Goal: Task Accomplishment & Management: Manage account settings

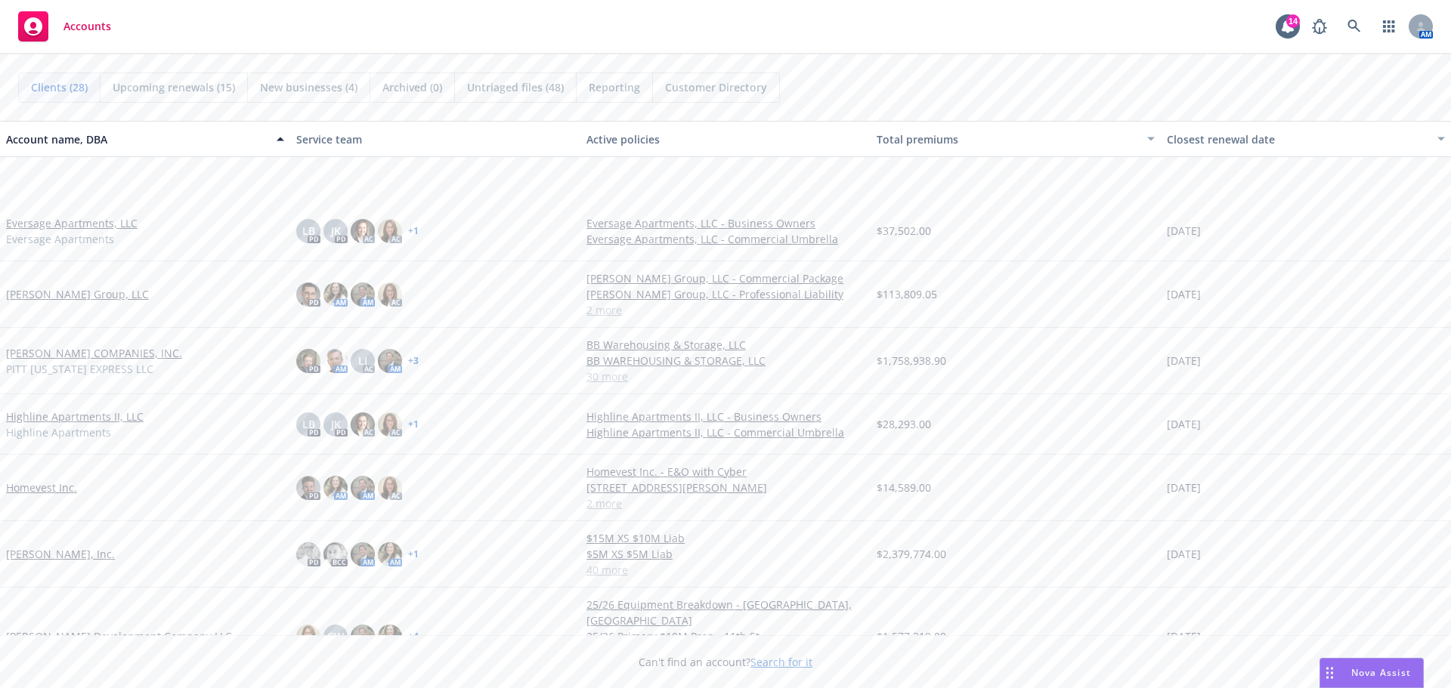
scroll to position [453, 0]
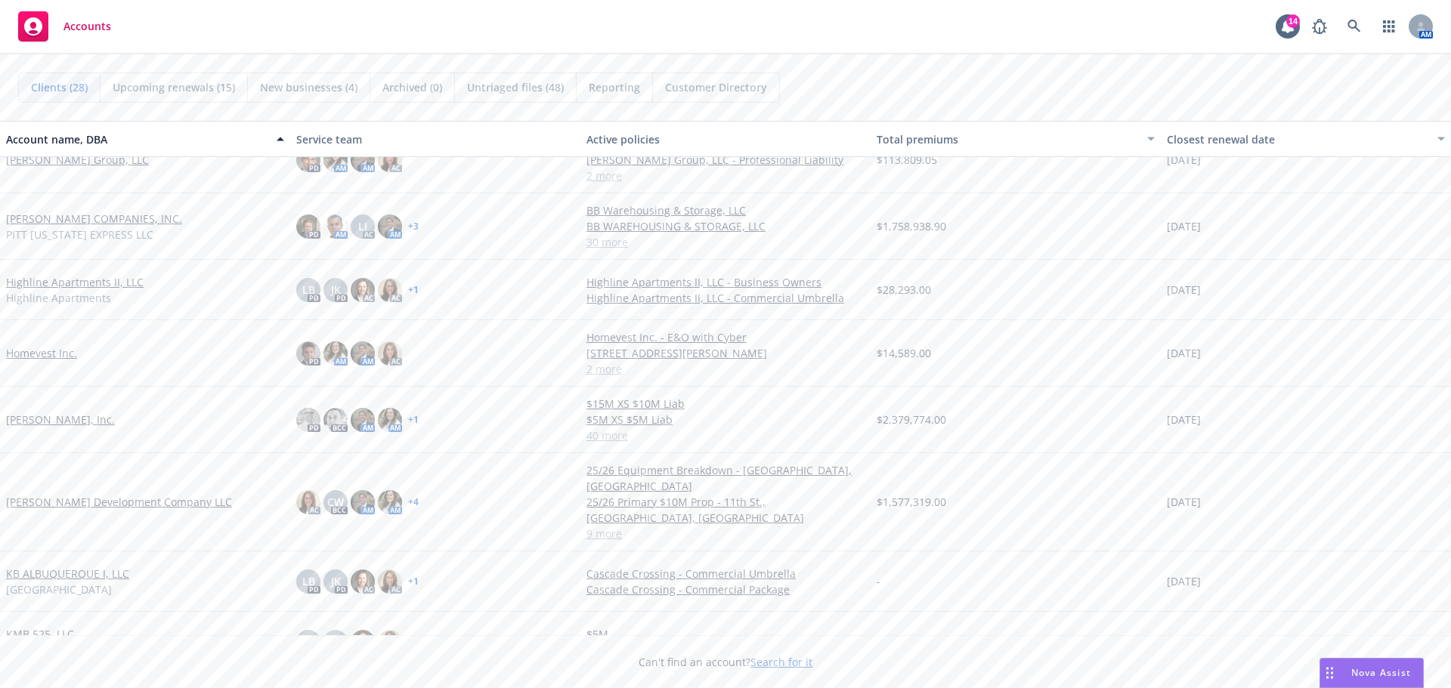
click at [42, 421] on link "[PERSON_NAME], Inc." at bounding box center [60, 420] width 109 height 16
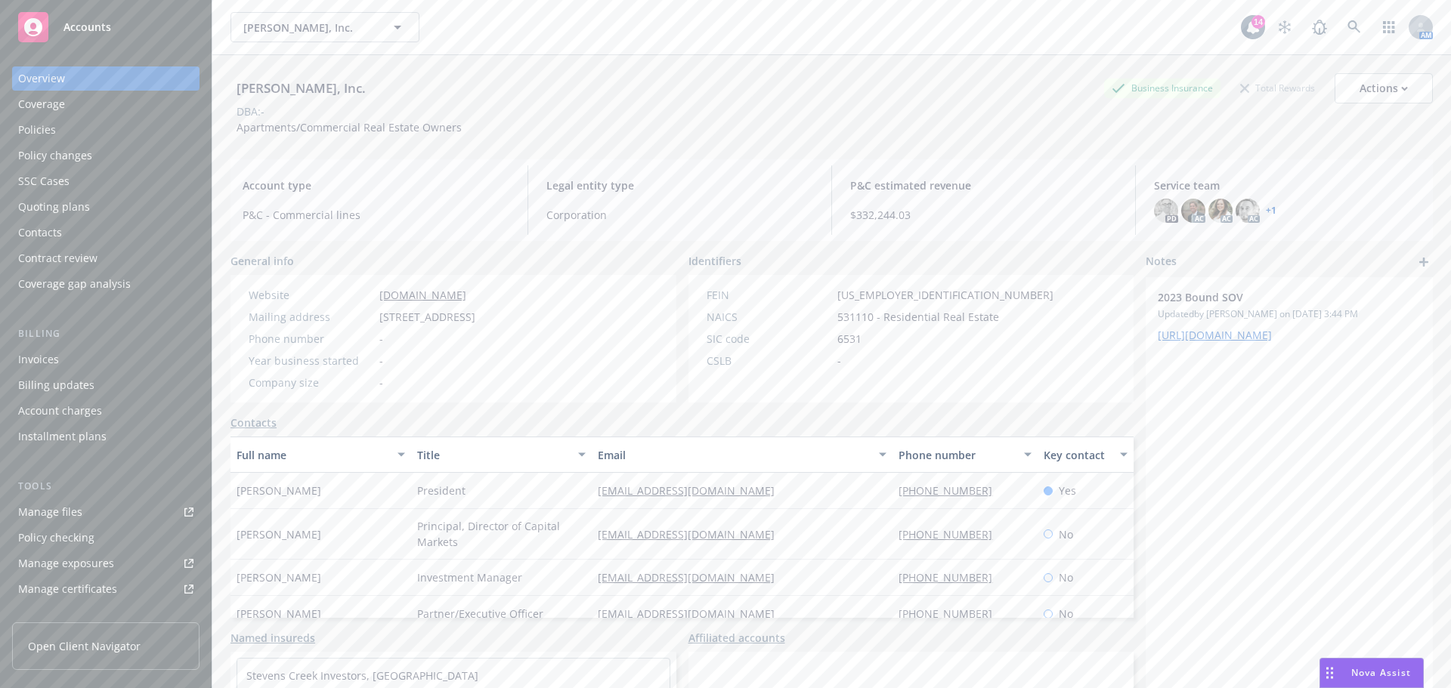
click at [61, 202] on div "Quoting plans" at bounding box center [54, 207] width 72 height 24
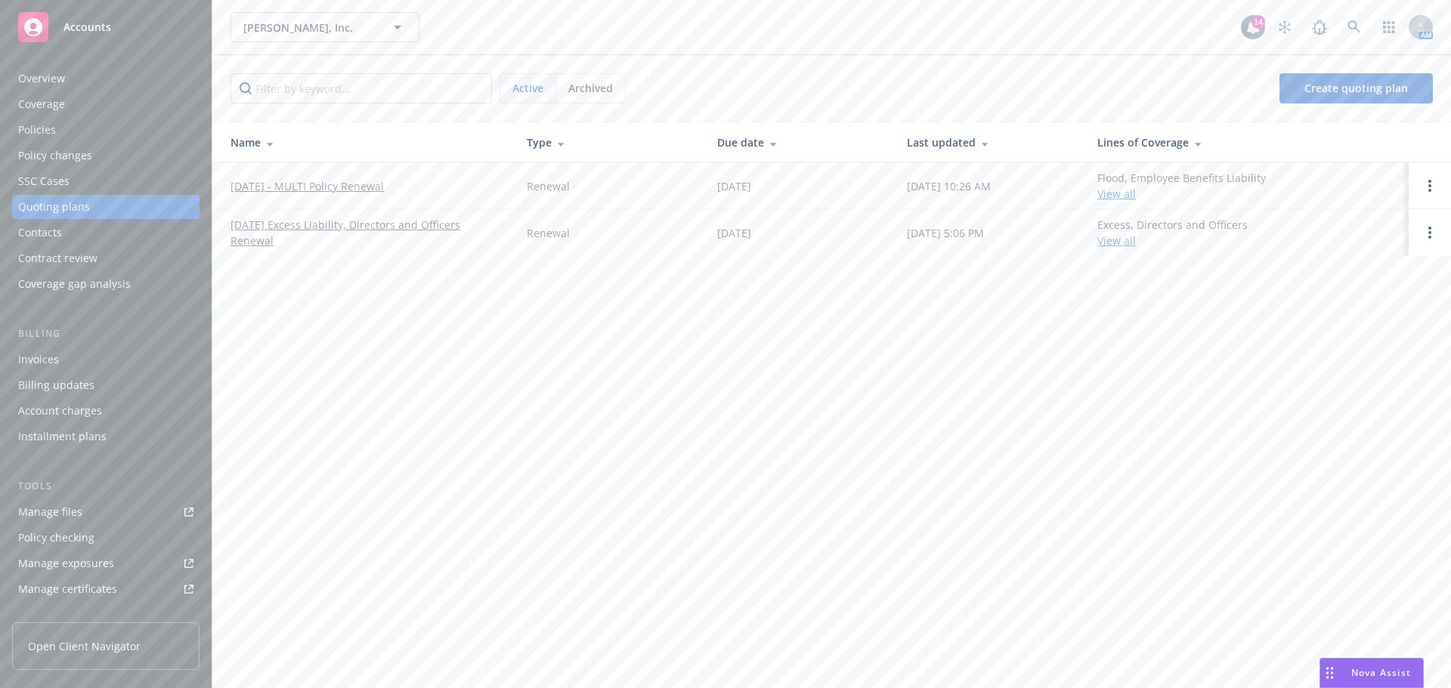
click at [357, 184] on link "[DATE] - MULTI Policy Renewal" at bounding box center [306, 186] width 153 height 16
click at [293, 231] on link "[DATE] Excess Liability, Directors and Officers Renewal" at bounding box center [366, 233] width 272 height 32
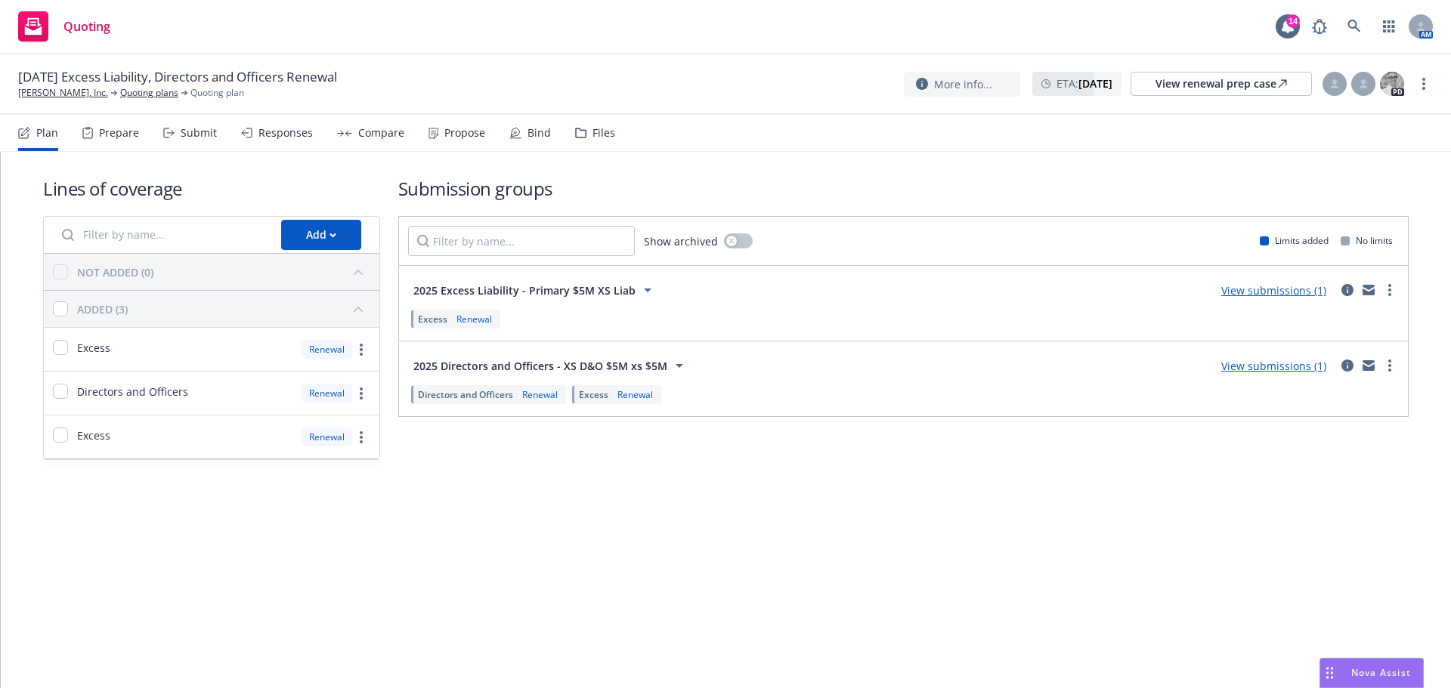
click at [1278, 366] on link "View submissions (1)" at bounding box center [1273, 366] width 105 height 14
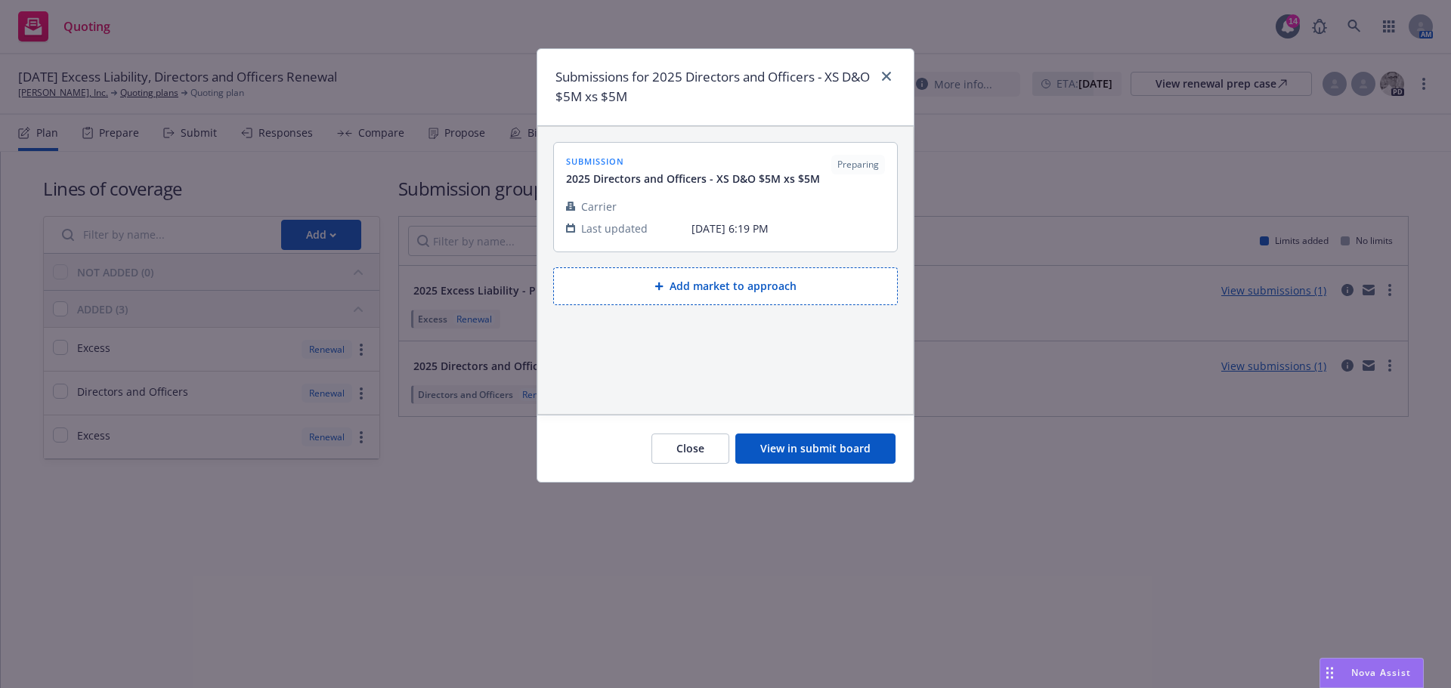
click at [837, 445] on button "View in submit board" at bounding box center [815, 449] width 160 height 30
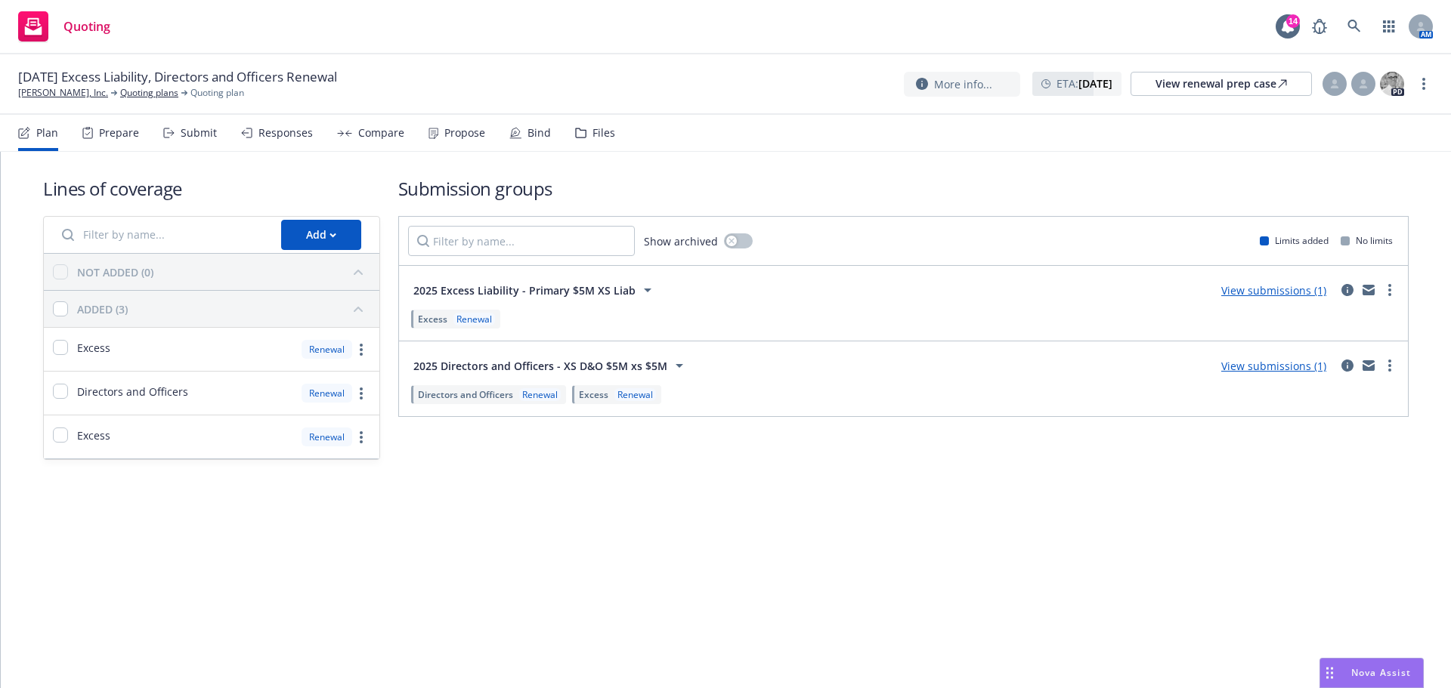
click at [1283, 289] on link "View submissions (1)" at bounding box center [1273, 290] width 105 height 14
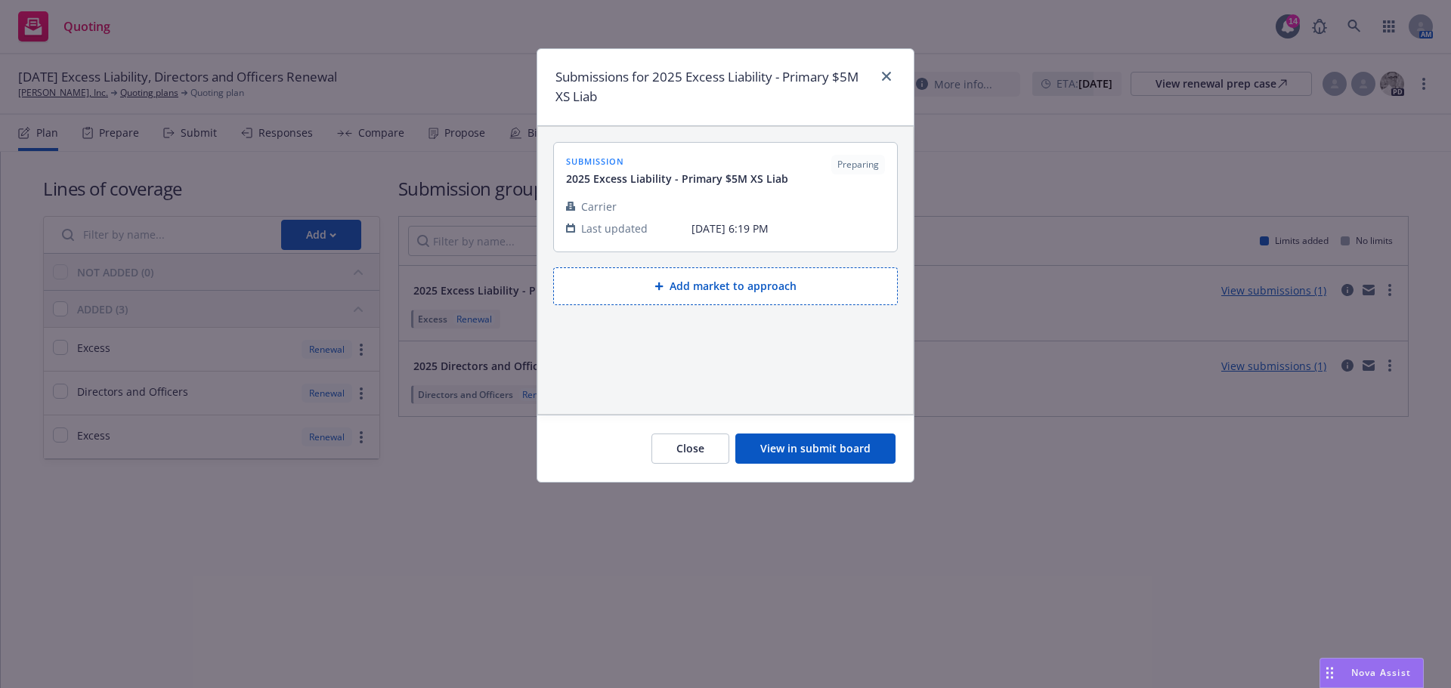
click at [806, 451] on button "View in submit board" at bounding box center [815, 449] width 160 height 30
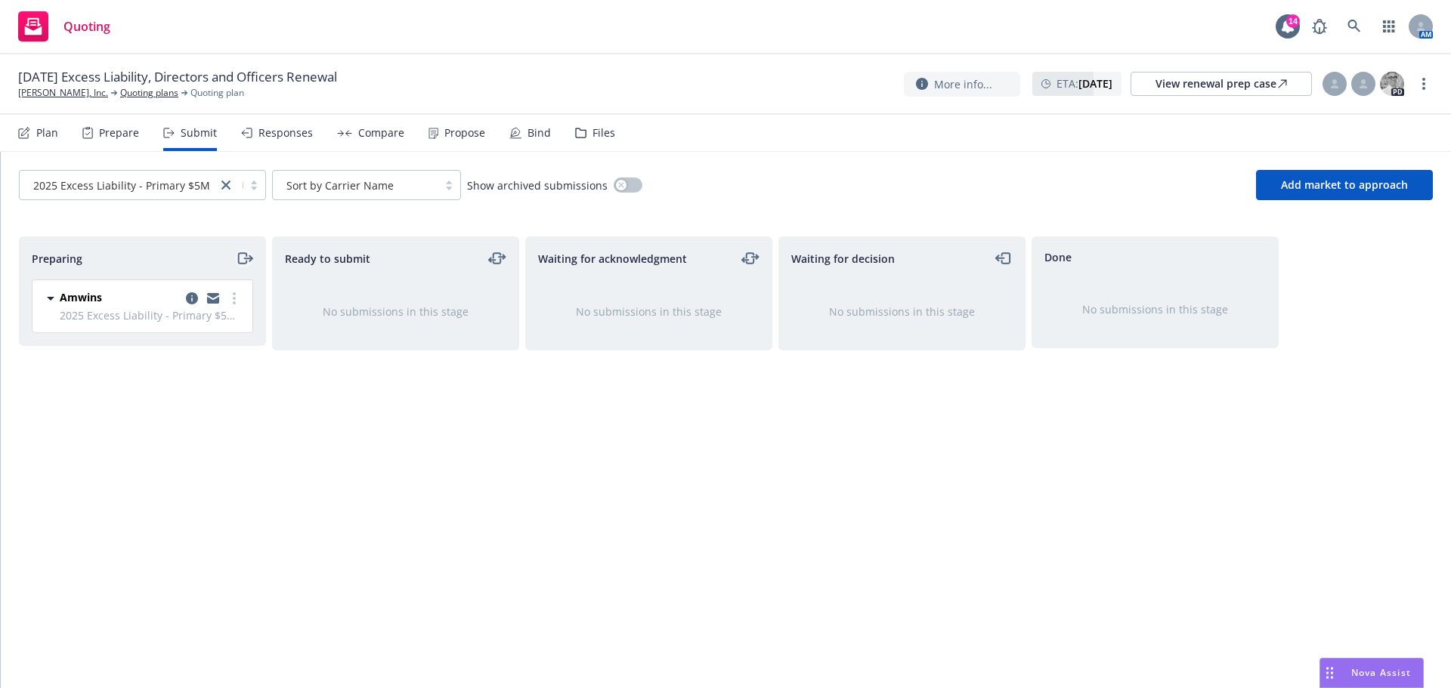
click at [243, 252] on icon "moveRight" at bounding box center [244, 258] width 17 height 18
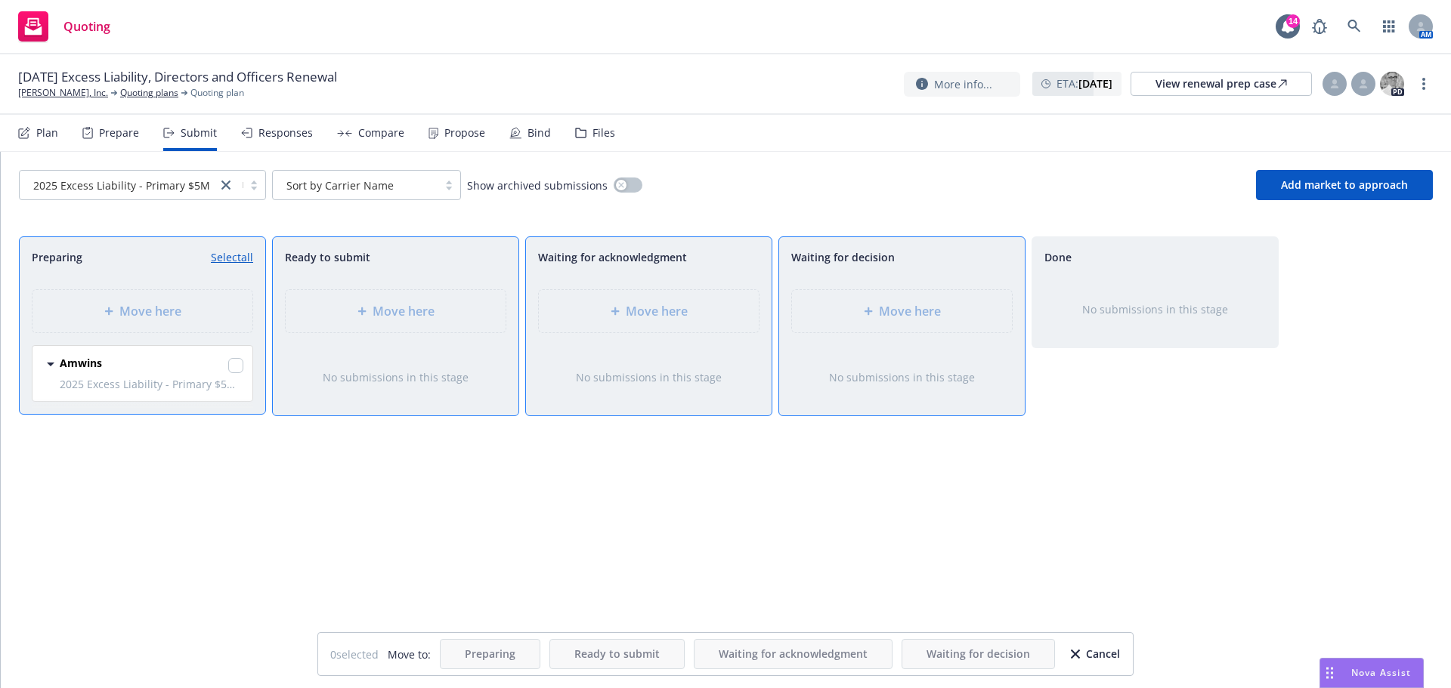
click at [110, 284] on div "Move here" at bounding box center [143, 311] width 246 height 68
click at [243, 366] on div "Amwins 2025 Excess Liability - Primary $5M XS Liab Saturday, May 3, 2025 at 6:1…" at bounding box center [142, 373] width 220 height 55
click at [239, 366] on input "checkbox" at bounding box center [235, 365] width 15 height 15
checkbox input "true"
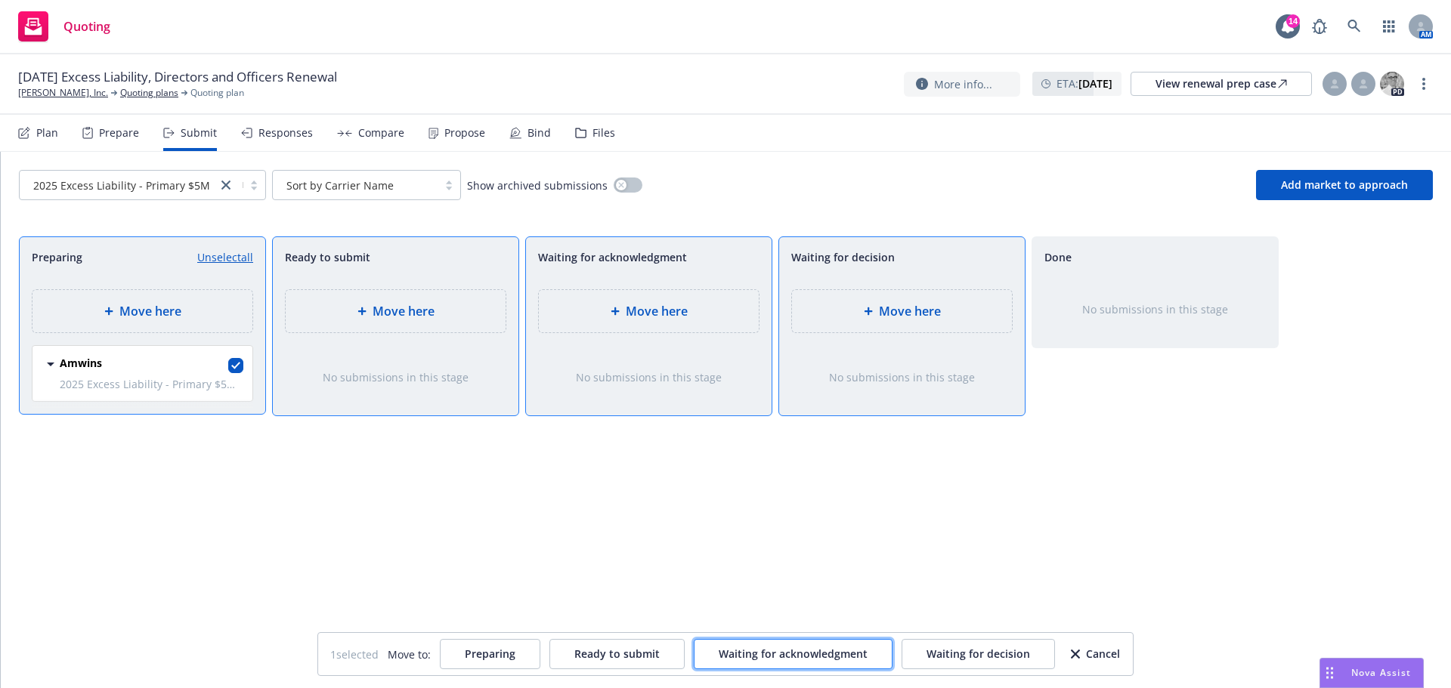
click at [813, 666] on button "Waiting for acknowledgment" at bounding box center [793, 654] width 199 height 30
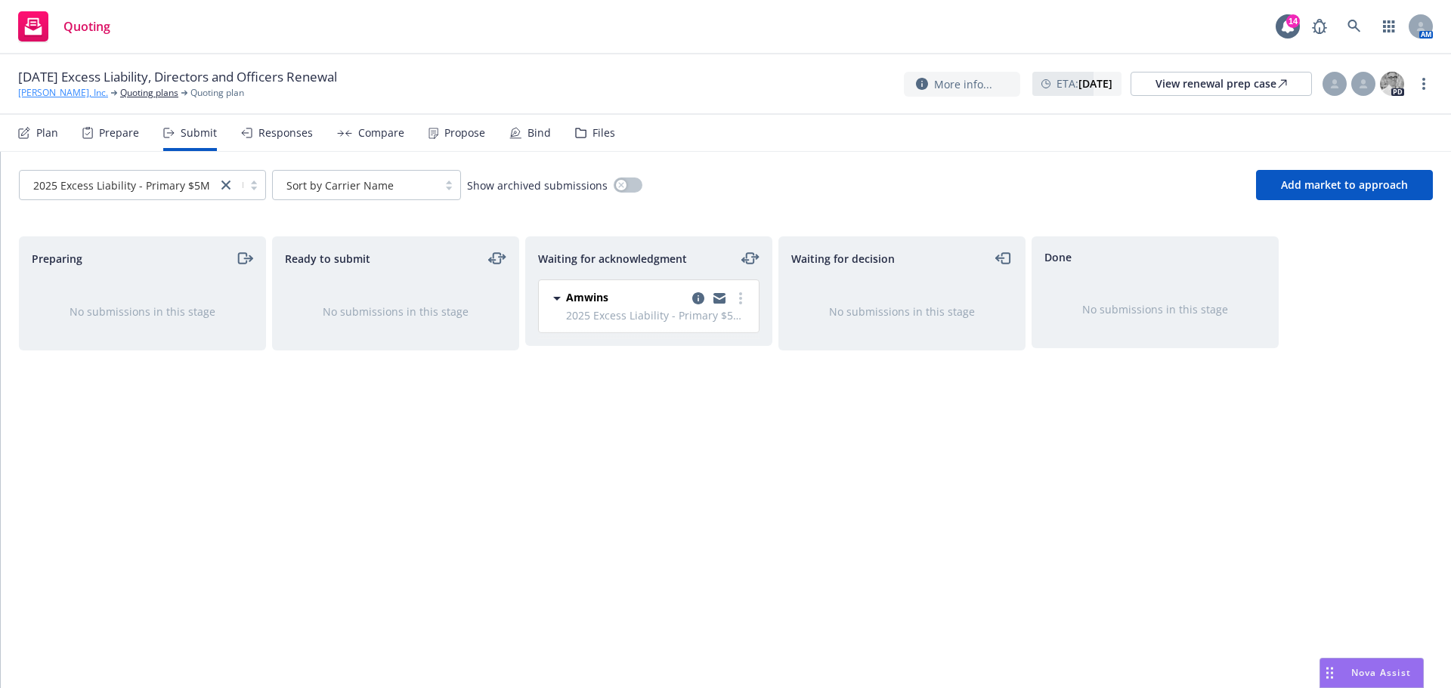
click at [29, 91] on link "[PERSON_NAME], Inc." at bounding box center [63, 93] width 90 height 14
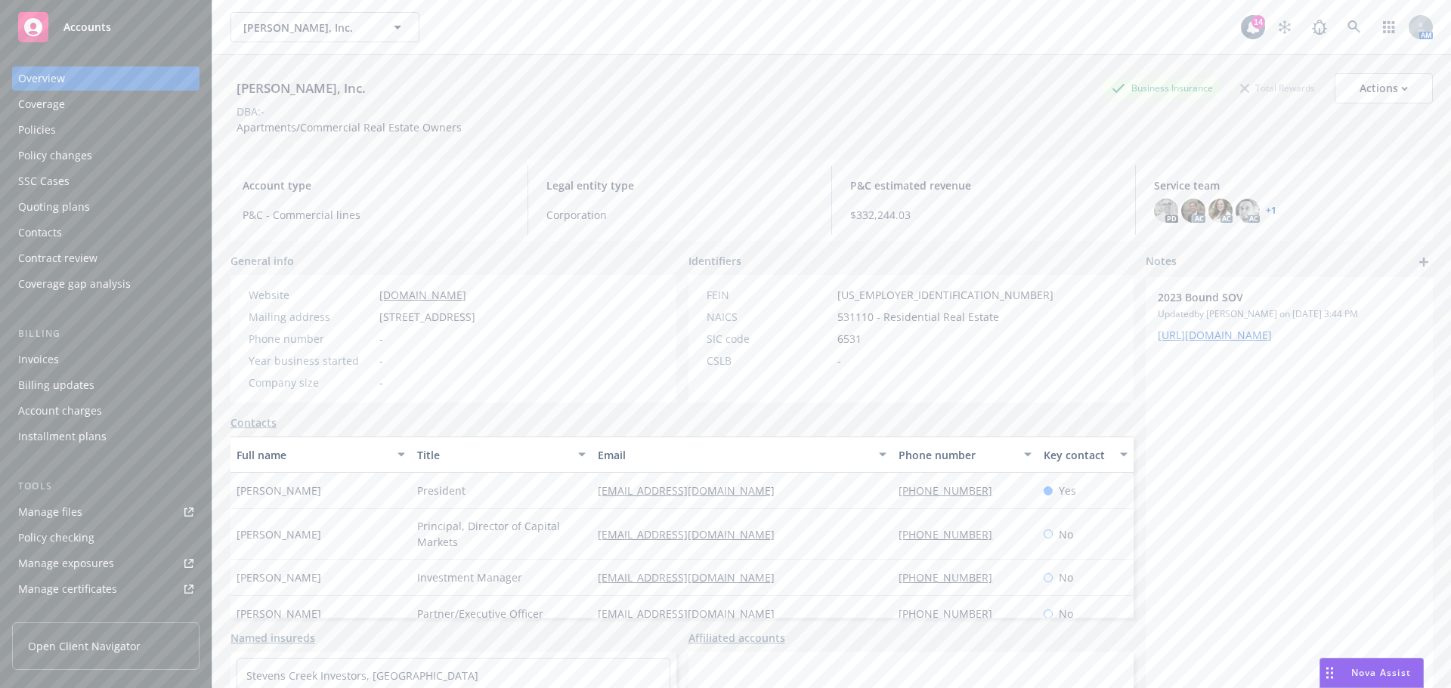
click at [66, 206] on div "Quoting plans" at bounding box center [54, 207] width 72 height 24
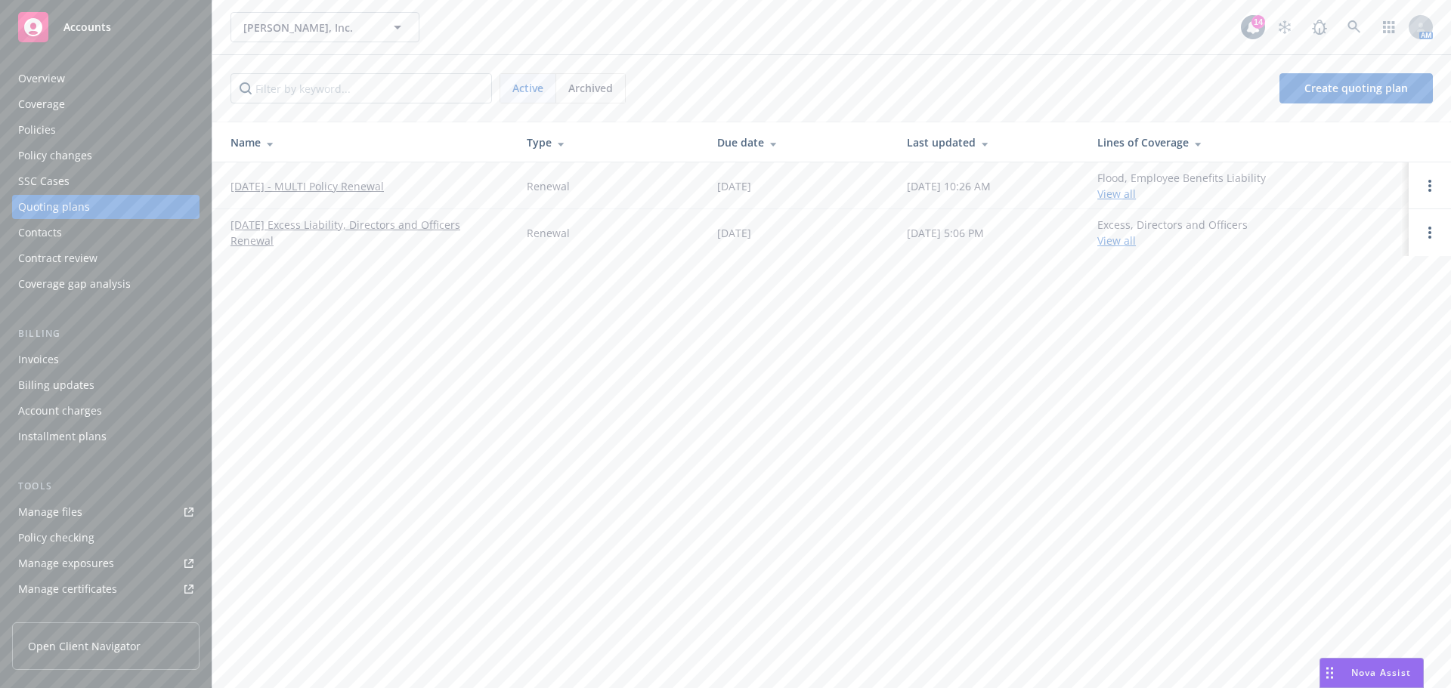
click at [261, 185] on link "[DATE] - MULTI Policy Renewal" at bounding box center [306, 186] width 153 height 16
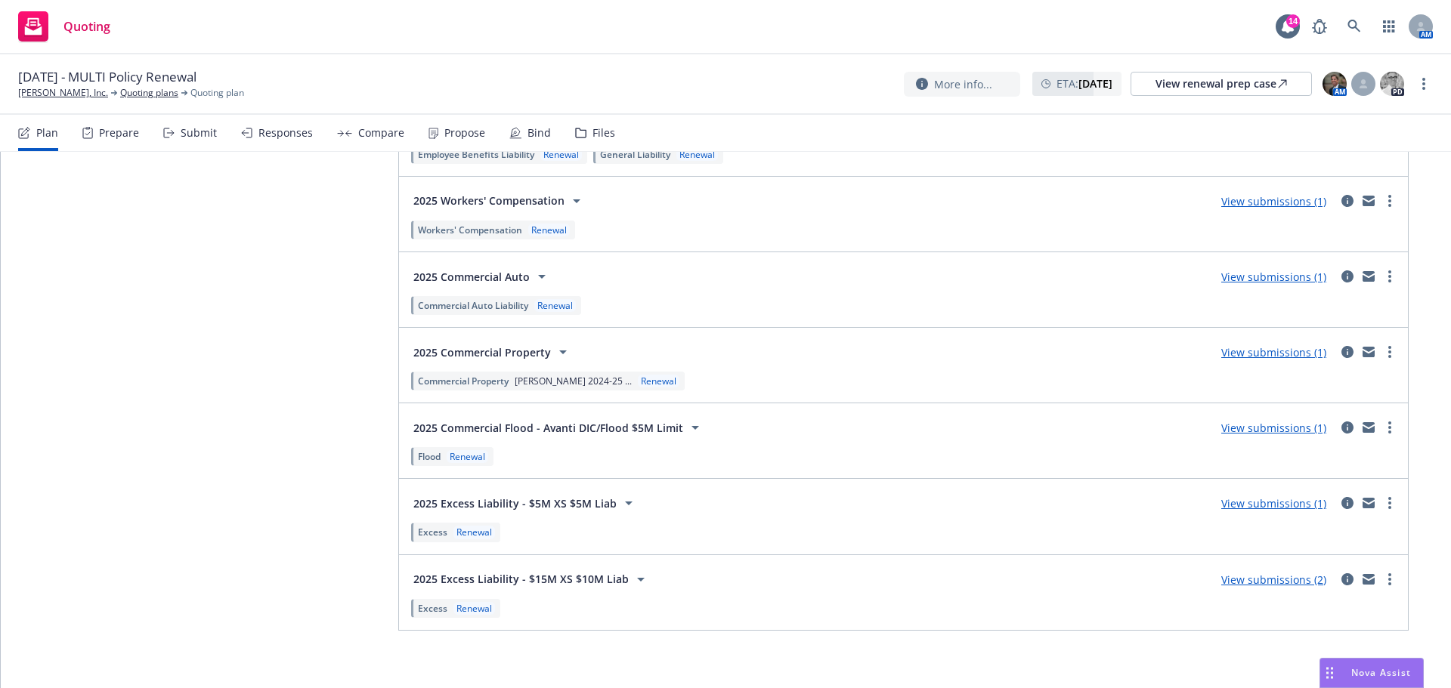
scroll to position [2746, 0]
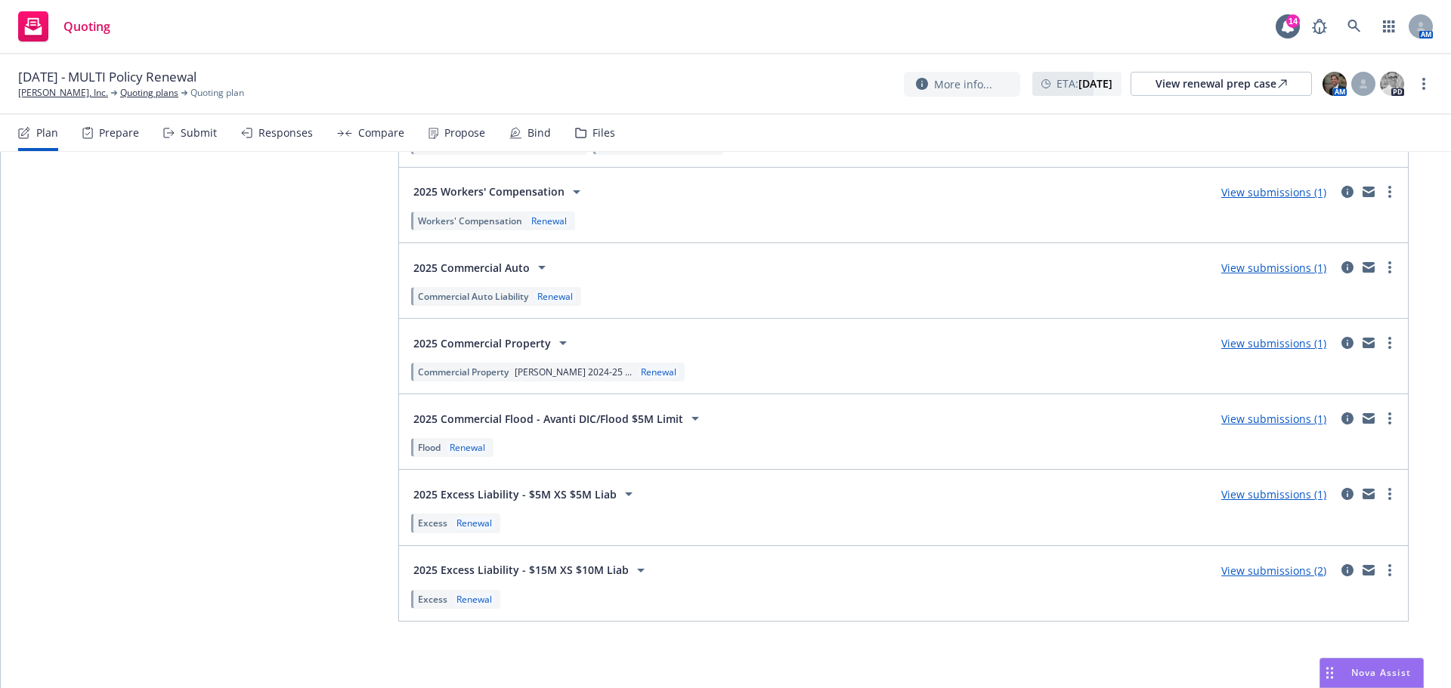
click at [1247, 573] on link "View submissions (2)" at bounding box center [1273, 571] width 105 height 14
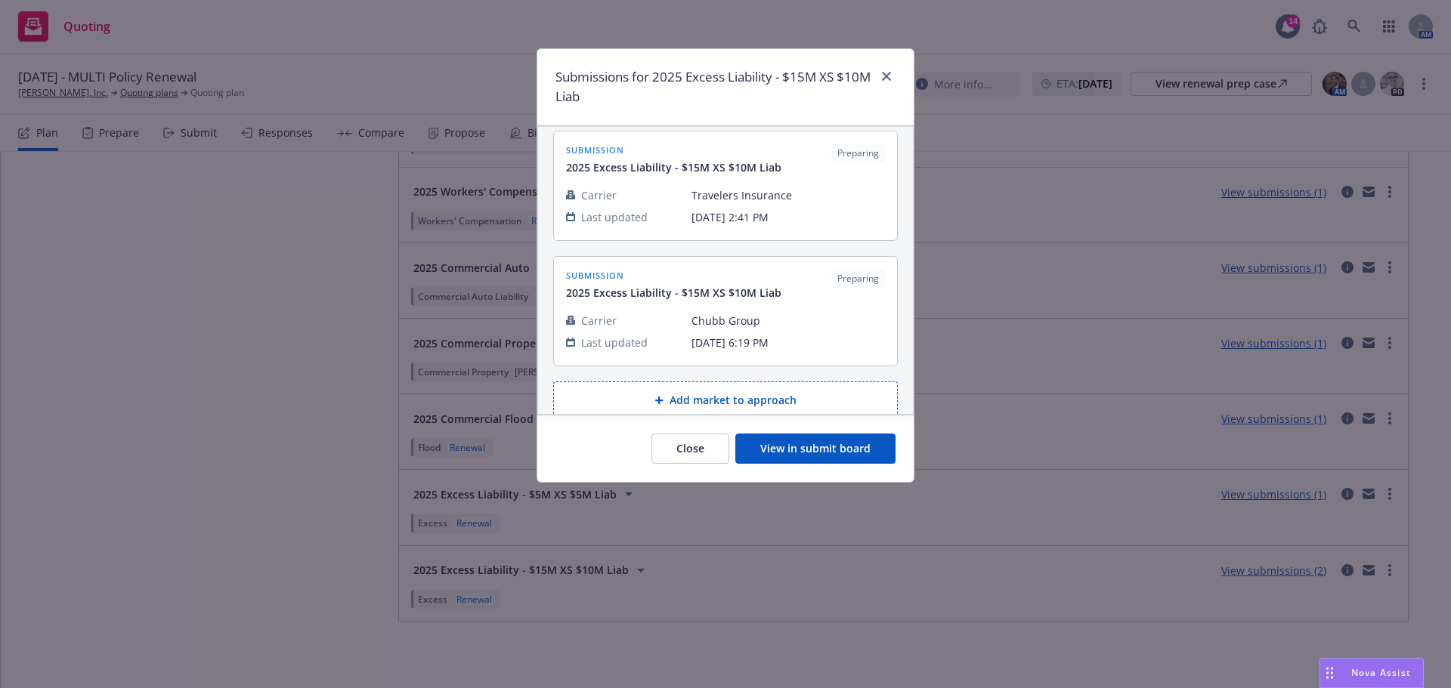
scroll to position [0, 0]
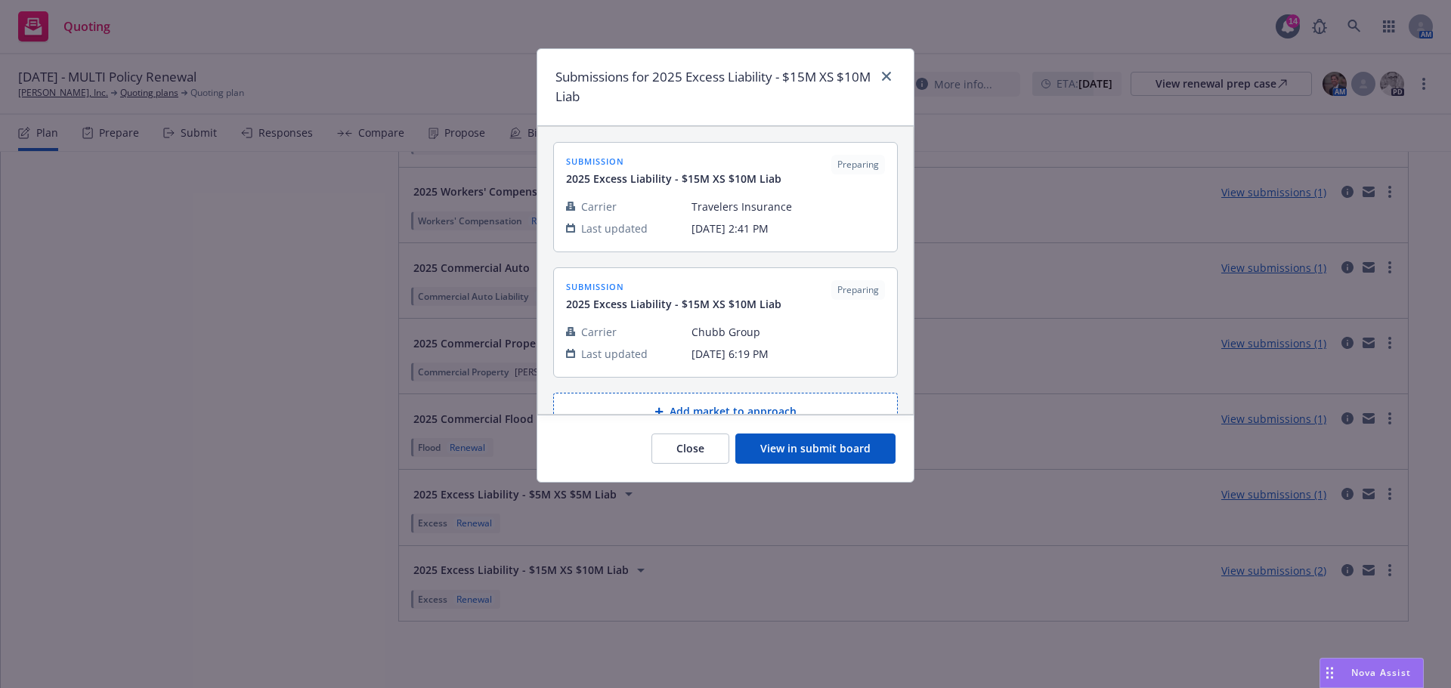
click at [815, 440] on button "View in submit board" at bounding box center [815, 449] width 160 height 30
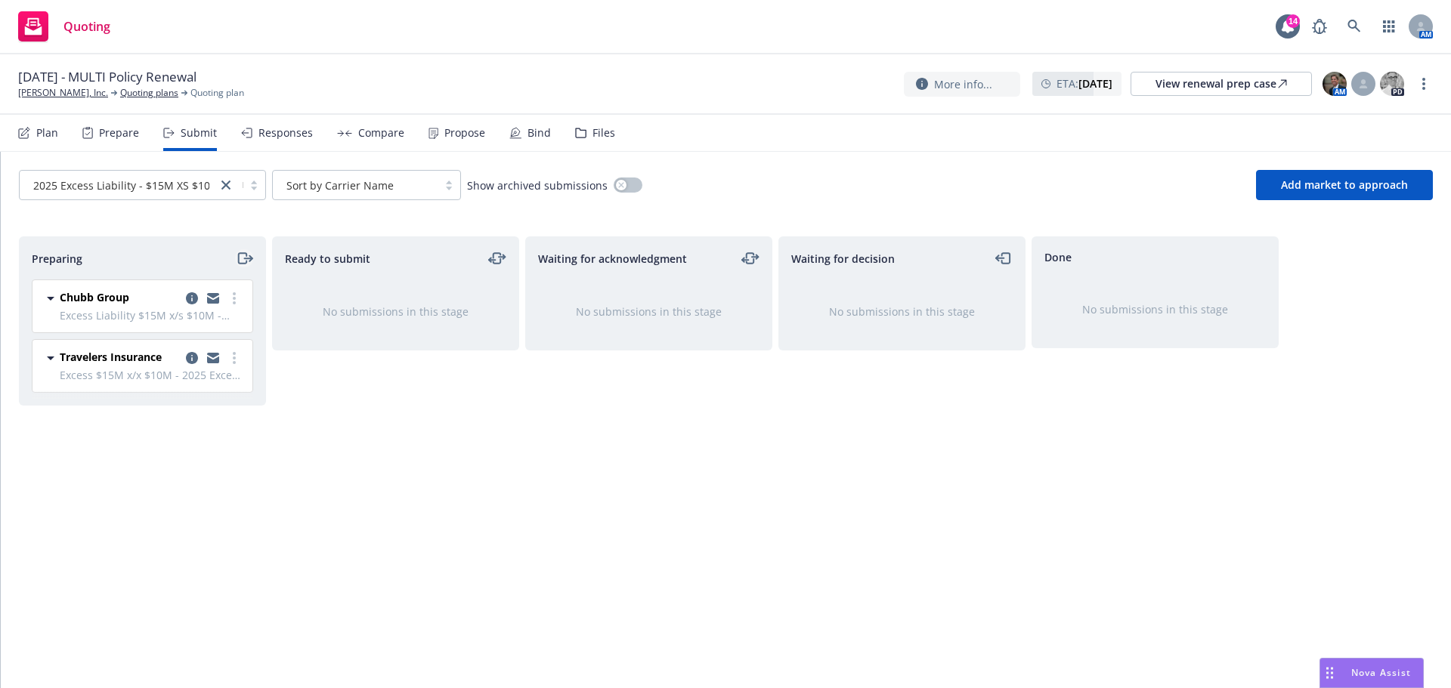
click at [240, 255] on icon "moveRight" at bounding box center [244, 258] width 17 height 18
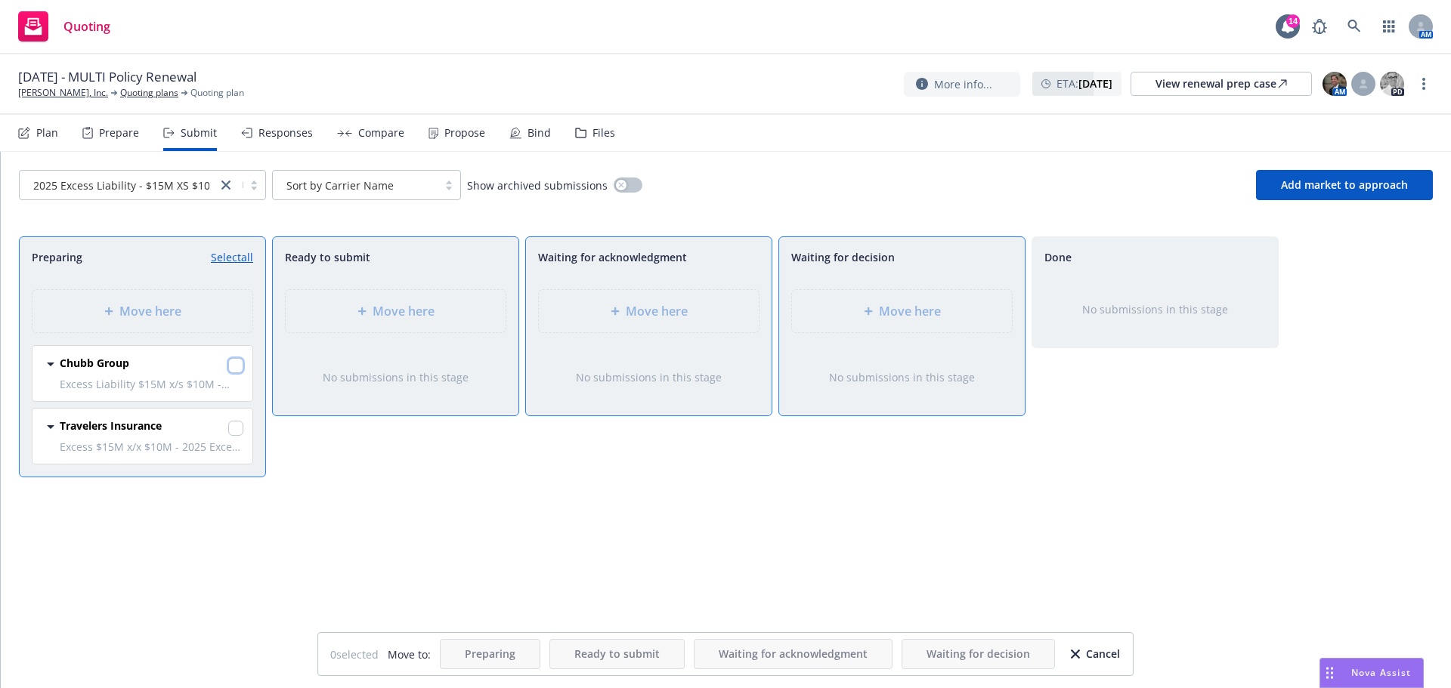
click at [235, 366] on input "checkbox" at bounding box center [235, 365] width 15 height 15
checkbox input "true"
click at [233, 427] on input "checkbox" at bounding box center [235, 428] width 15 height 15
checkbox input "true"
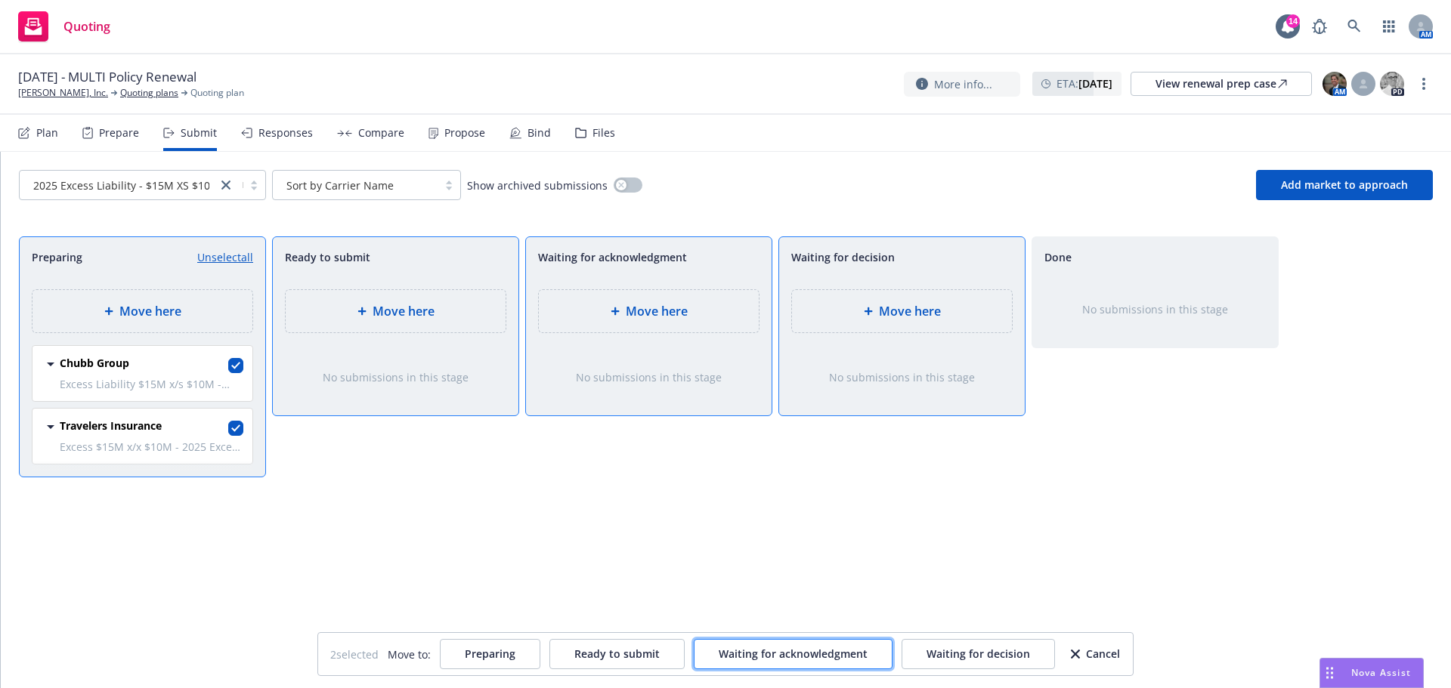
click at [787, 660] on span "Waiting for acknowledgment" at bounding box center [793, 654] width 149 height 14
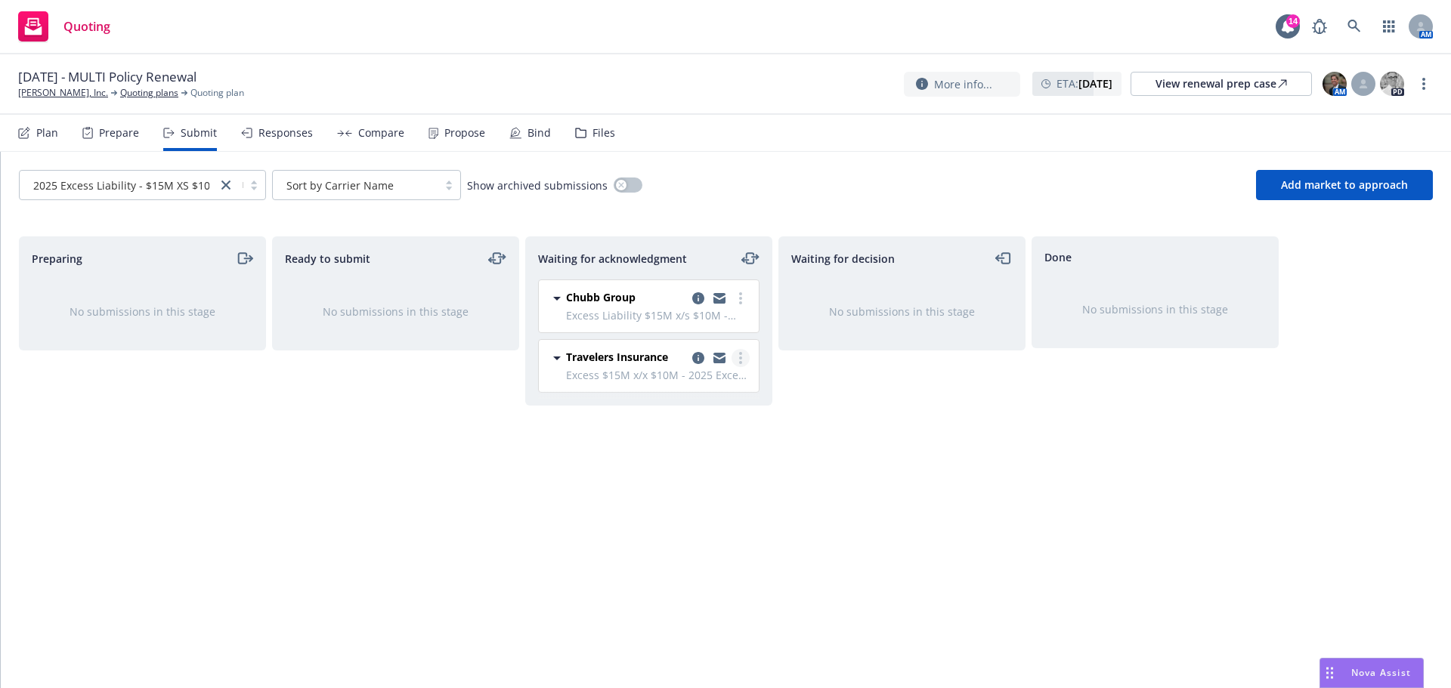
click at [739, 363] on circle "more" at bounding box center [740, 362] width 3 height 3
click at [697, 359] on icon "copy logging email" at bounding box center [698, 358] width 12 height 12
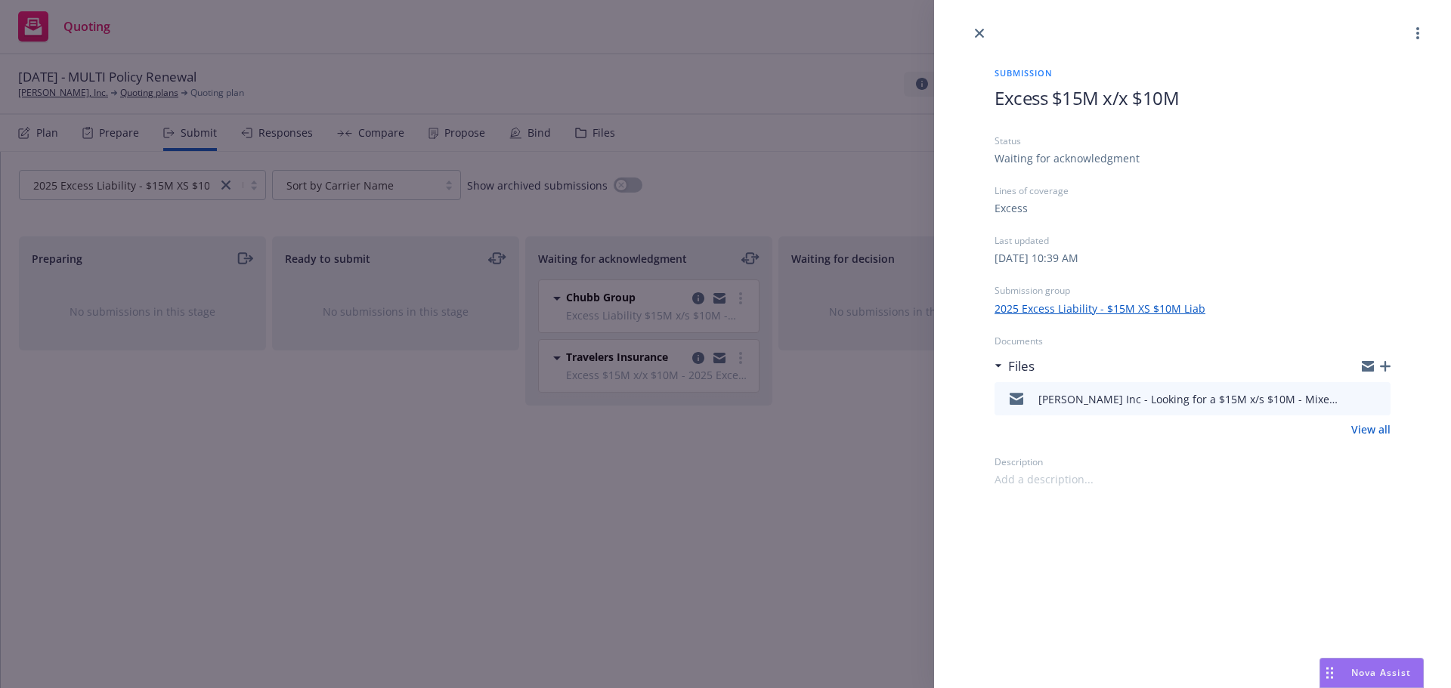
click at [1020, 96] on span "Excess $15M x/x $10M" at bounding box center [1086, 97] width 184 height 25
click at [997, 98] on span "Excess $15M x/x $10M" at bounding box center [1086, 97] width 184 height 25
click at [1303, 209] on div "Excess" at bounding box center [1192, 208] width 396 height 16
click at [1293, 525] on div "Submission Travelers Excess $15M x/x $10M Status Waiting for acknowledgment Lin…" at bounding box center [1192, 344] width 517 height 688
click at [978, 32] on icon "close" at bounding box center [979, 33] width 9 height 9
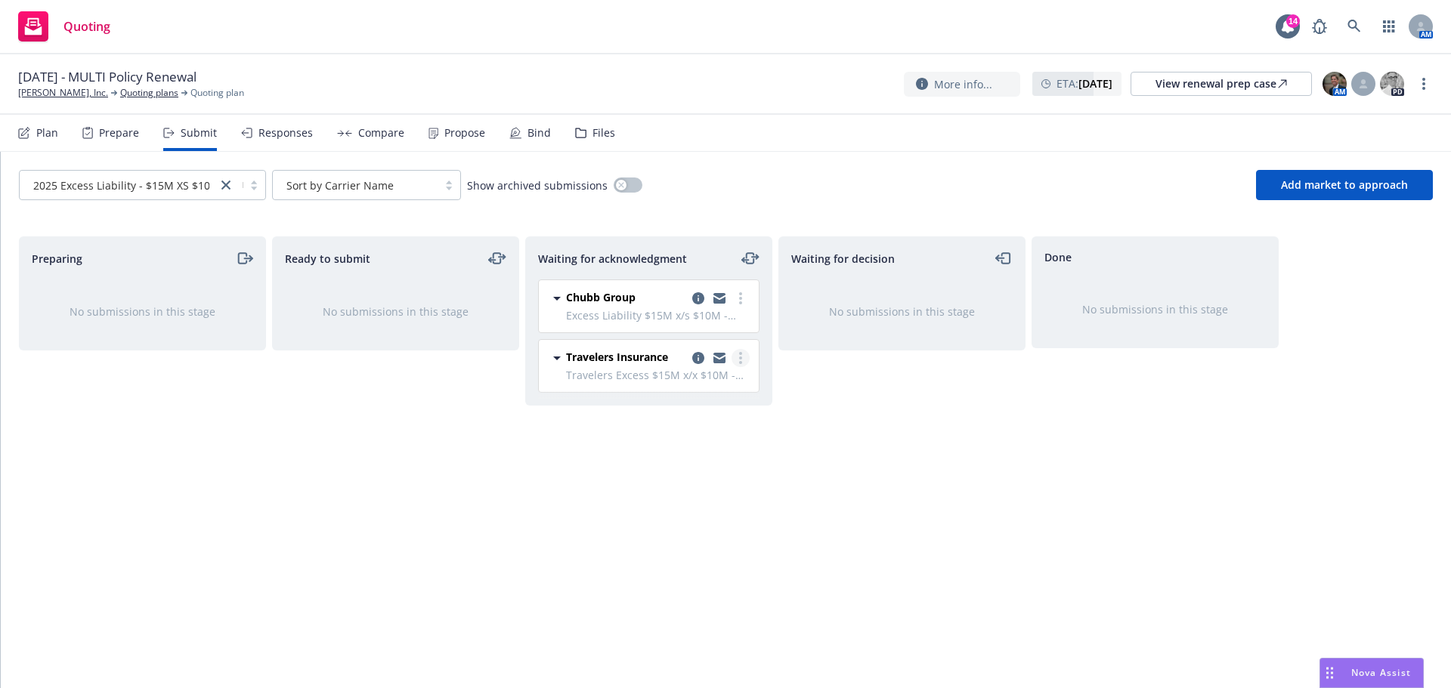
click at [742, 357] on link "more" at bounding box center [740, 358] width 18 height 18
click at [671, 508] on span "Add declined decision" at bounding box center [672, 509] width 149 height 14
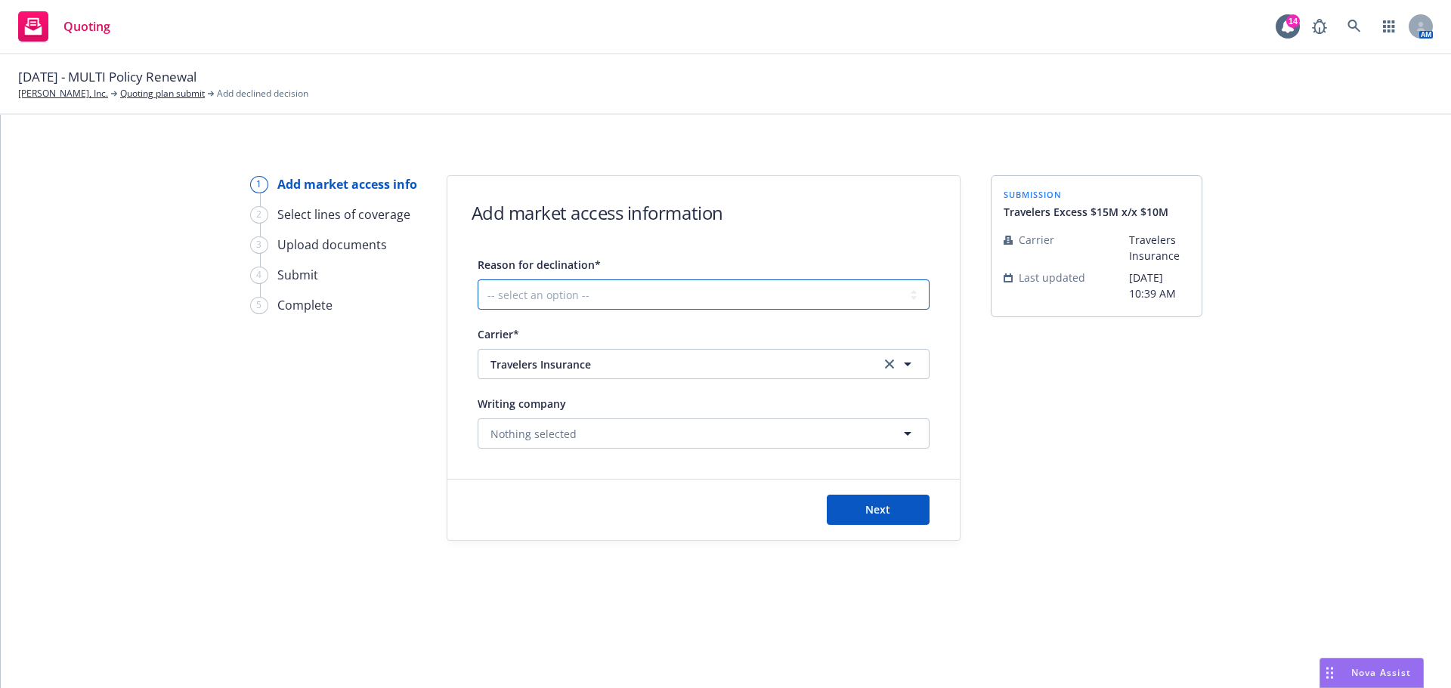
click at [910, 295] on select "-- select an option -- Cannot compete with other markets Carrier non-renewed Ca…" at bounding box center [704, 295] width 452 height 30
select select "CANNOT_COMPETE_WITH_OTHER_MARKETS"
click at [478, 280] on select "-- select an option -- Cannot compete with other markets Carrier non-renewed Ca…" at bounding box center [704, 295] width 452 height 30
click at [886, 511] on span "Next" at bounding box center [877, 509] width 25 height 14
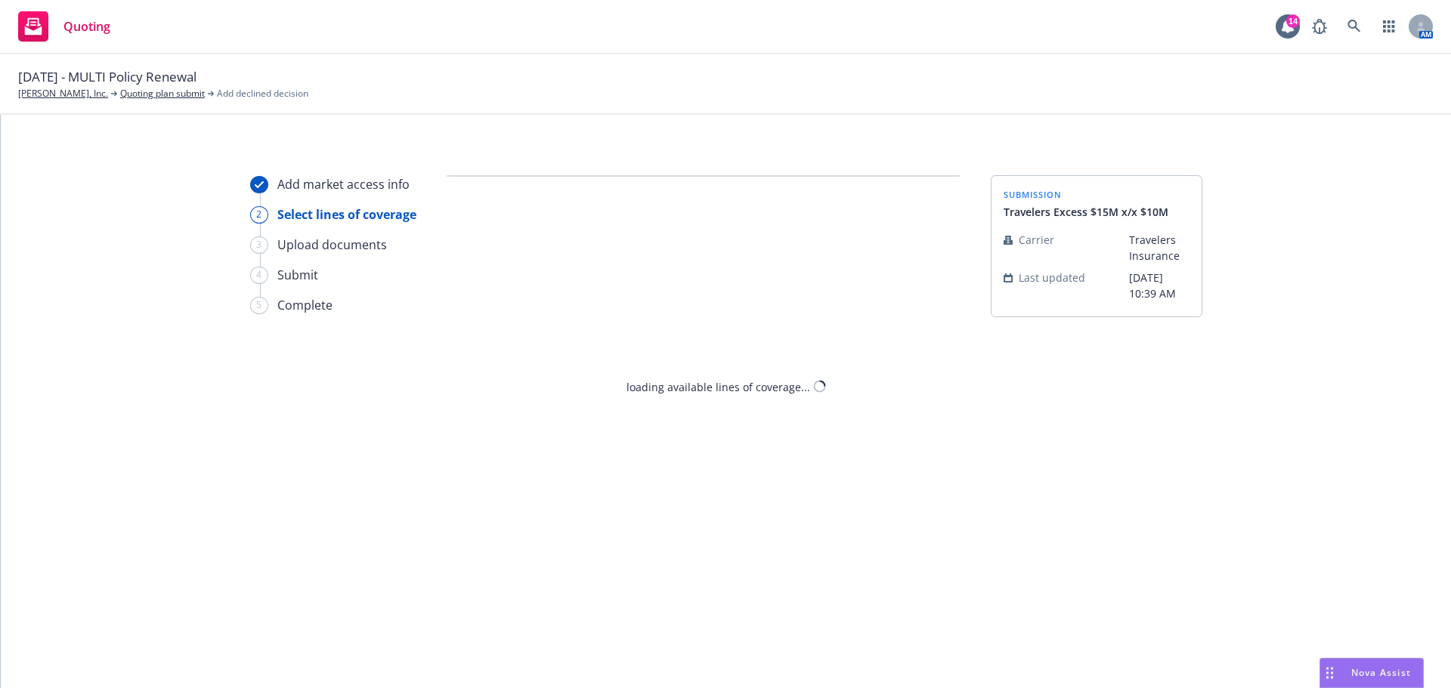
select select "CANNOT_COMPETE_WITH_OTHER_MARKETS"
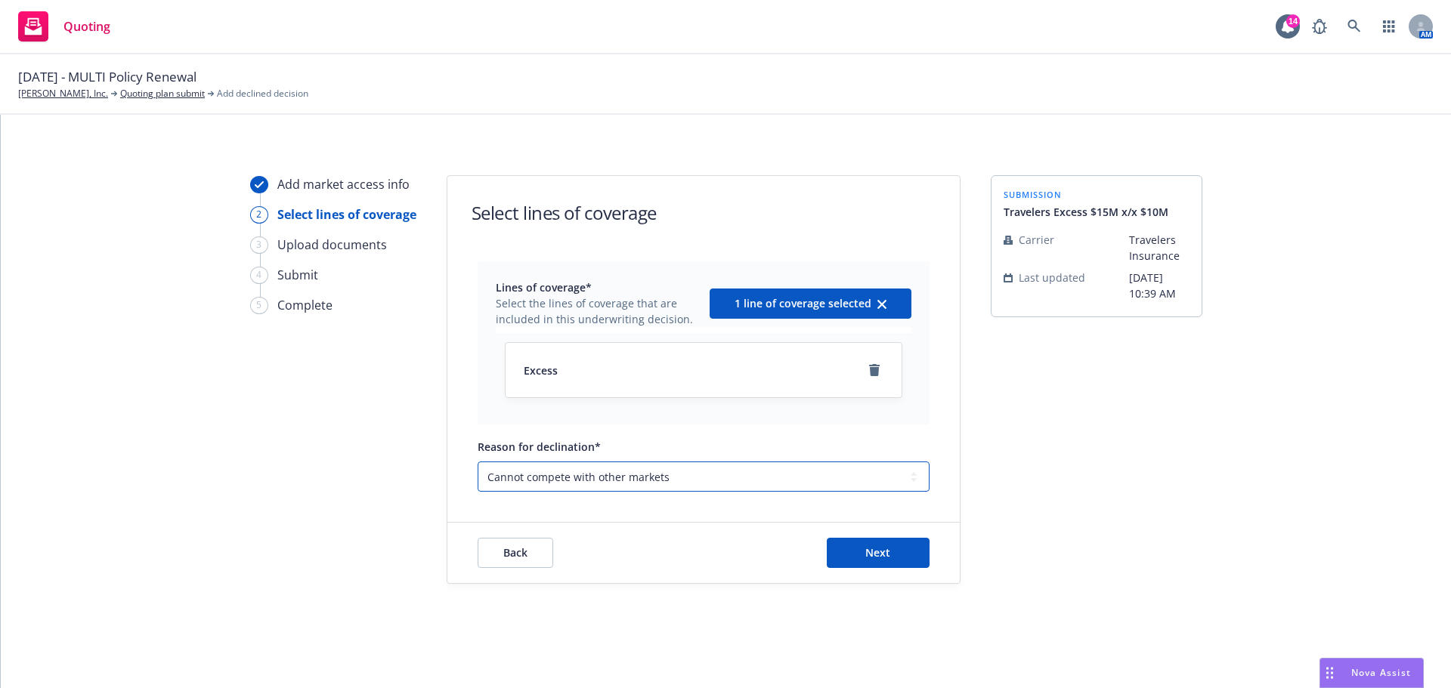
click at [705, 468] on select "-- select an option -- Cannot compete with other markets Carrier non-renewed Ca…" at bounding box center [704, 477] width 452 height 30
click at [700, 480] on select "-- select an option -- Cannot compete with other markets Carrier non-renewed Ca…" at bounding box center [704, 477] width 452 height 30
click at [691, 480] on select "-- select an option -- Cannot compete with other markets Carrier non-renewed Ca…" at bounding box center [704, 477] width 452 height 30
click at [873, 549] on span "Next" at bounding box center [877, 553] width 25 height 14
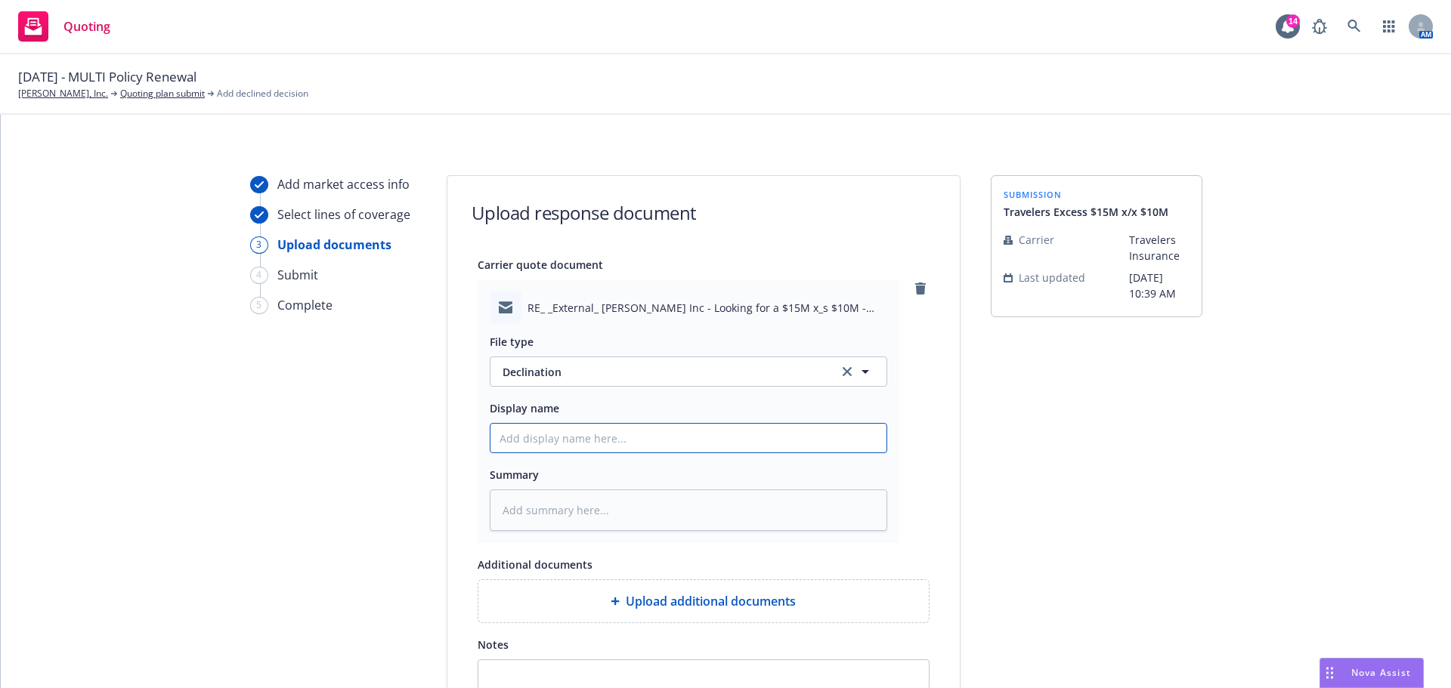
click at [843, 440] on input "Display name" at bounding box center [688, 438] width 396 height 29
click at [562, 437] on input "Display name" at bounding box center [688, 438] width 396 height 29
type textarea "x"
type input "2"
type textarea "x"
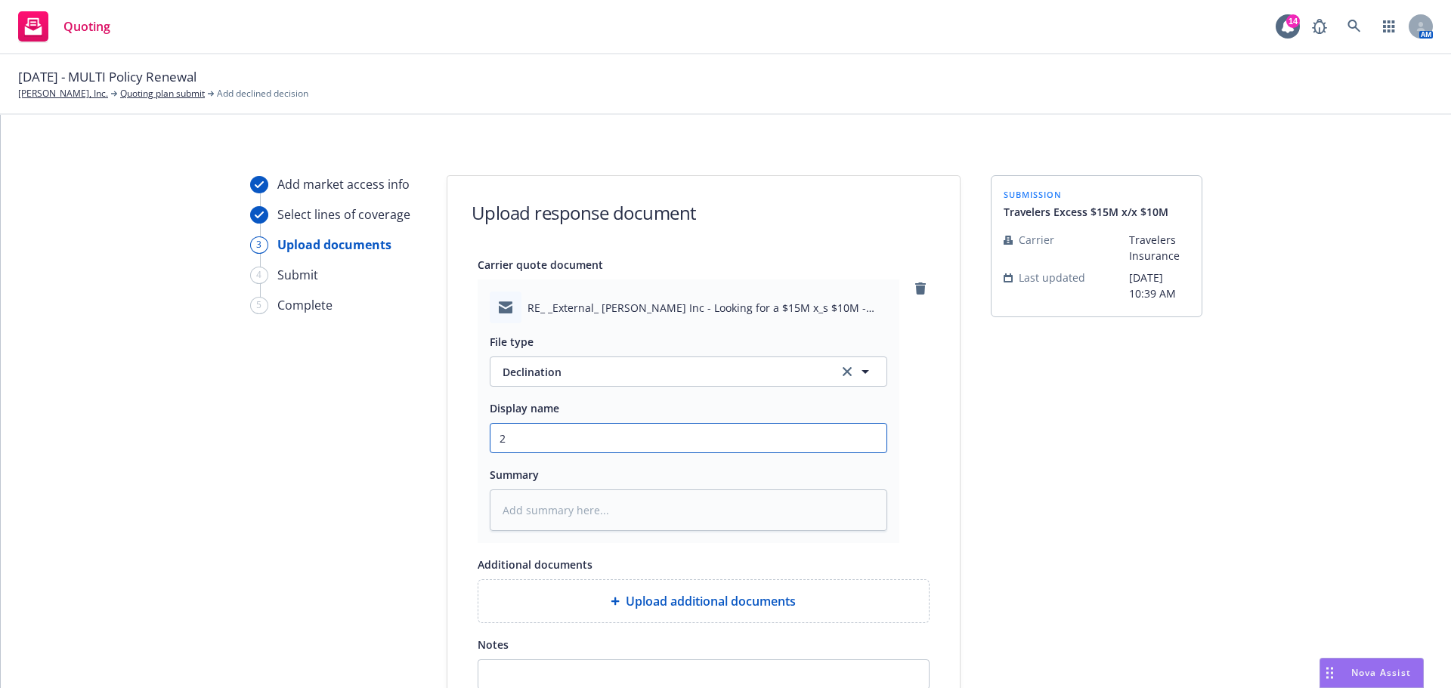
type input "25"
type textarea "x"
type input "25-"
type textarea "x"
type input "25-2"
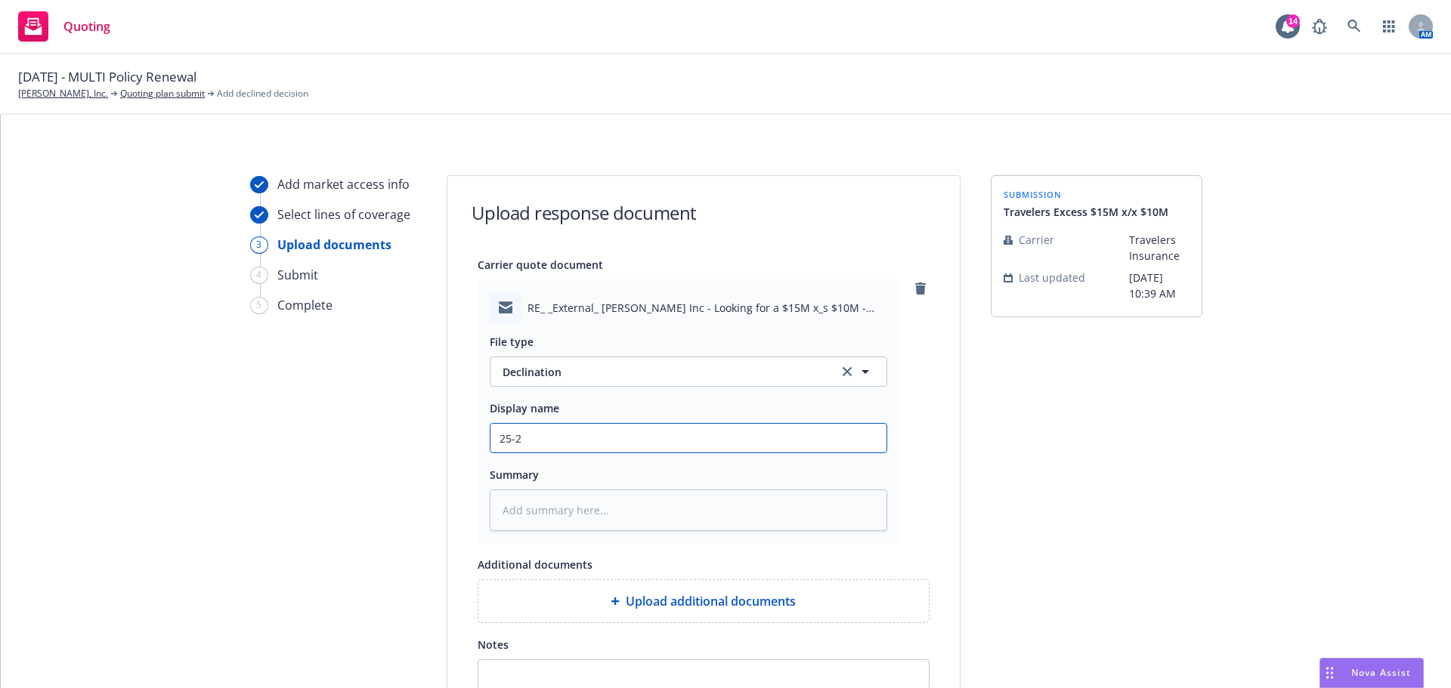
type textarea "x"
type input "25-26"
type textarea "x"
type input "25-26"
type textarea "x"
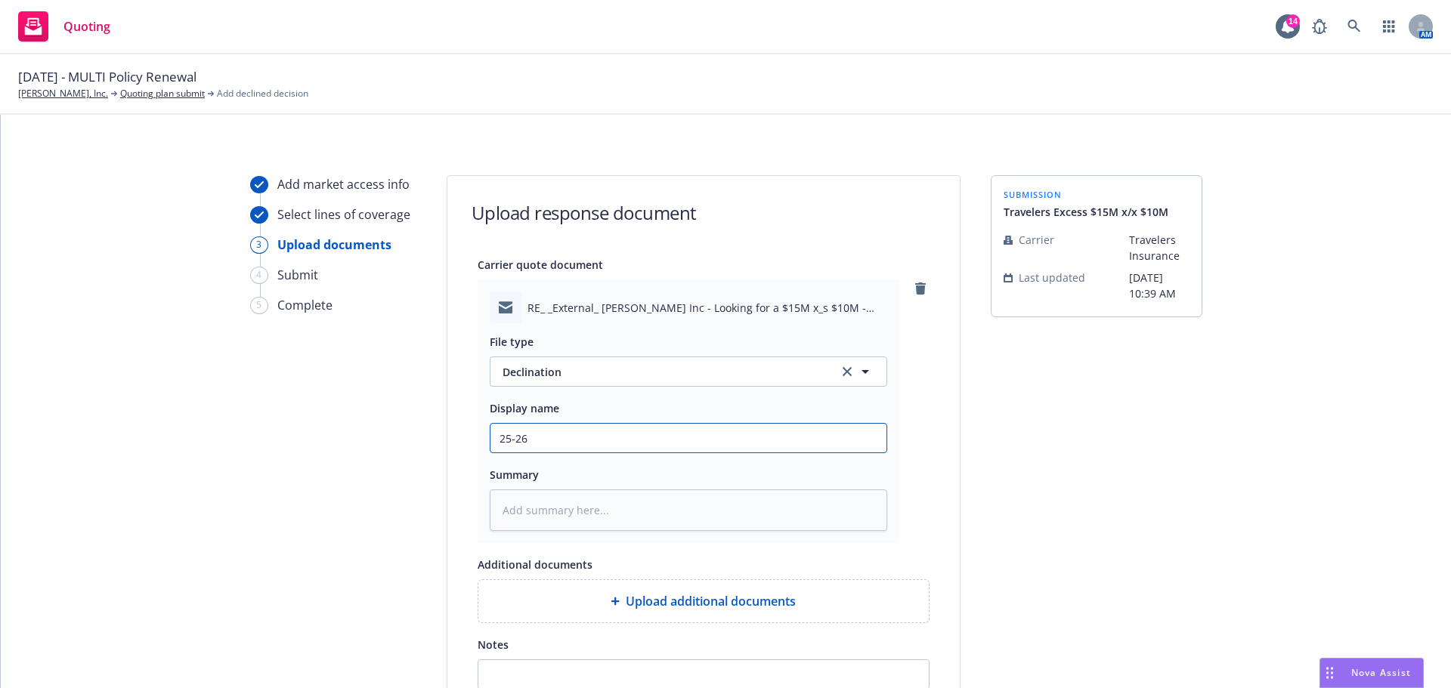
type input "25-26 E"
type textarea "x"
type input "25-26 Ex"
type textarea "x"
type input "25-26 Exc"
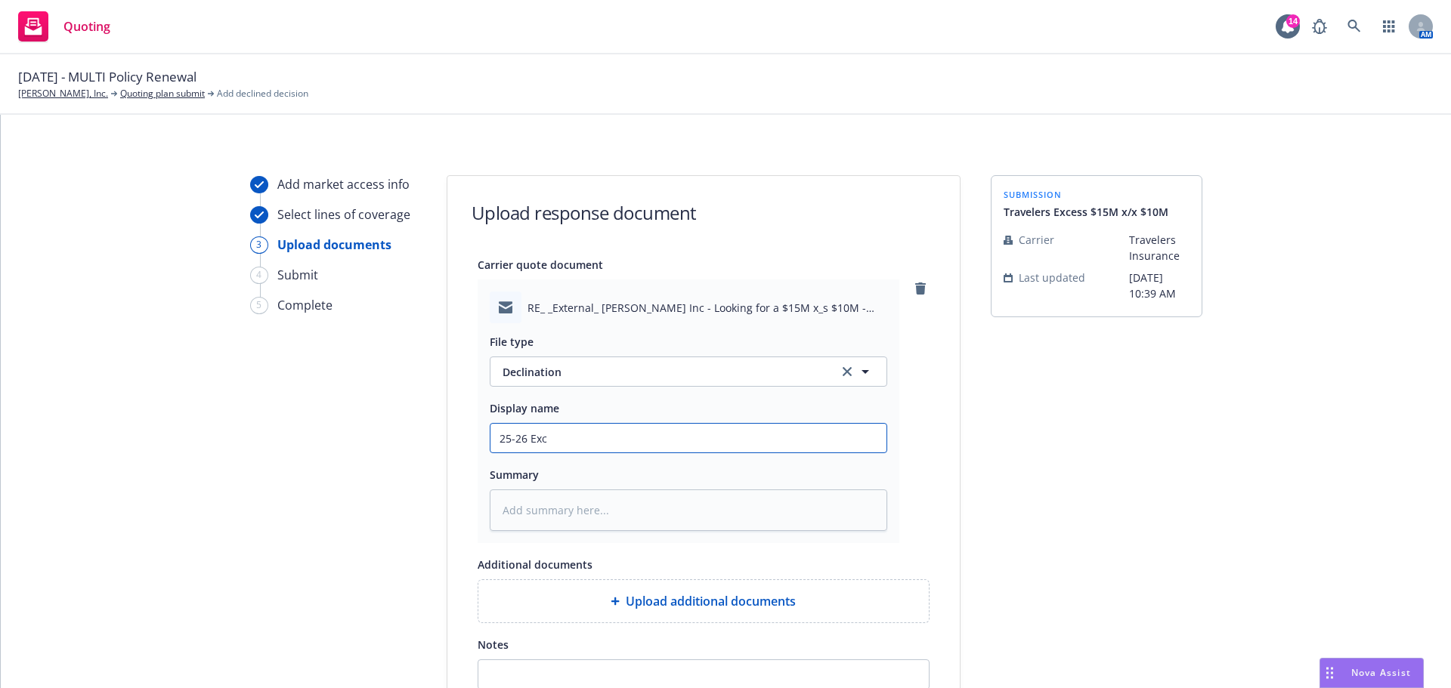
type textarea "x"
type input "25-26 Exce"
type textarea "x"
type input "25-26 Excee"
type textarea "x"
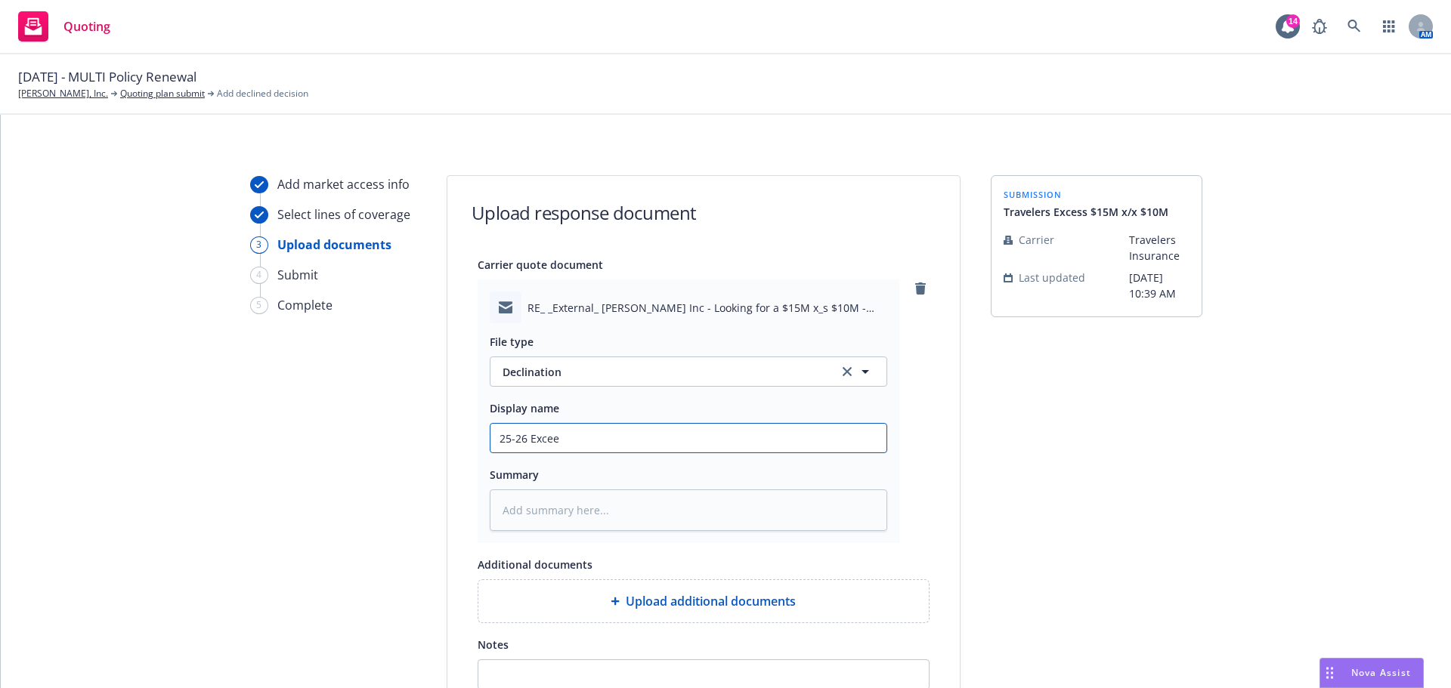
type input "25-26 Exceex"
type textarea "x"
type input "25-26 Excee"
type textarea "x"
type input "25-26 Excees"
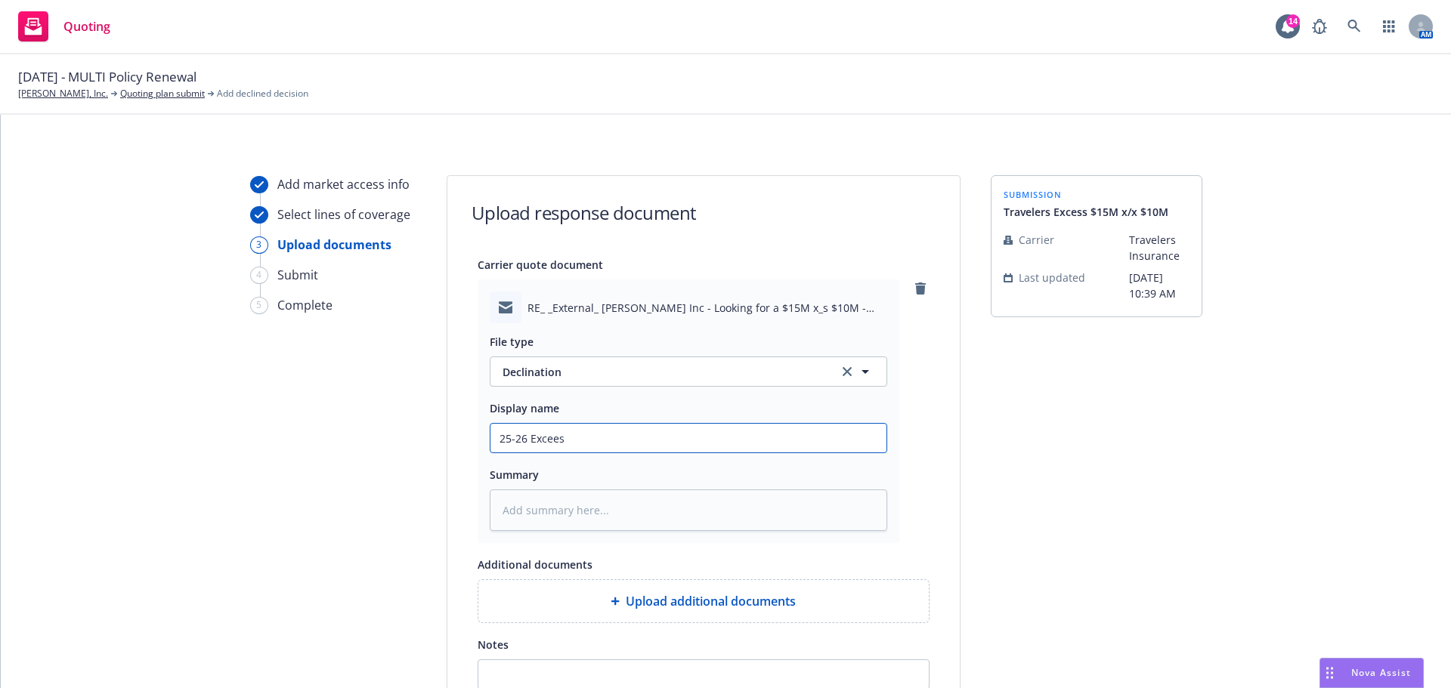
type textarea "x"
type input "25-26 Exceess"
type textarea "x"
type input "25-26 Exceess"
type textarea "x"
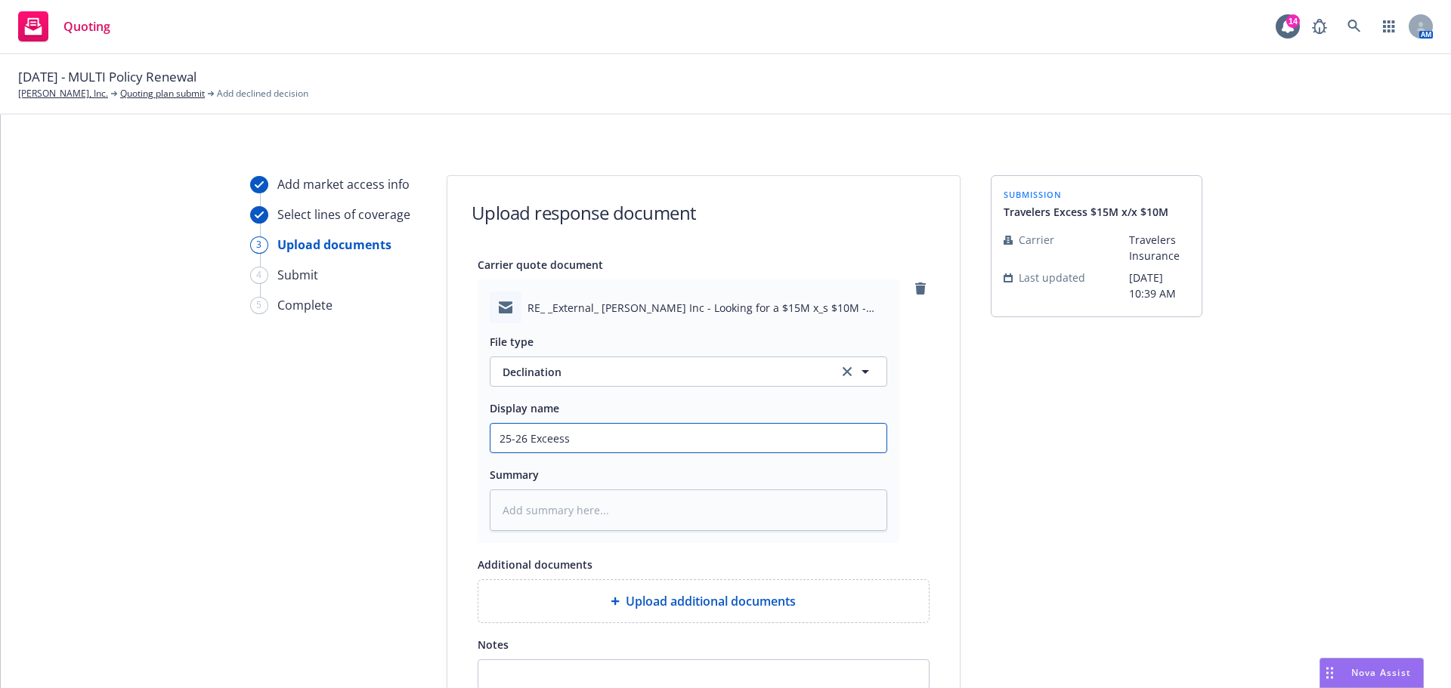
type input "25-26 Exceess"
type textarea "x"
type input "25-26 Excees"
type textarea "x"
type input "25-26 Exceess"
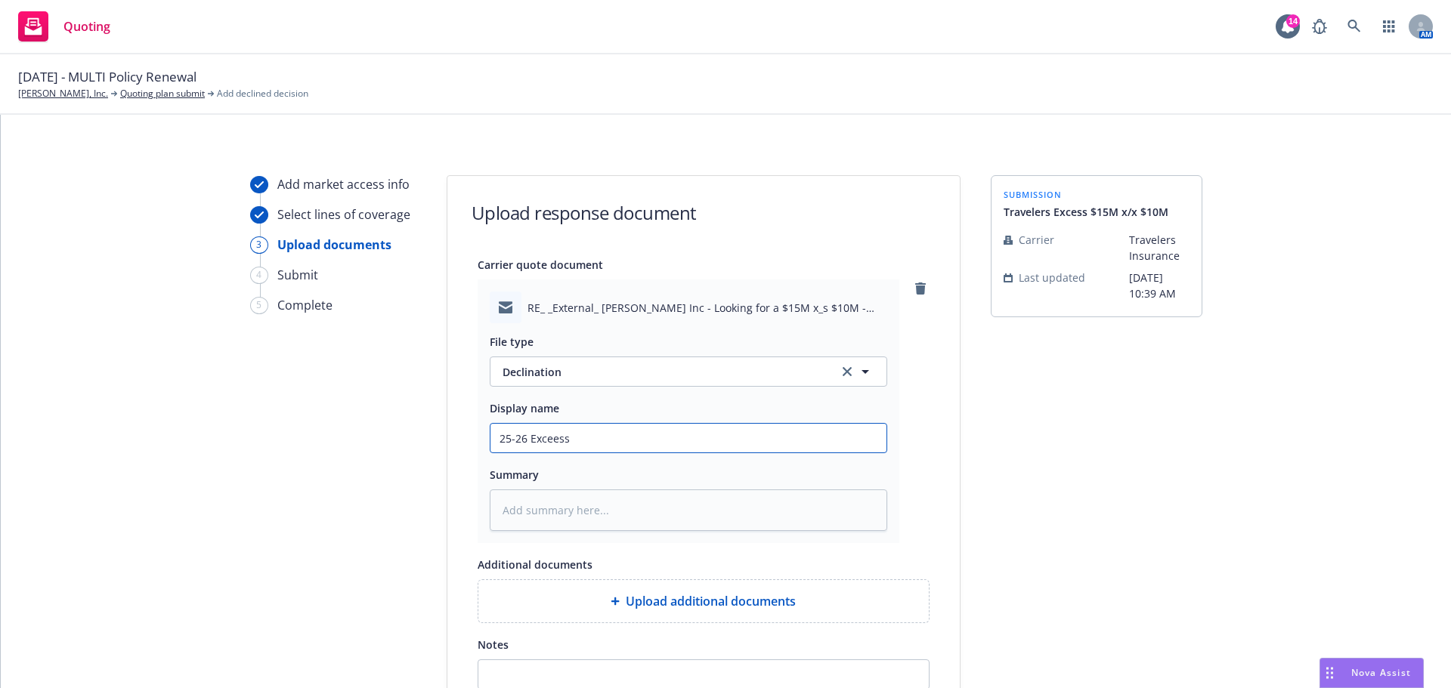
type textarea "x"
type input "25-26 Exceess"
type textarea "x"
type input "25-26 Exceess L"
type textarea "x"
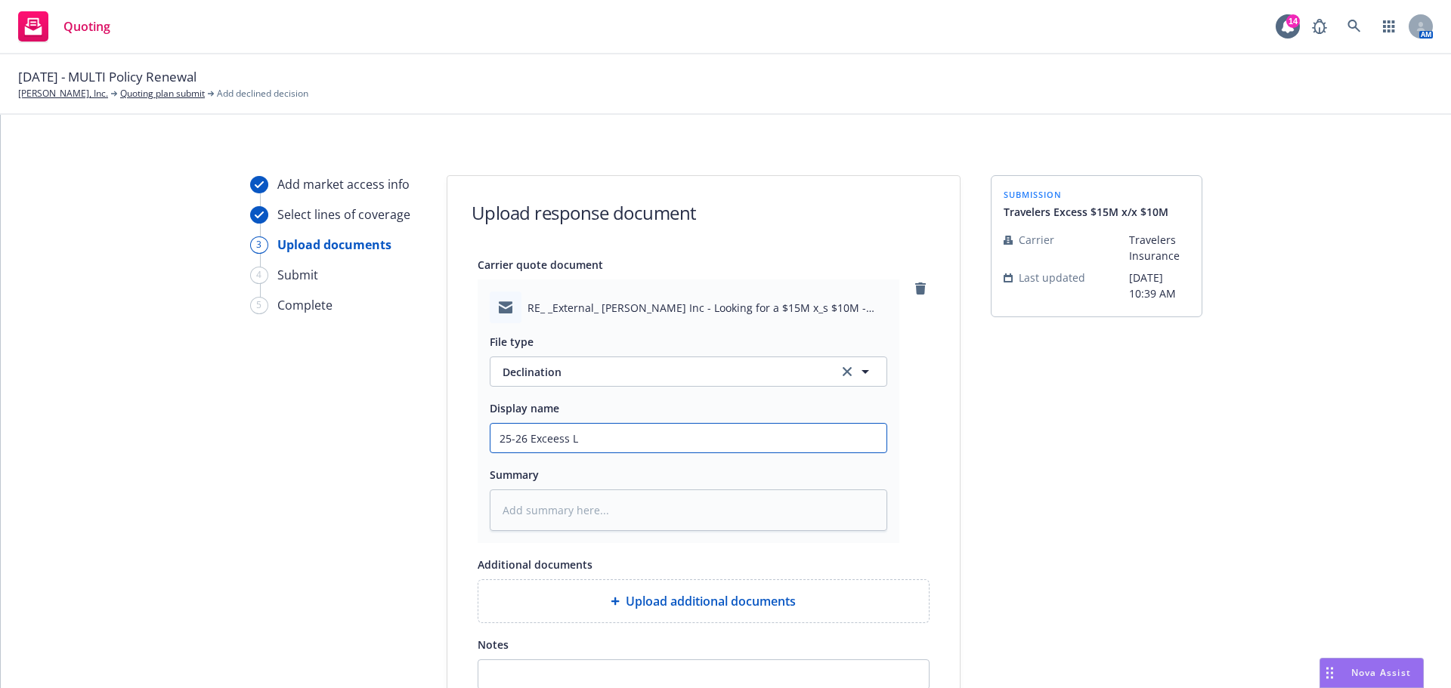
type input "25-26 Exceess La"
type textarea "x"
type input "25-26 Exceess Lai"
type textarea "x"
type input "25-26 Exceess Laib"
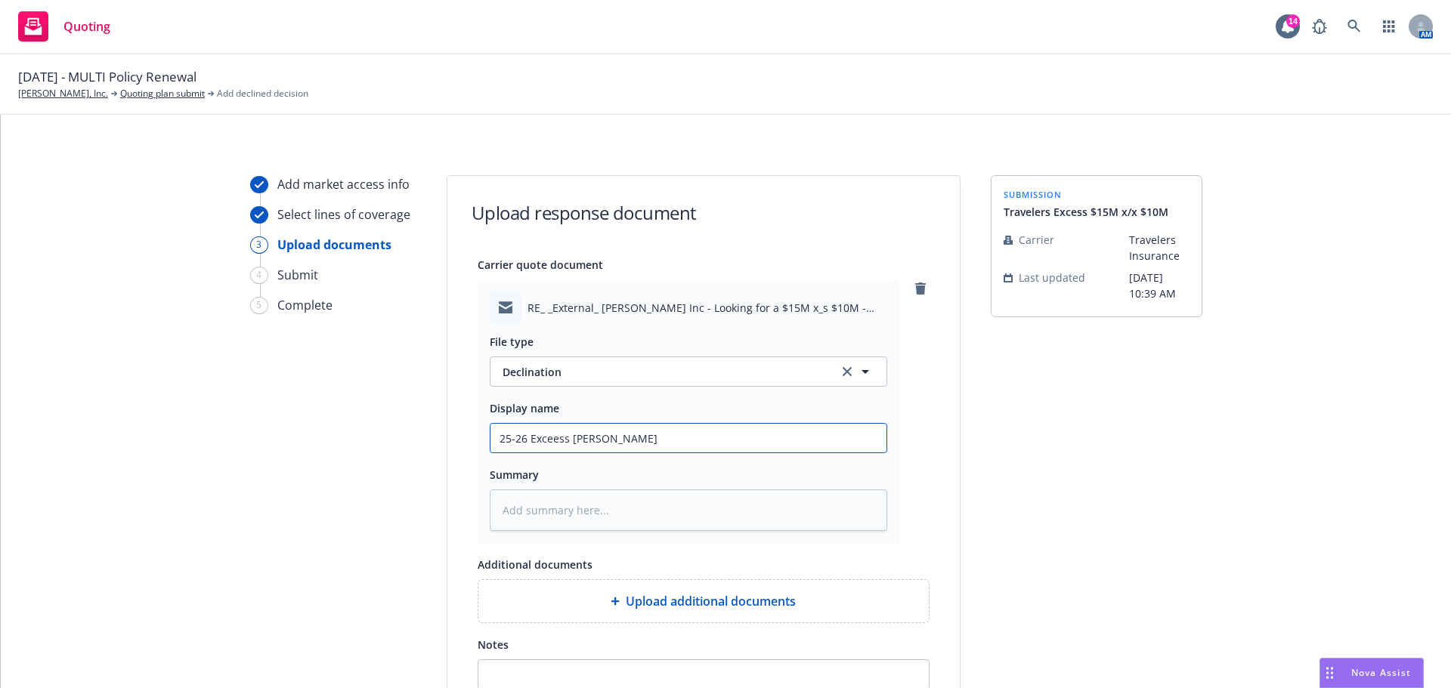
type textarea "x"
type input "25-26 Exceess Laibi"
type textarea "x"
type input "25-26 Exceess Laibil"
type textarea "x"
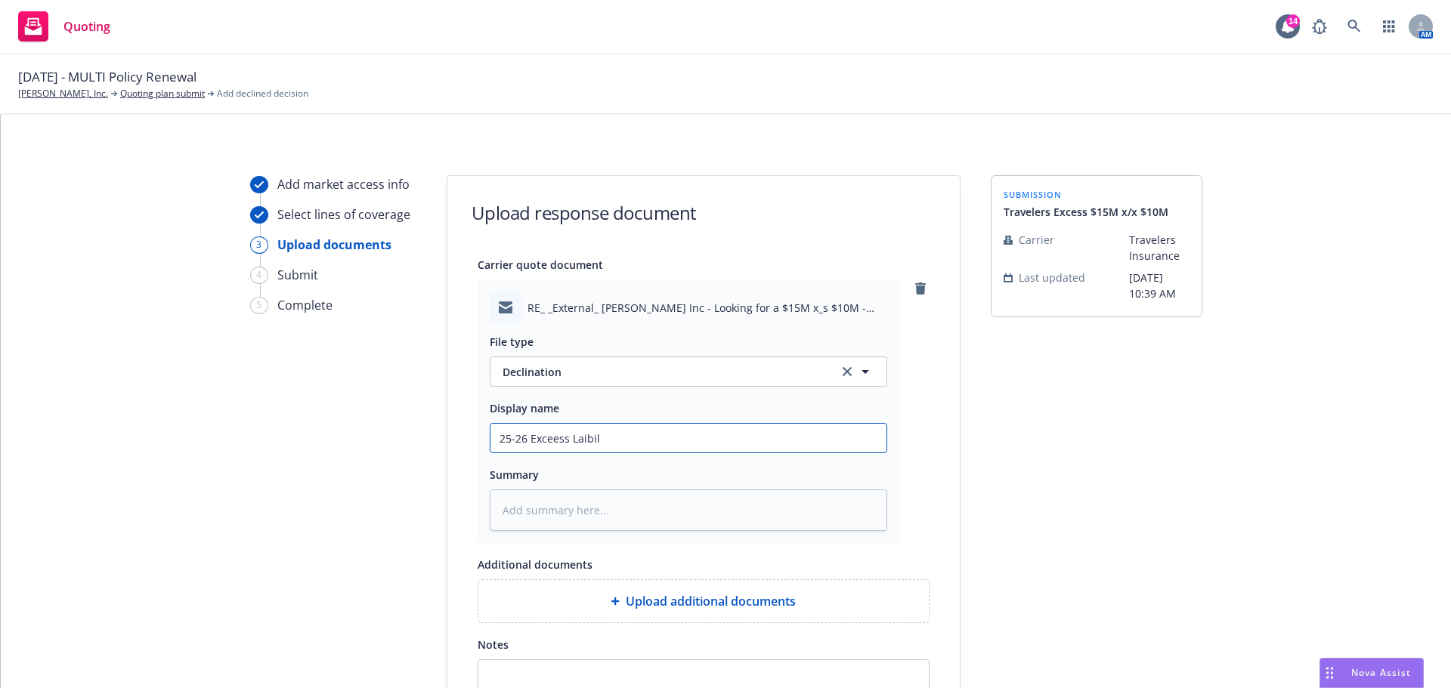
type input "25-26 Exceess Laibili"
type textarea "x"
type input "25-26 Exceess Laibilit"
type textarea "x"
type input "25-26 Exceess Laibility"
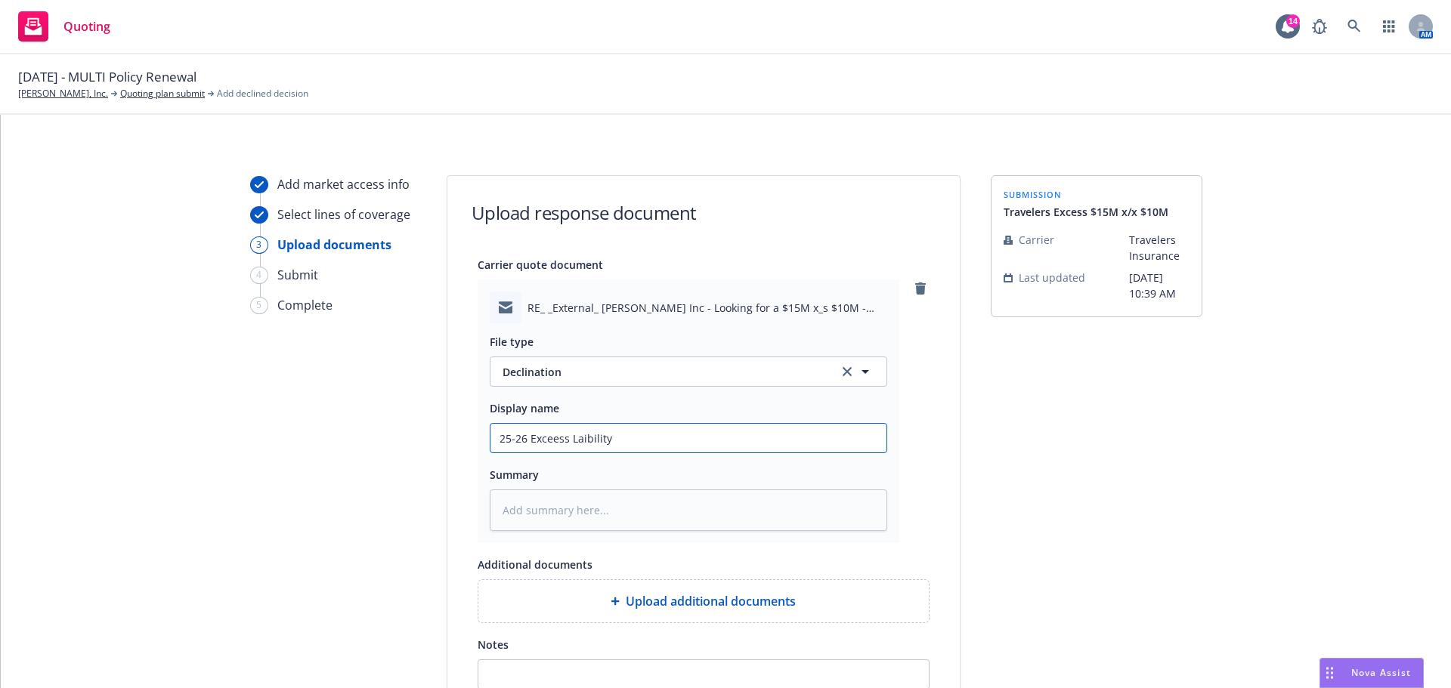
type textarea "x"
type input "25-26 Exceess Laibility"
type textarea "x"
type input "25-26 Exceess Laibility"
type textarea "x"
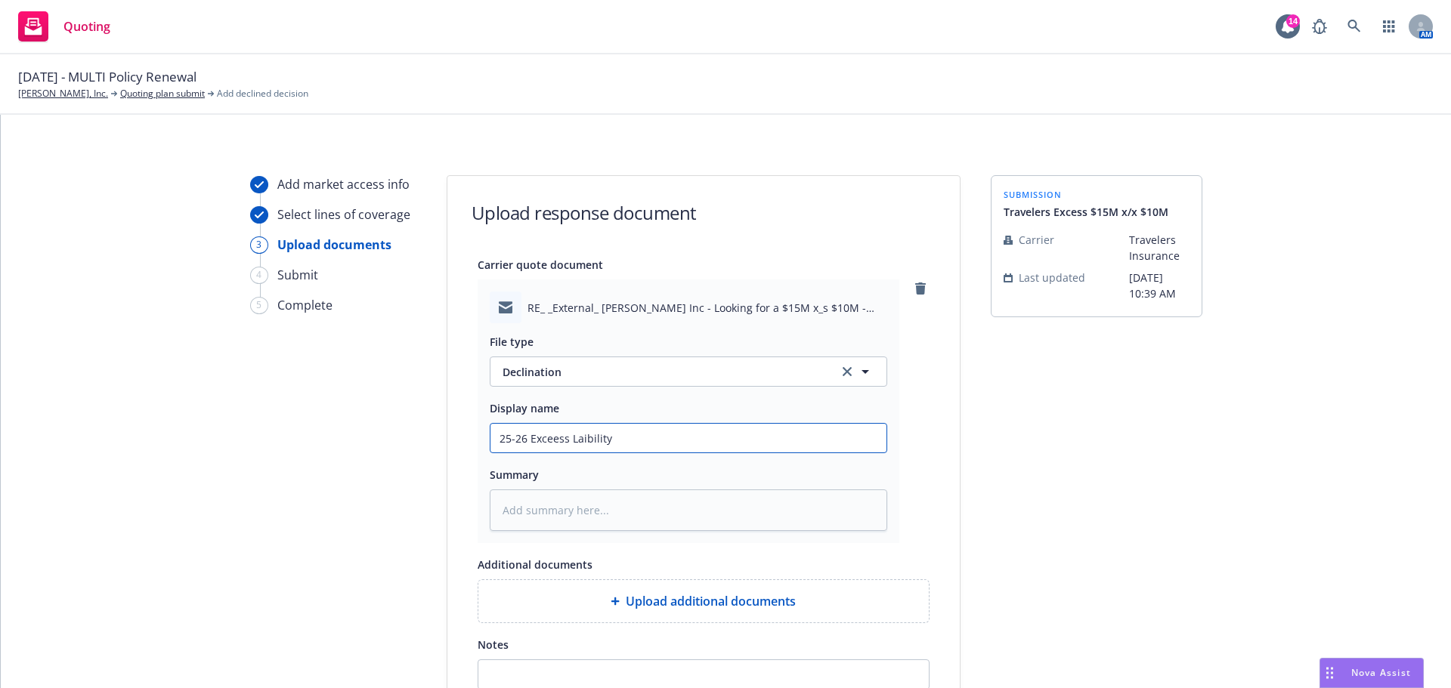
type input "25-26 Exceess Laibilit"
type textarea "x"
type input "25-26 Exceess Laibili"
type textarea "x"
type input "25-26 Exceess Laibil"
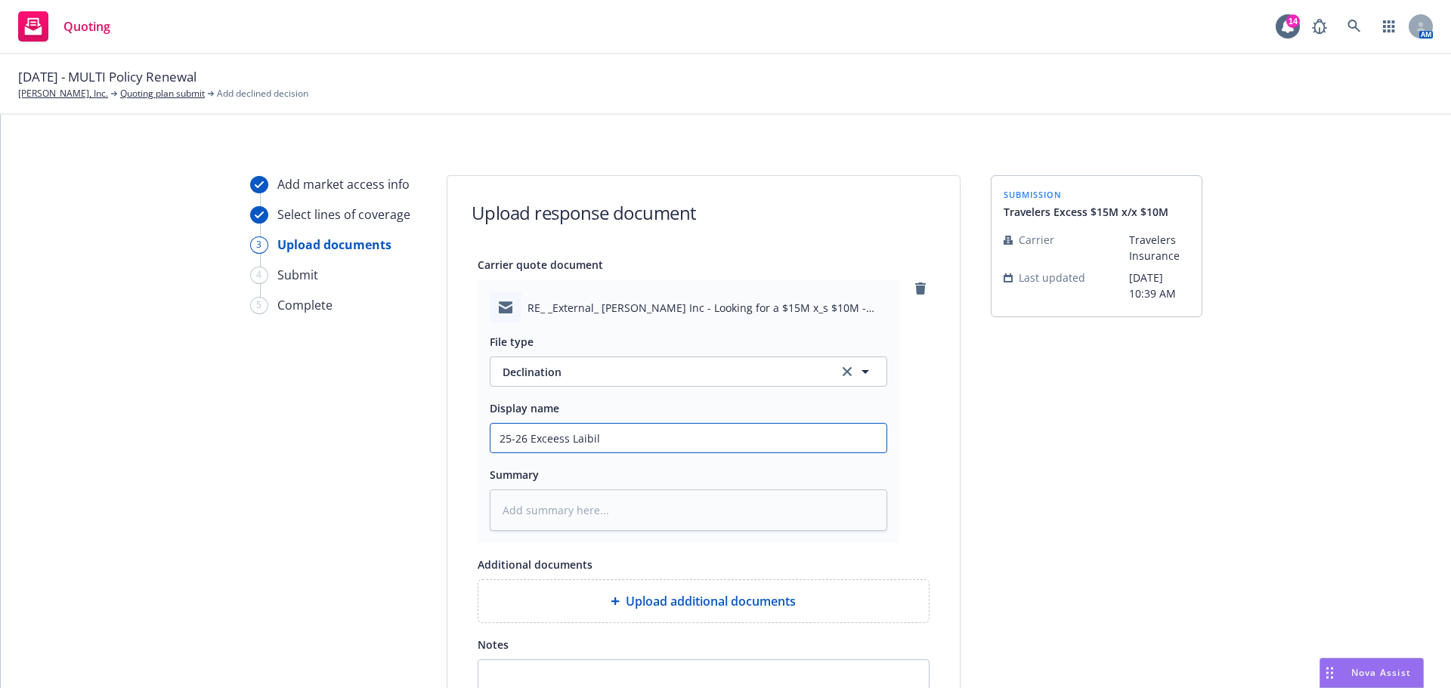
type textarea "x"
type input "25-26 Exceess Laibi"
type textarea "x"
type input "25-26 Exceess Laib"
type textarea "x"
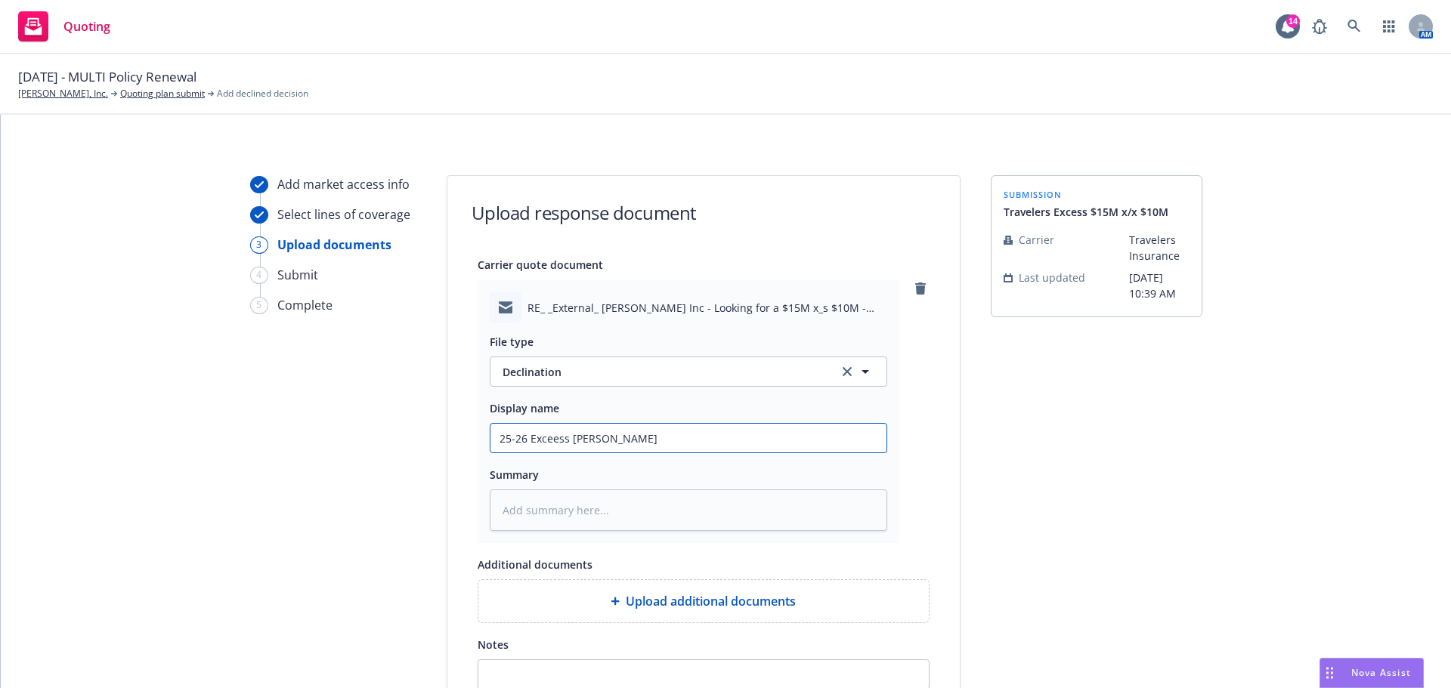
type input "25-26 Exceess Lai"
type textarea "x"
type input "25-26 Exceess La"
type textarea "x"
type input "25-26 Exceess L"
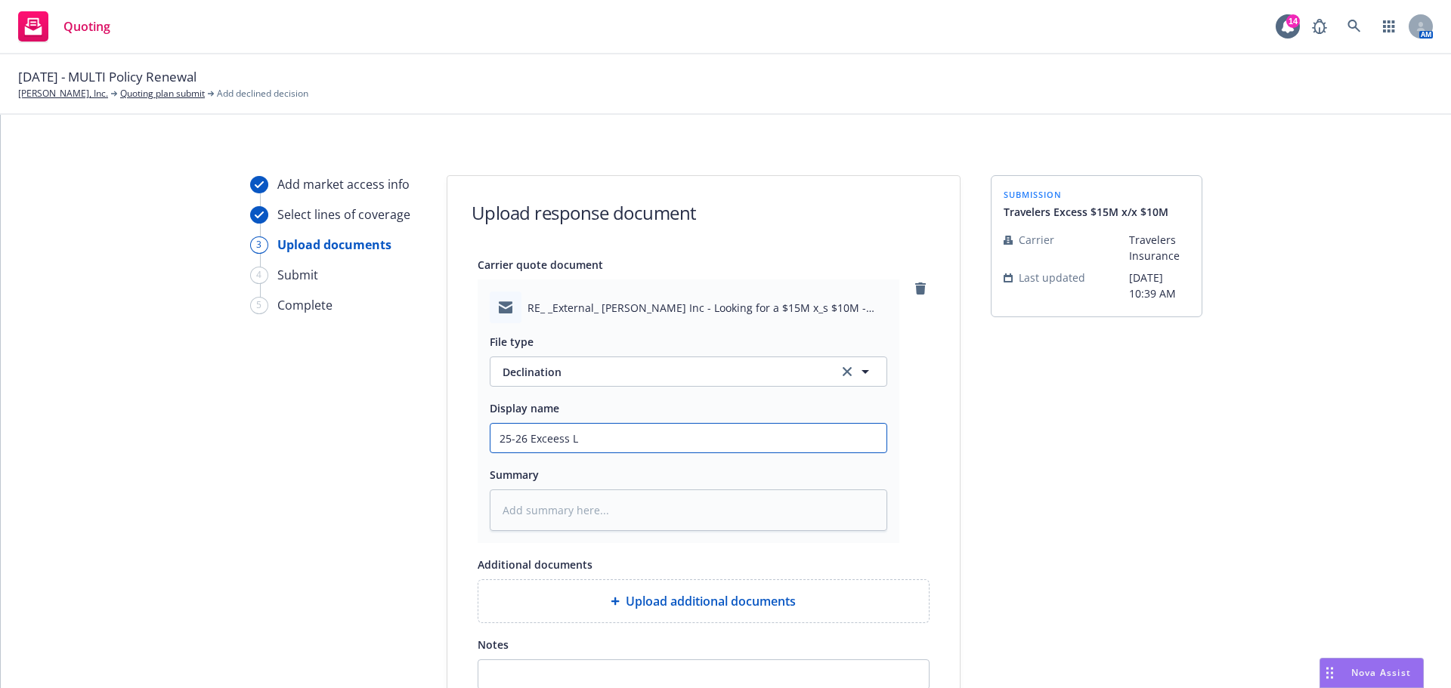
type textarea "x"
type input "25-26 Exceess"
type textarea "x"
type input "25-26 Exceess"
type textarea "x"
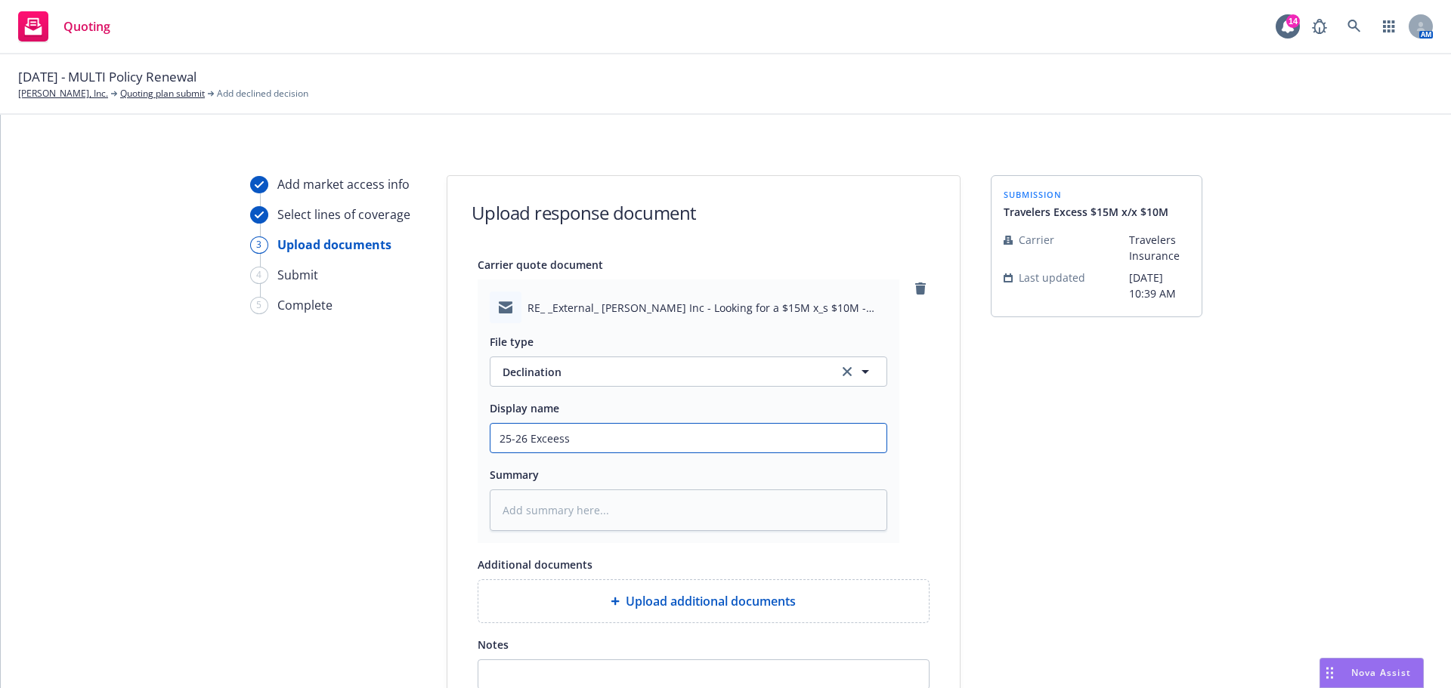
type input "25-26 Excees"
type textarea "x"
type input "25-26 Excee"
type textarea "x"
type input "25-26 Exce"
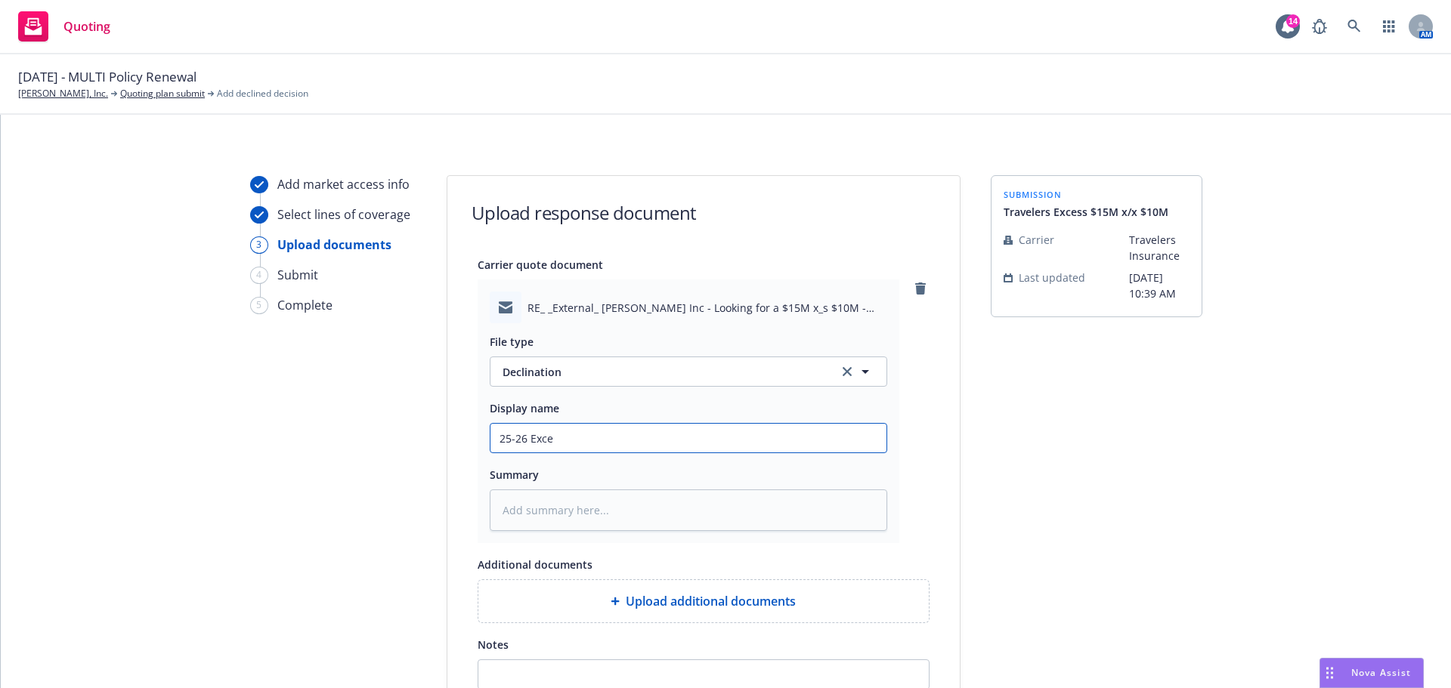
type textarea "x"
type input "25-26 Exces"
type textarea "x"
type input "25-26 Excess"
type textarea "x"
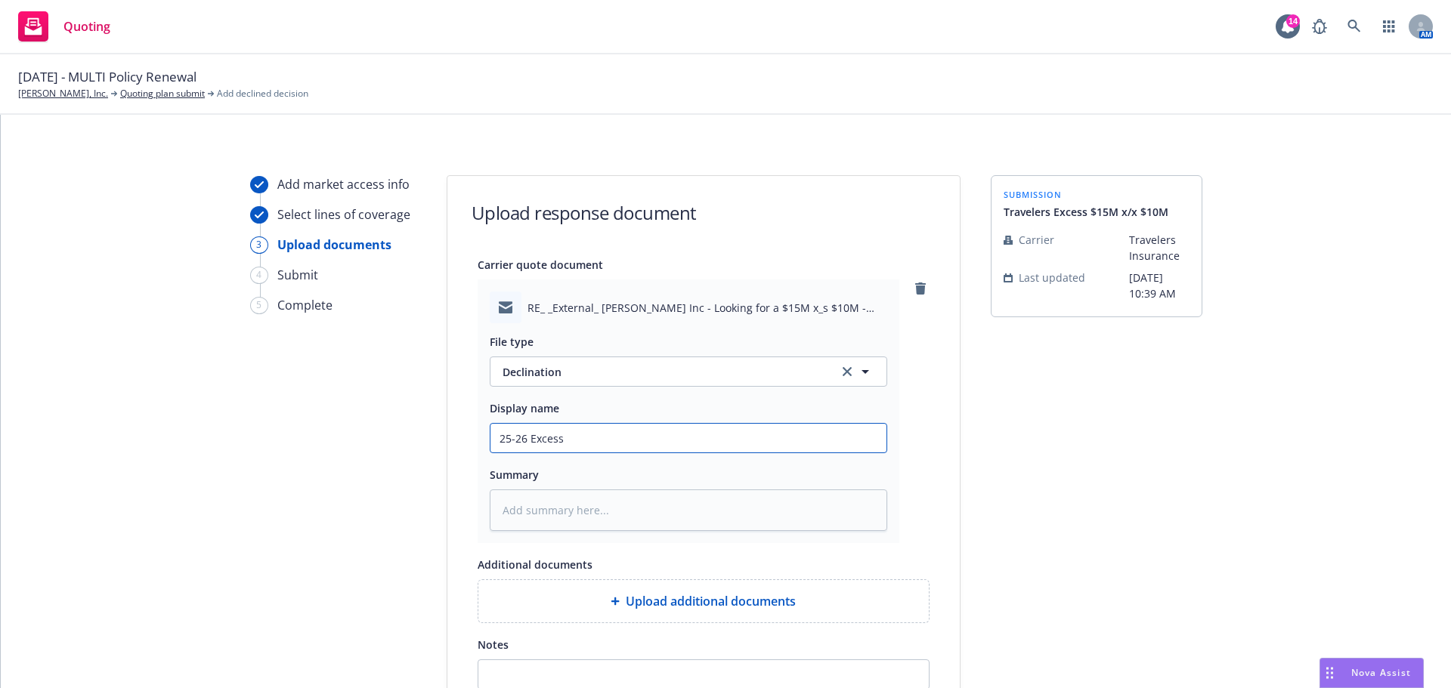
type input "25-26 Excess"
type textarea "x"
type input "25-26 Excess L"
type textarea "x"
type input "25-26 Excess Li"
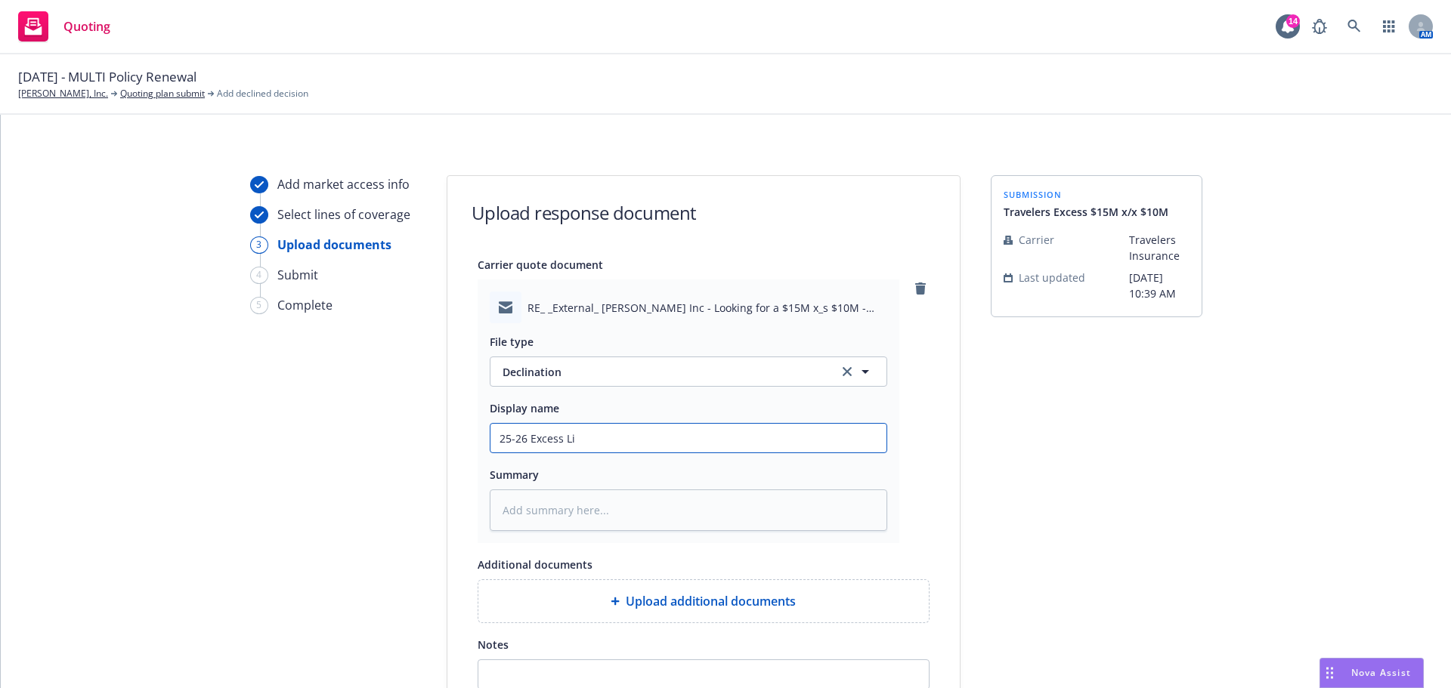
type textarea "x"
type input "25-26 Excess Lia"
type textarea "x"
type input "25-26 Excess Liab"
type textarea "x"
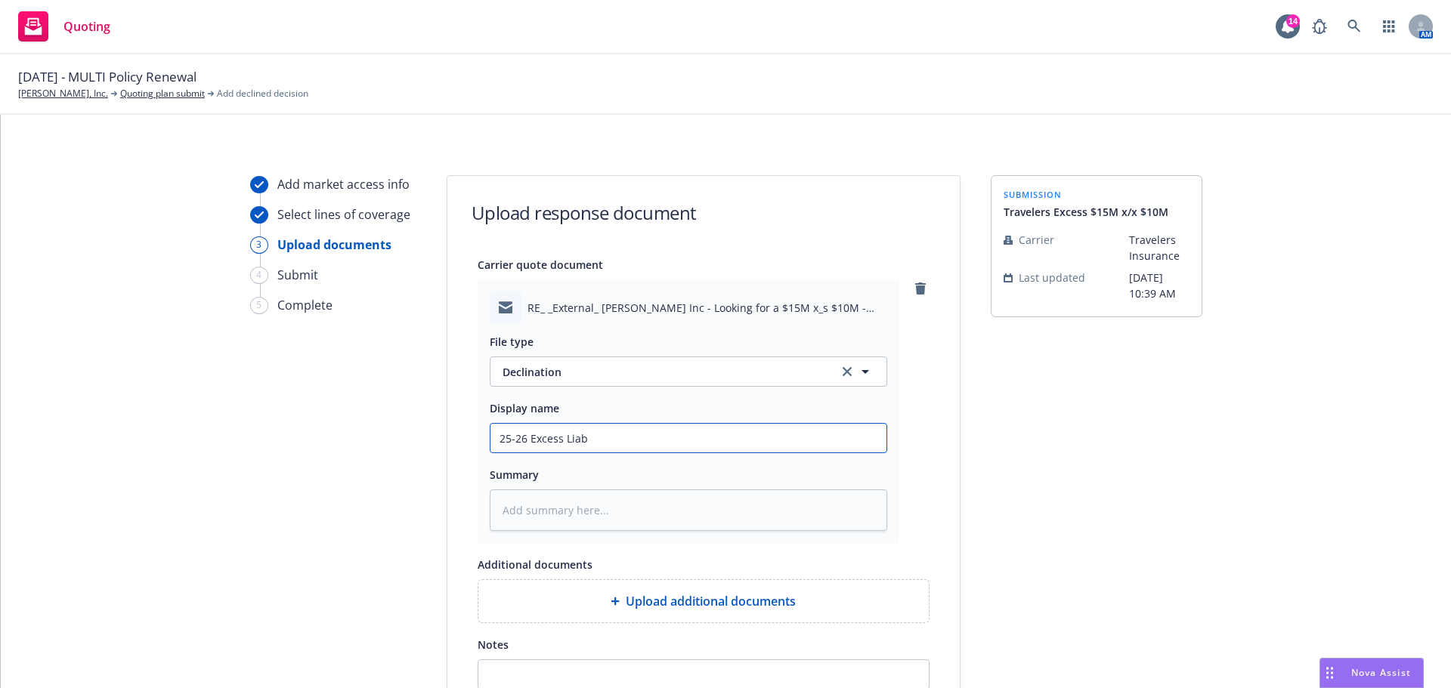
type input "25-26 Excess Liabi"
type textarea "x"
type input "25-26 Excess Liabil"
type textarea "x"
type input "25-26 Excess Liabili"
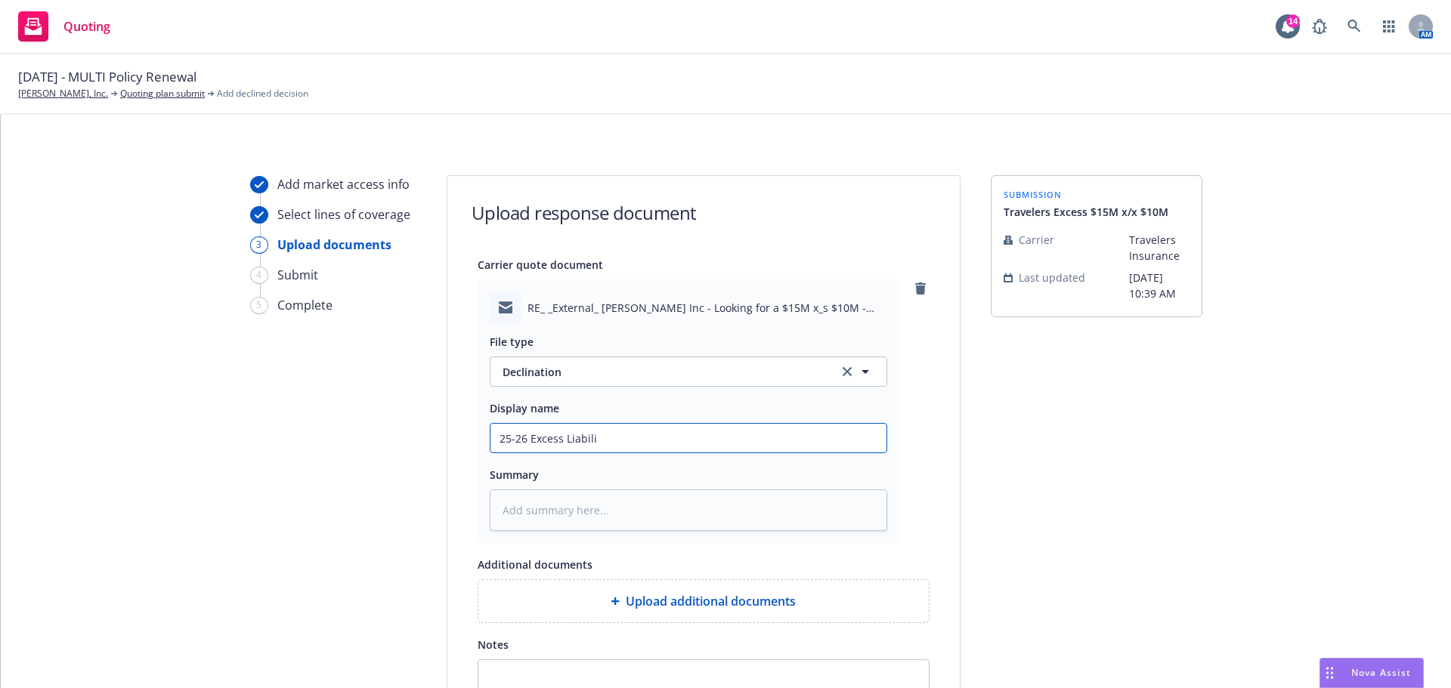
type textarea "x"
type input "25-26 Excess Liabilit"
type textarea "x"
type input "25-26 Excess Liability"
type textarea "x"
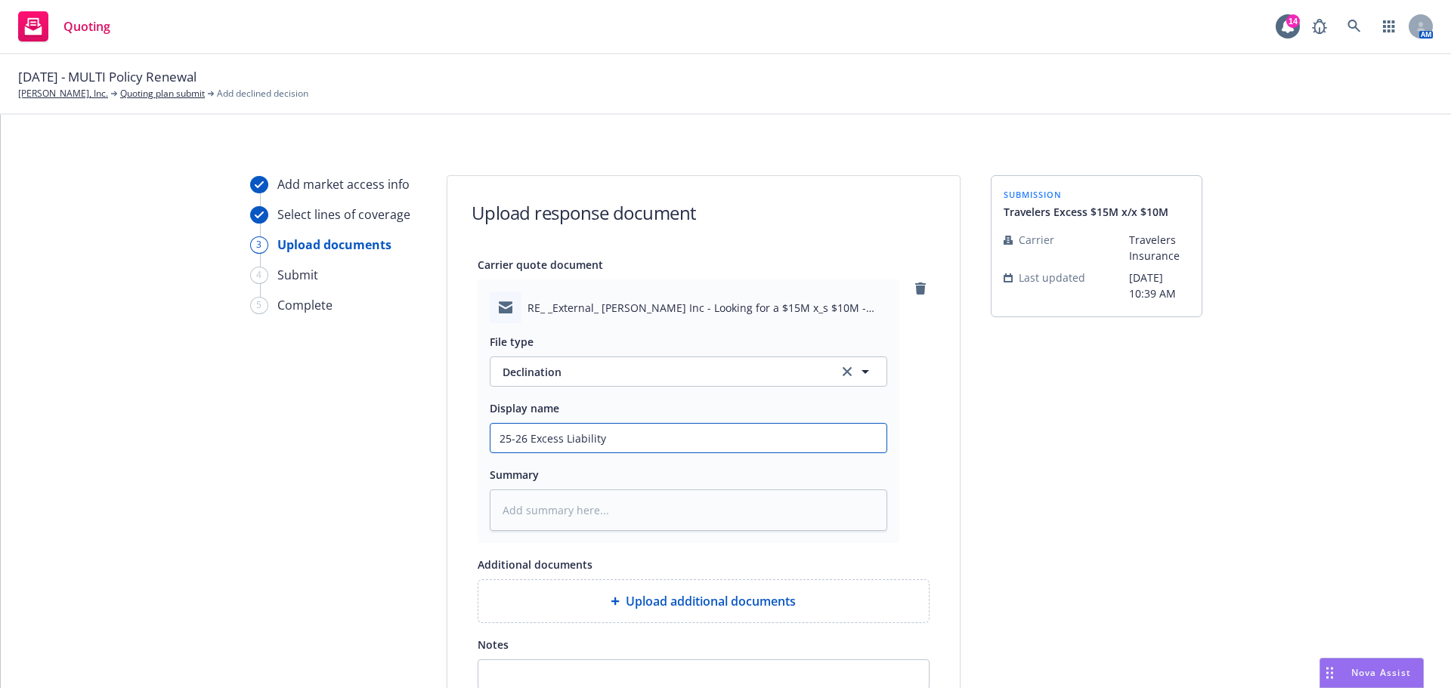
type input "25-26 Excess Liability"
type textarea "x"
type input "25-26 Excess Liability D"
type textarea "x"
type input "25-26 Excess Liability De"
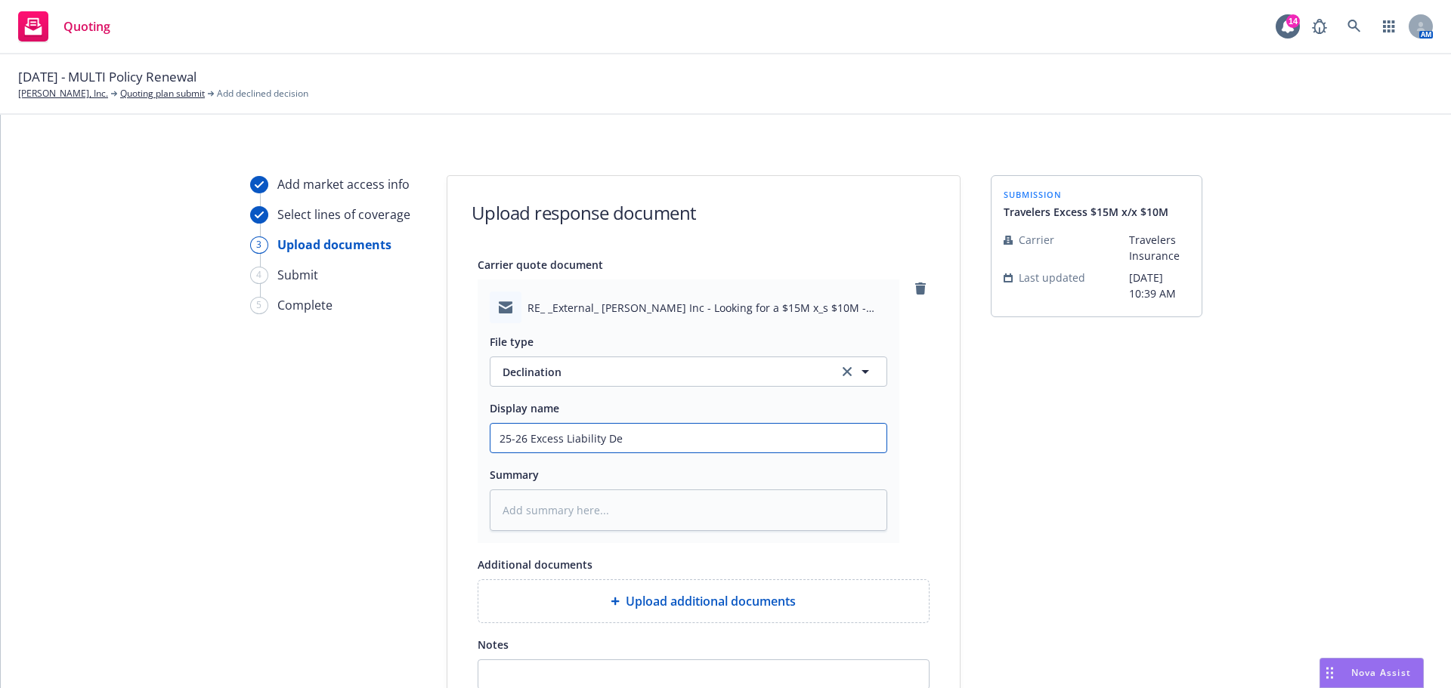
type textarea "x"
type input "25-26 Excess Liability Dec"
type textarea "x"
type input "25-26 Excess Liability Decl"
type textarea "x"
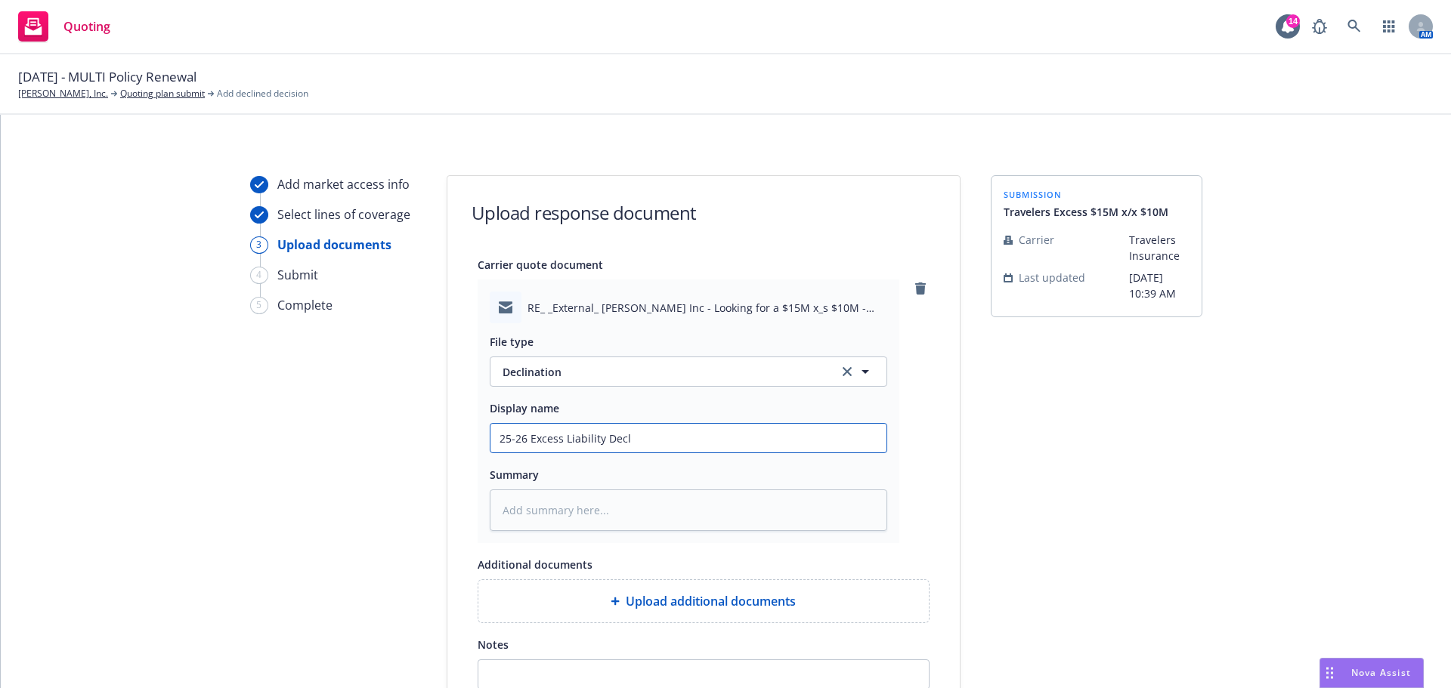
type input "25-26 Excess Liability Decli"
type textarea "x"
type input "25-26 Excess Liability Declin"
type textarea "x"
type input "25-26 Excess Liability Declina"
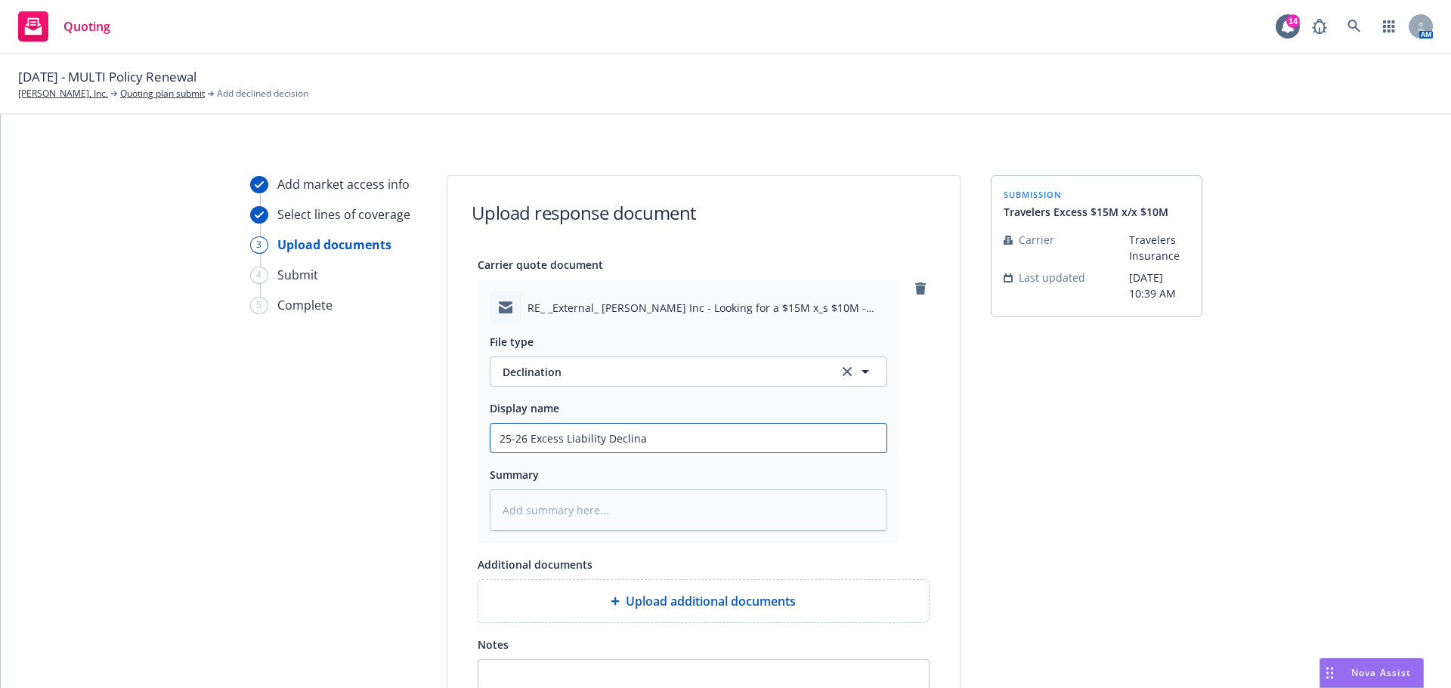
type textarea "x"
type input "25-26 Excess Liability Declinat"
type textarea "x"
type input "25-26 Excess Liability Declinati"
type textarea "x"
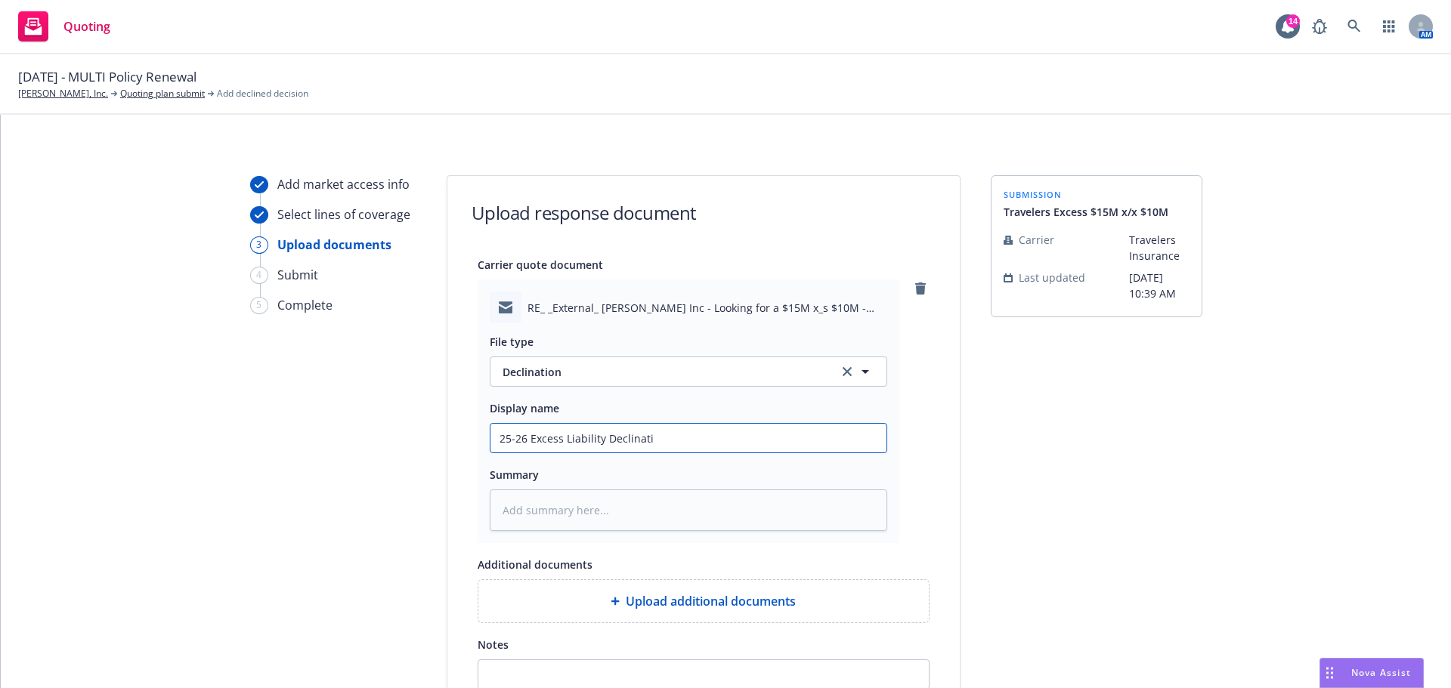
type input "25-26 Excess Liability Declinatio"
type textarea "x"
type input "25-26 Excess Liability Declination"
type textarea "x"
type input "25-26 Excess Liability Declination-"
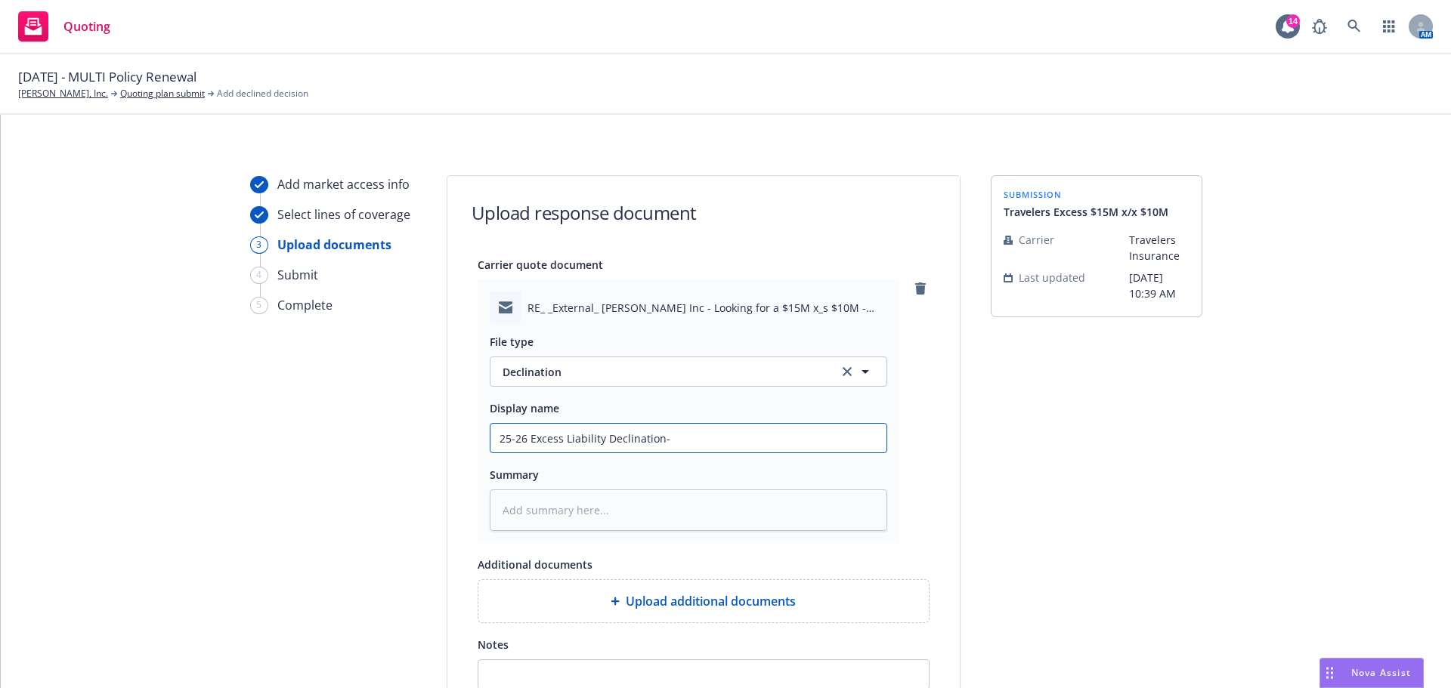
type textarea "x"
type input "25-26 Excess Liability Declination-T"
type textarea "x"
type input "25-26 Excess Liability Declination-Tr"
type textarea "x"
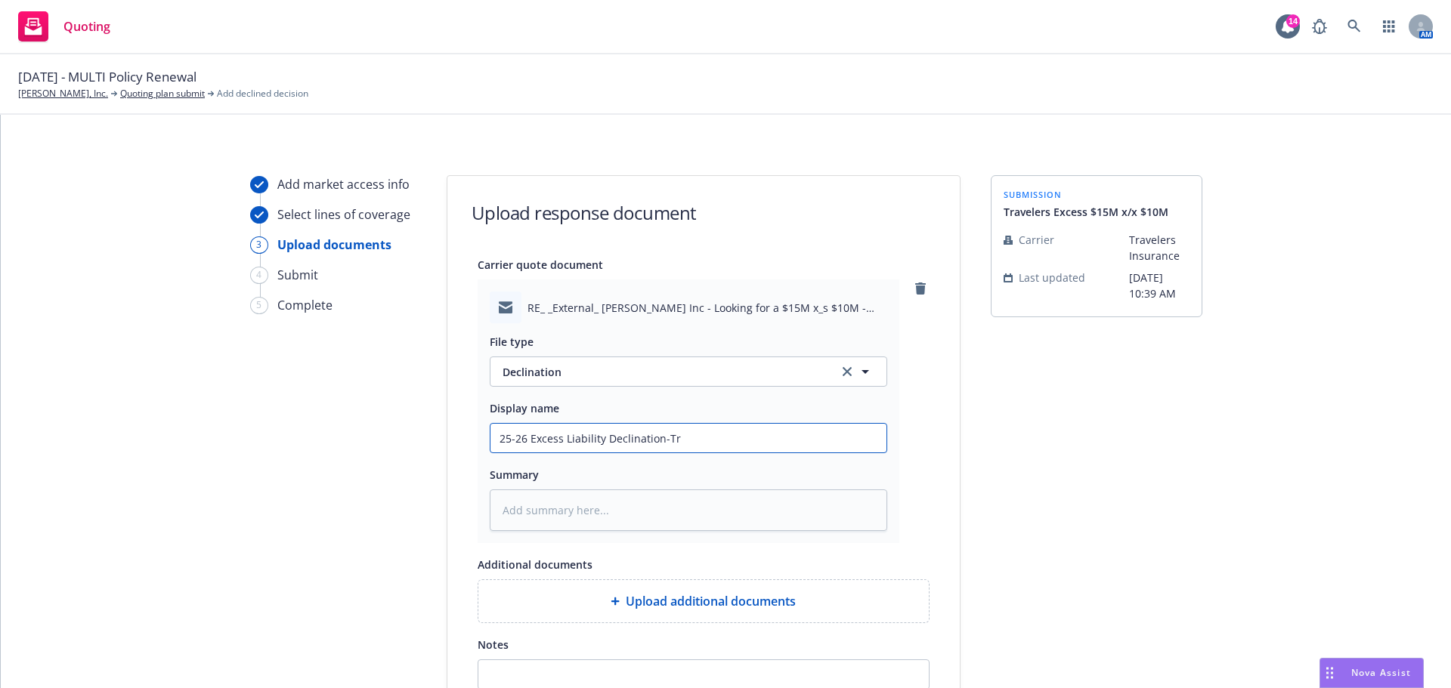
type input "25-26 Excess Liability Declination-Tra"
type textarea "x"
type input "25-26 Excess Liability Declination-Trav"
type textarea "x"
type input "25-26 Excess Liability Declination-Trave"
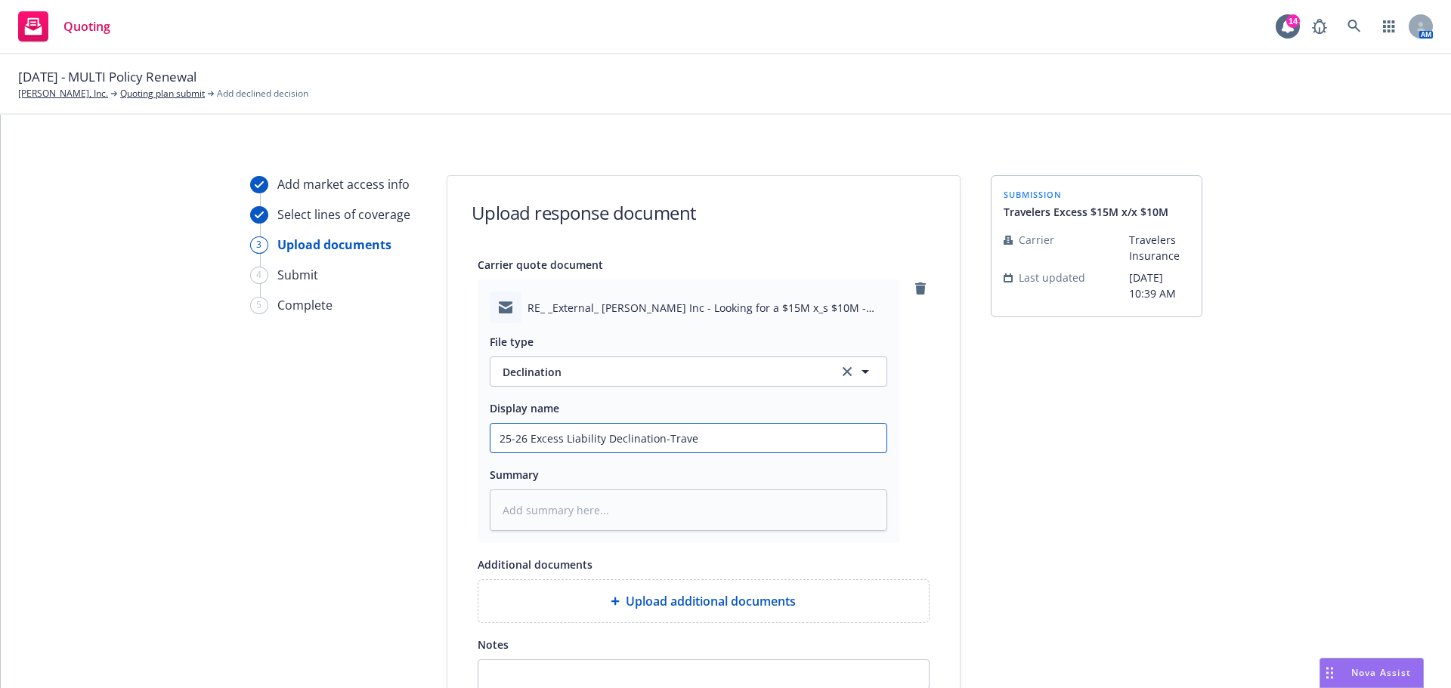
type textarea "x"
type input "25-26 Excess Liability Declination-Travel"
type textarea "x"
type input "25-26 Excess Liability Declination-Travele"
type textarea "x"
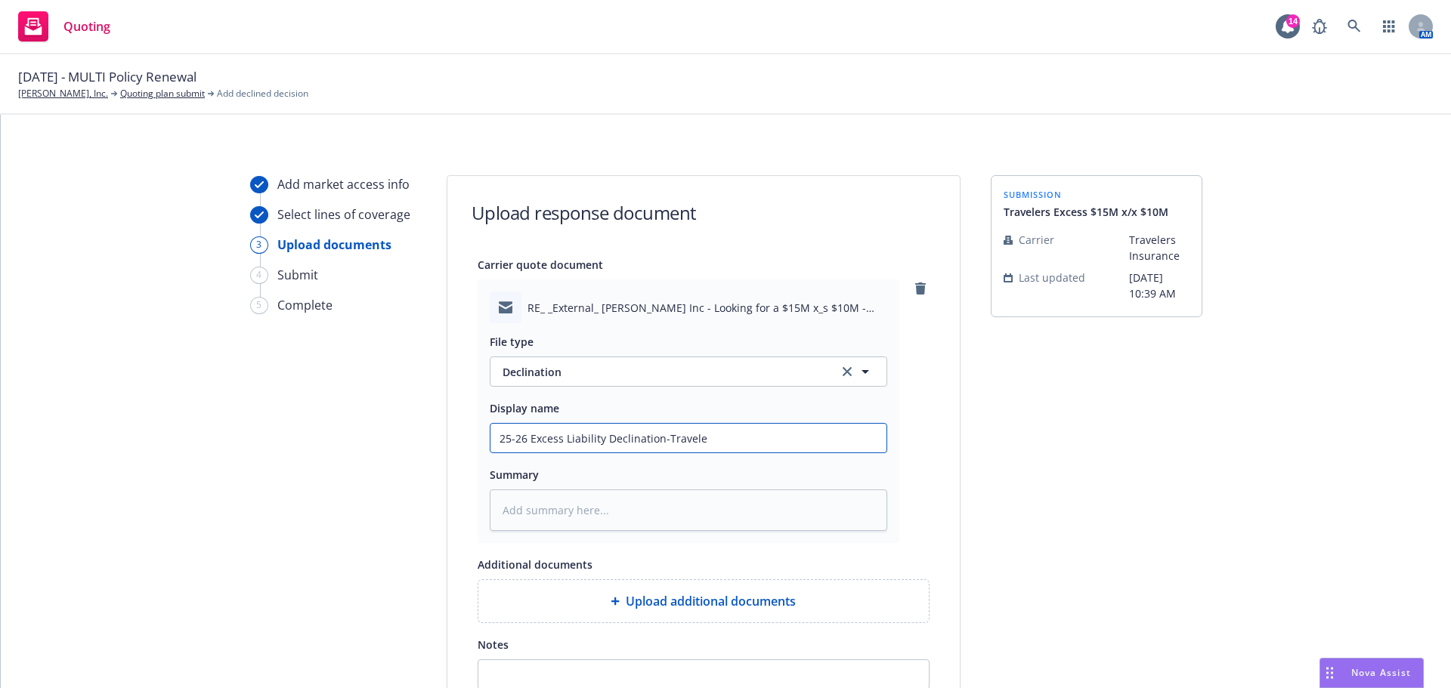
type input "25-26 Excess Liability Declination-Traveler"
type textarea "x"
type input "25-26 Excess Liability Declination-Travelers"
click at [521, 510] on textarea at bounding box center [688, 511] width 397 height 42
type textarea "x"
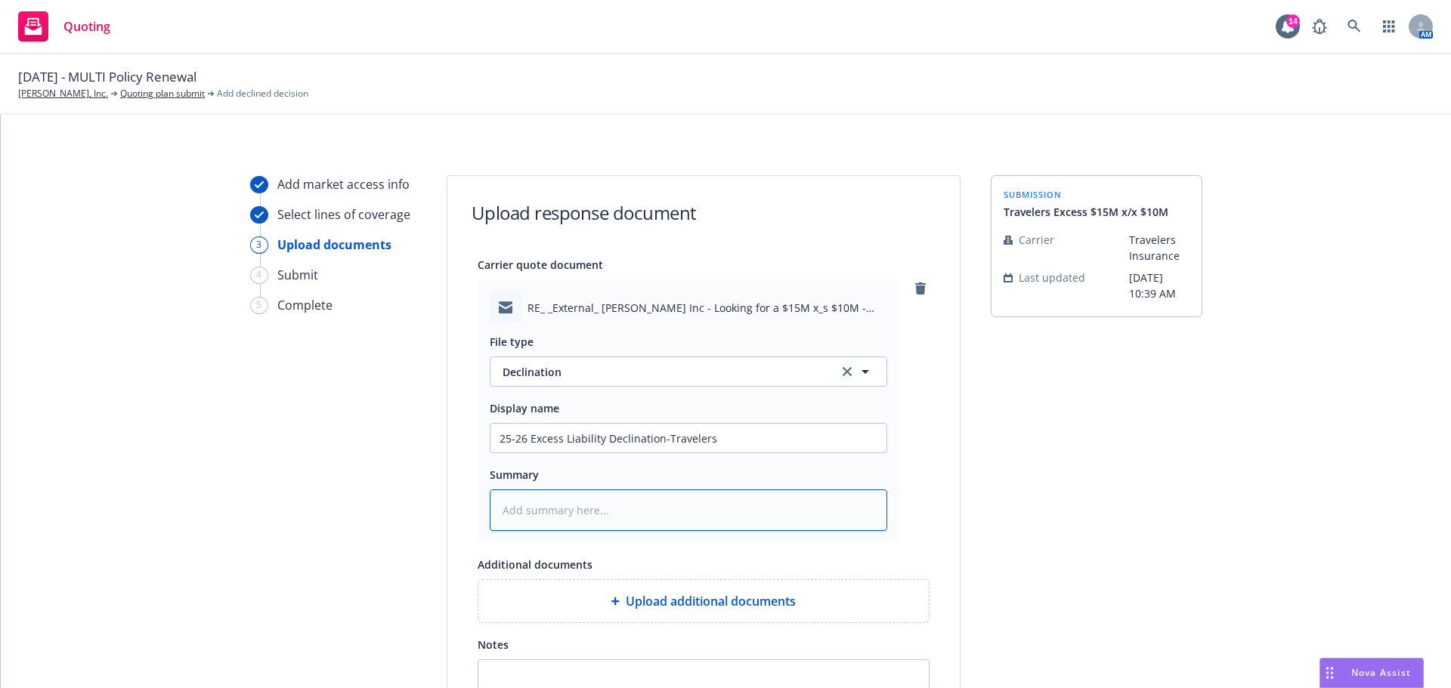
type textarea "D"
type textarea "x"
type textarea "De"
type textarea "x"
type textarea "Dec"
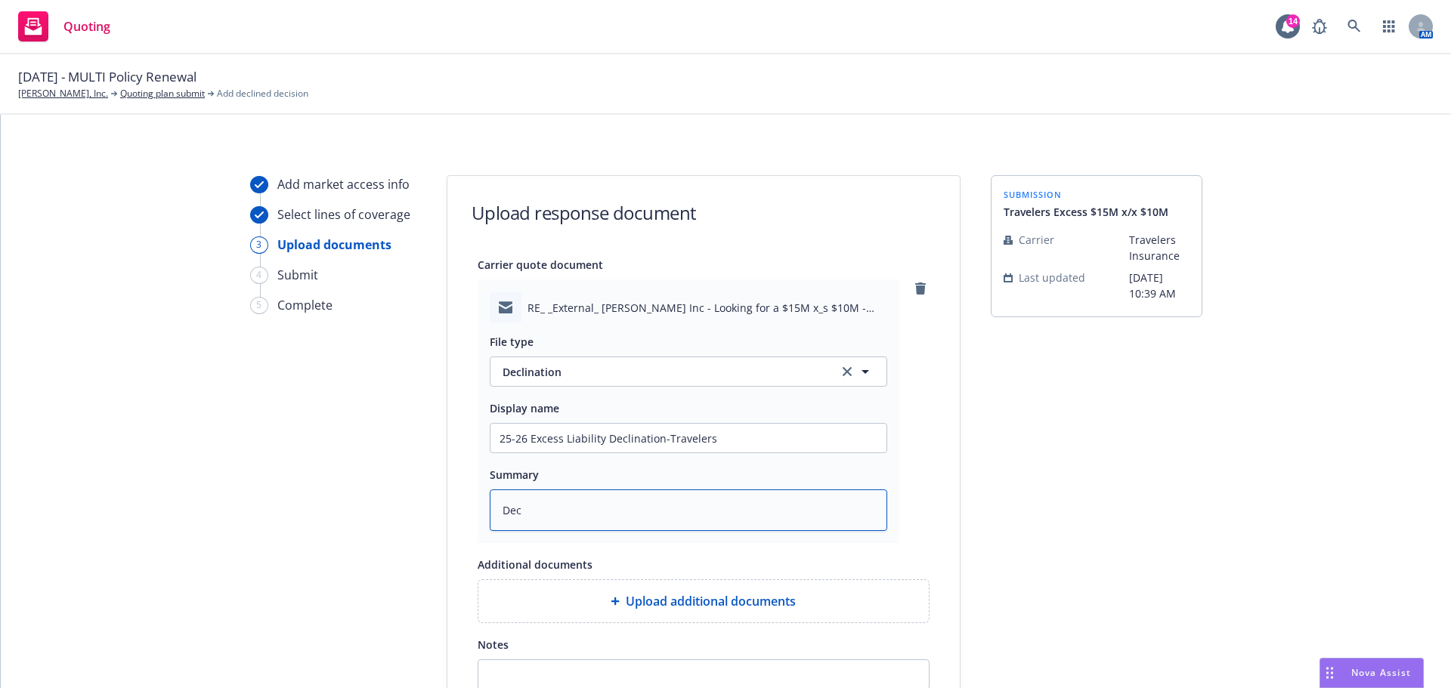
type textarea "x"
type textarea "Decl"
type textarea "x"
type textarea "Decli"
type textarea "x"
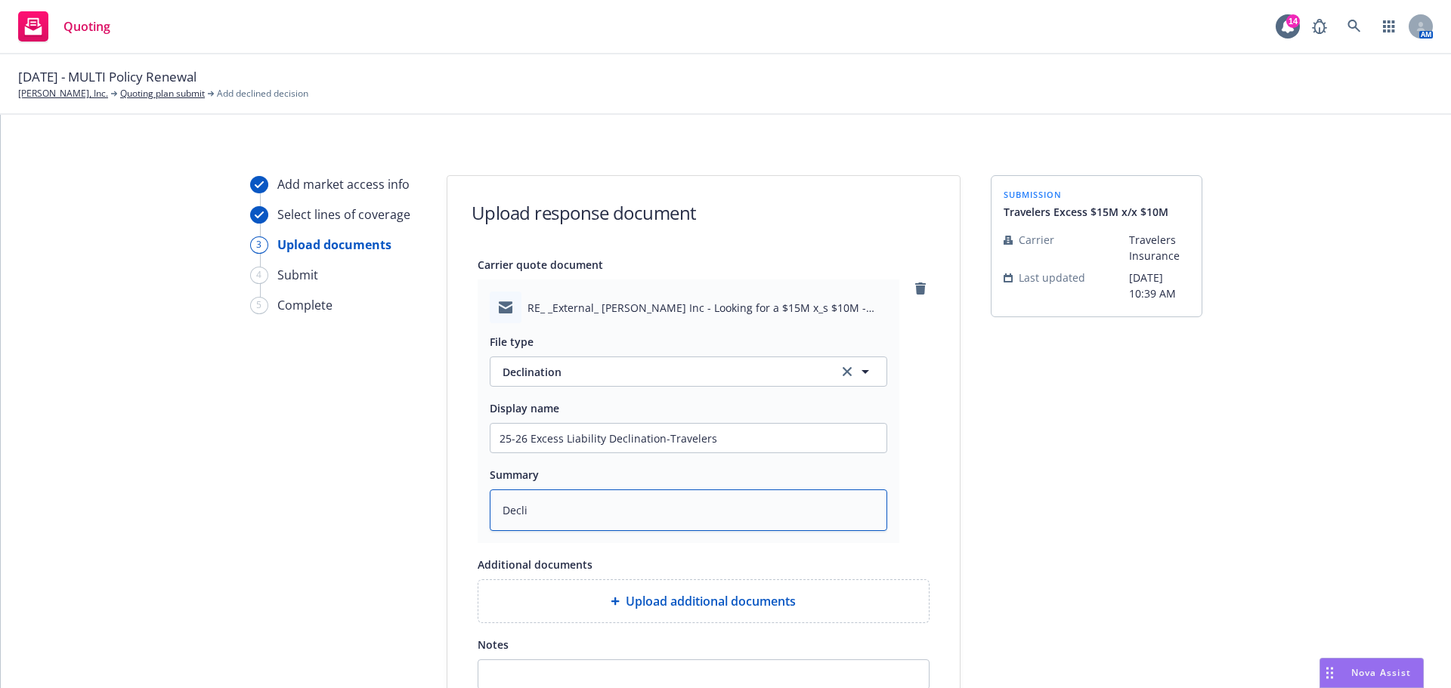
type textarea "Declin"
type textarea "x"
type textarea "Declina"
type textarea "x"
type textarea "Declinat"
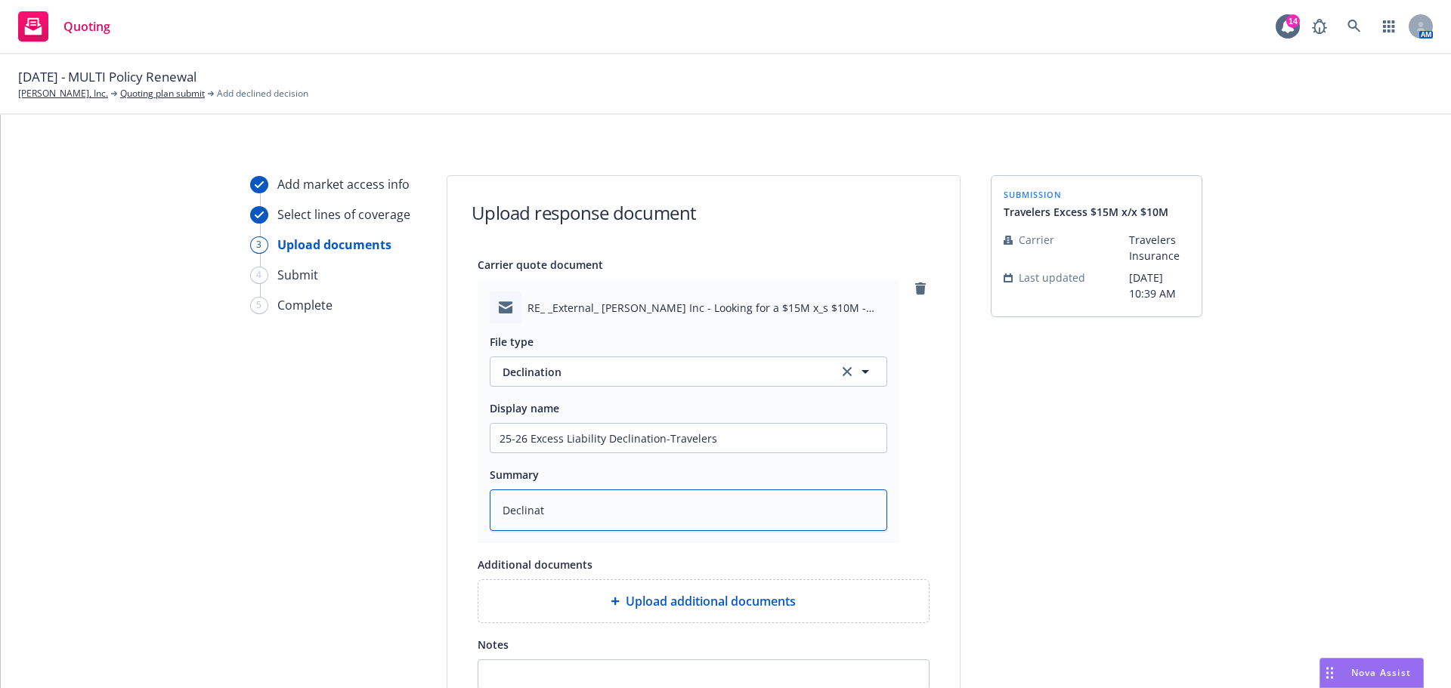
type textarea "x"
type textarea "Declinati"
type textarea "x"
type textarea "Declinatio"
type textarea "x"
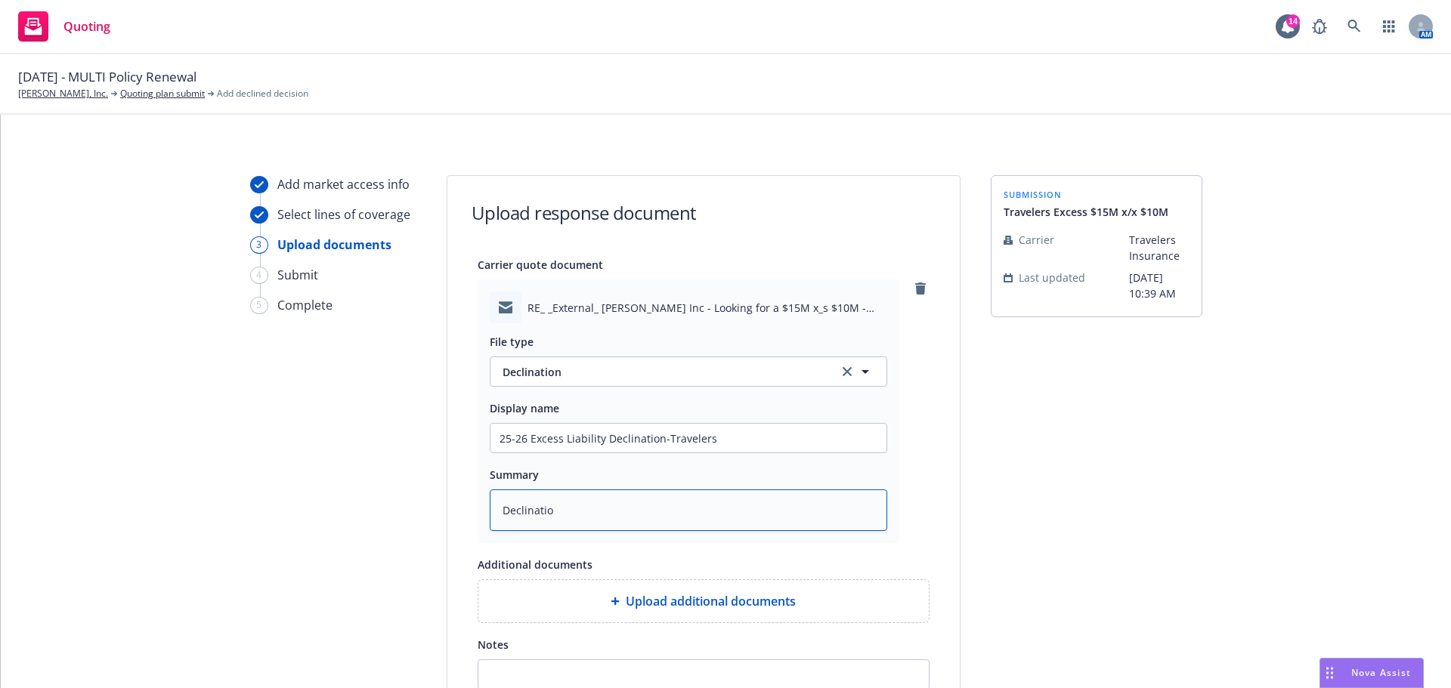
type textarea "Declination"
type textarea "x"
type textarea "Declination."
type textarea "x"
type textarea "Declination."
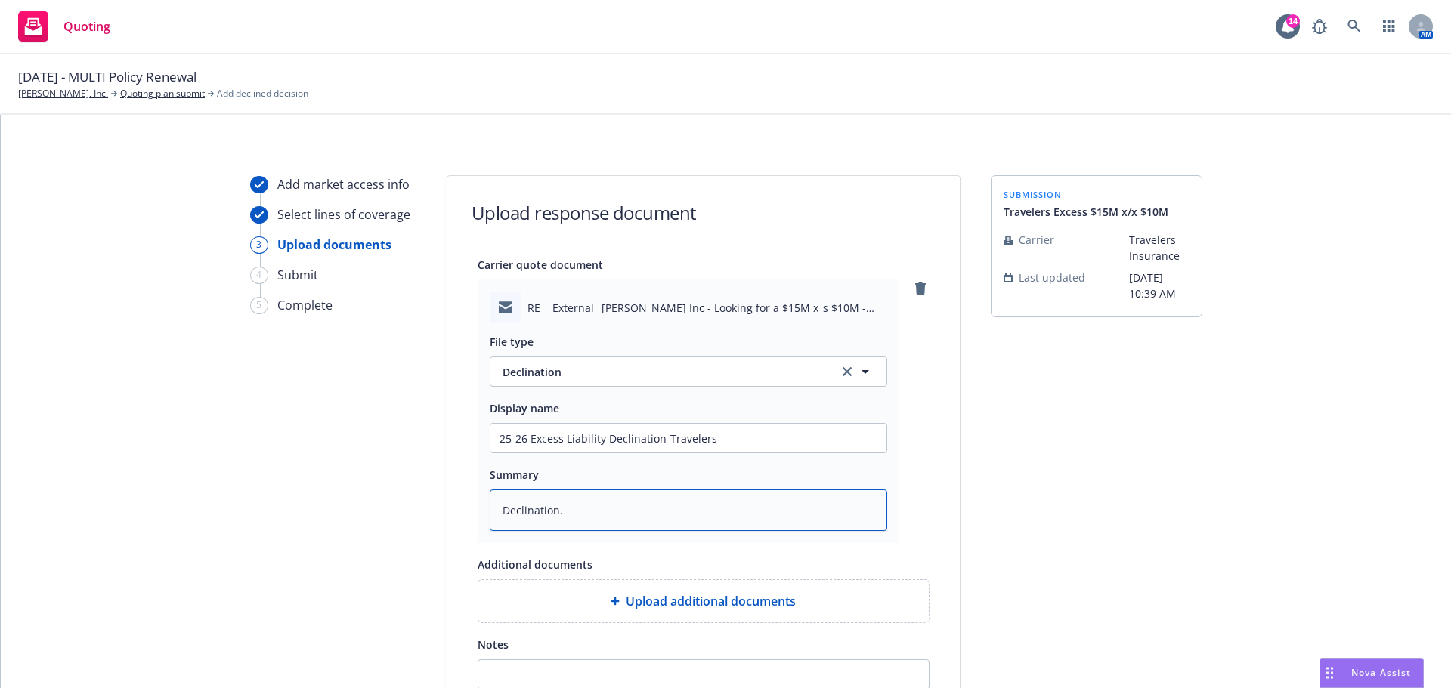
type textarea "x"
type textarea "Declination. T"
type textarea "x"
type textarea "Declination. Tr"
type textarea "x"
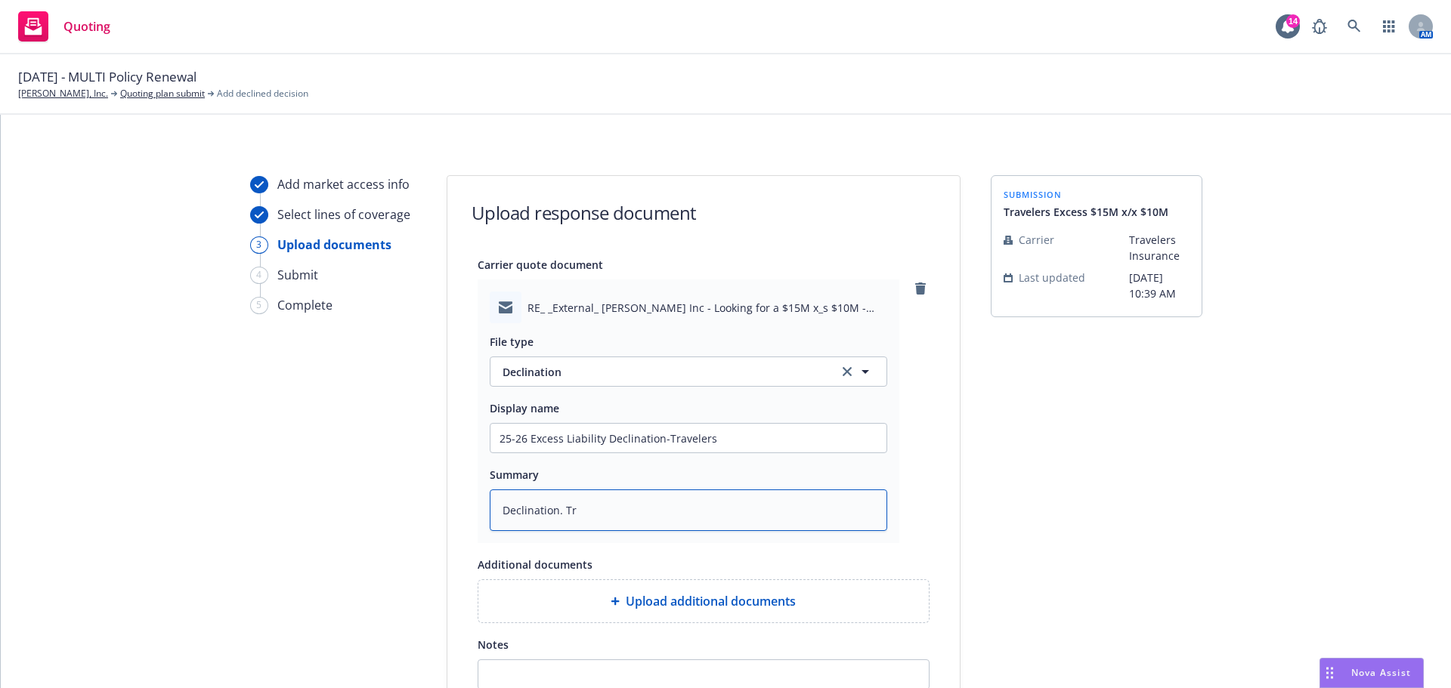
type textarea "Declination. Tra"
type textarea "x"
type textarea "Declination. Trav"
type textarea "x"
type textarea "Declination. Trave"
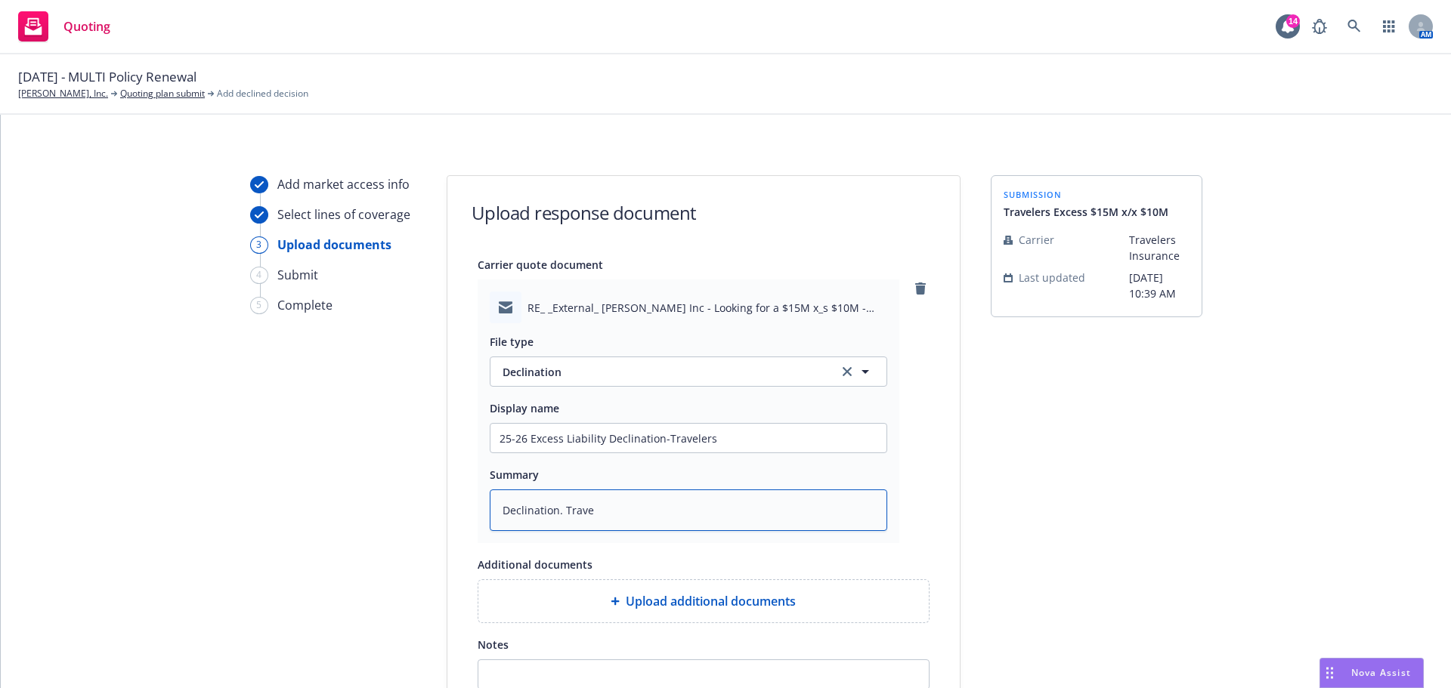
type textarea "x"
type textarea "Declination. Travel"
type textarea "x"
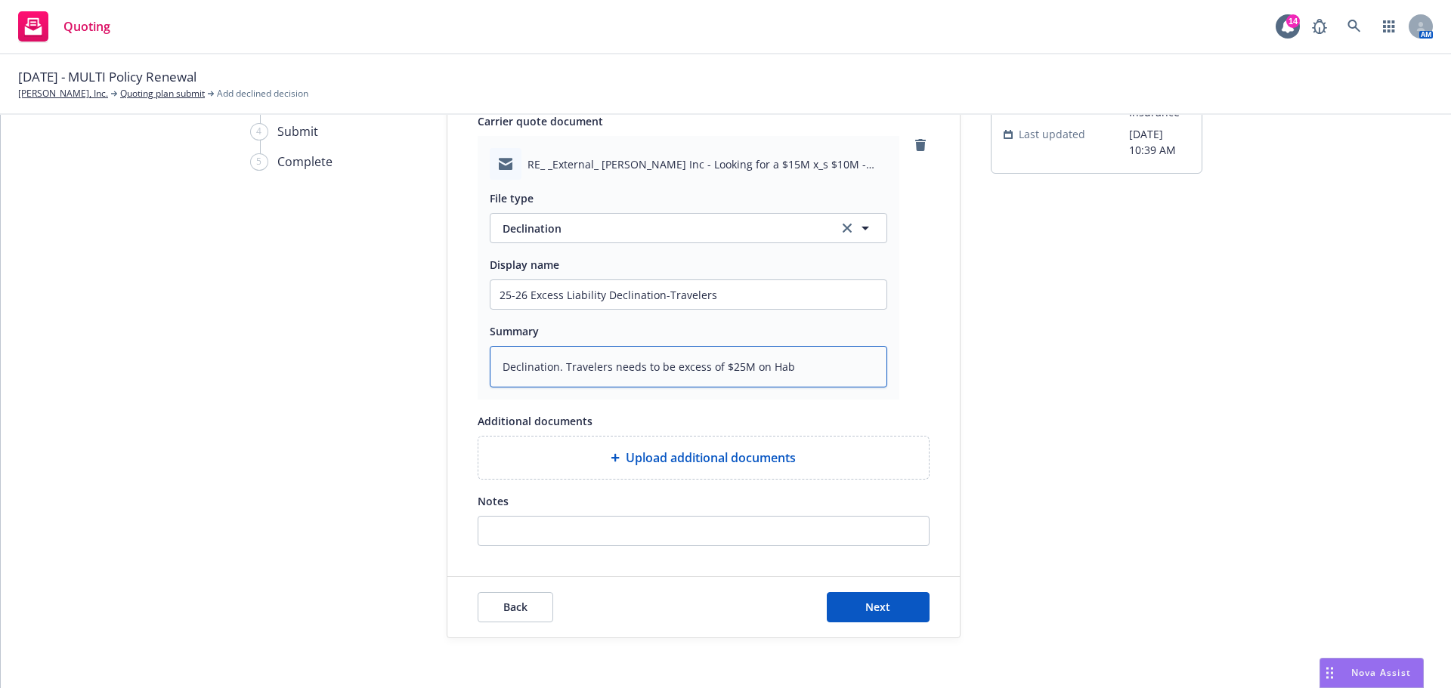
scroll to position [154, 0]
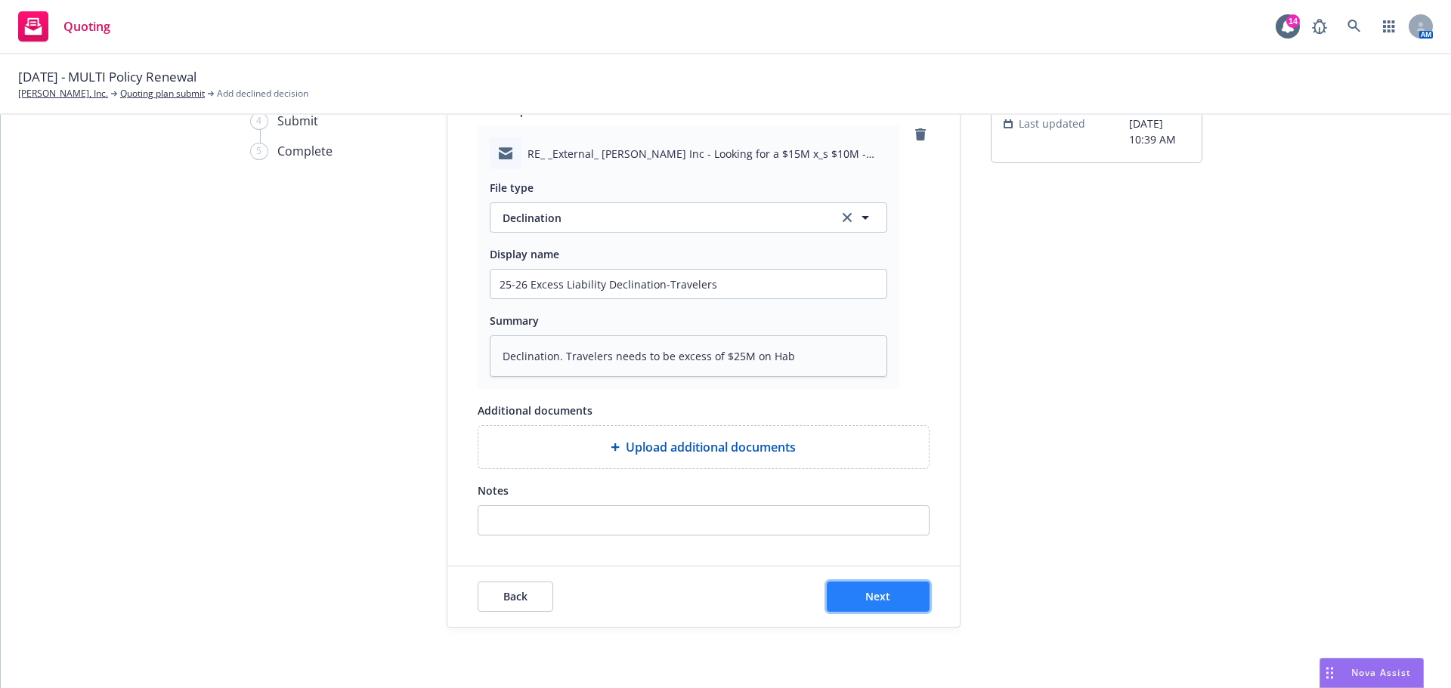
click at [867, 601] on span "Next" at bounding box center [877, 596] width 25 height 14
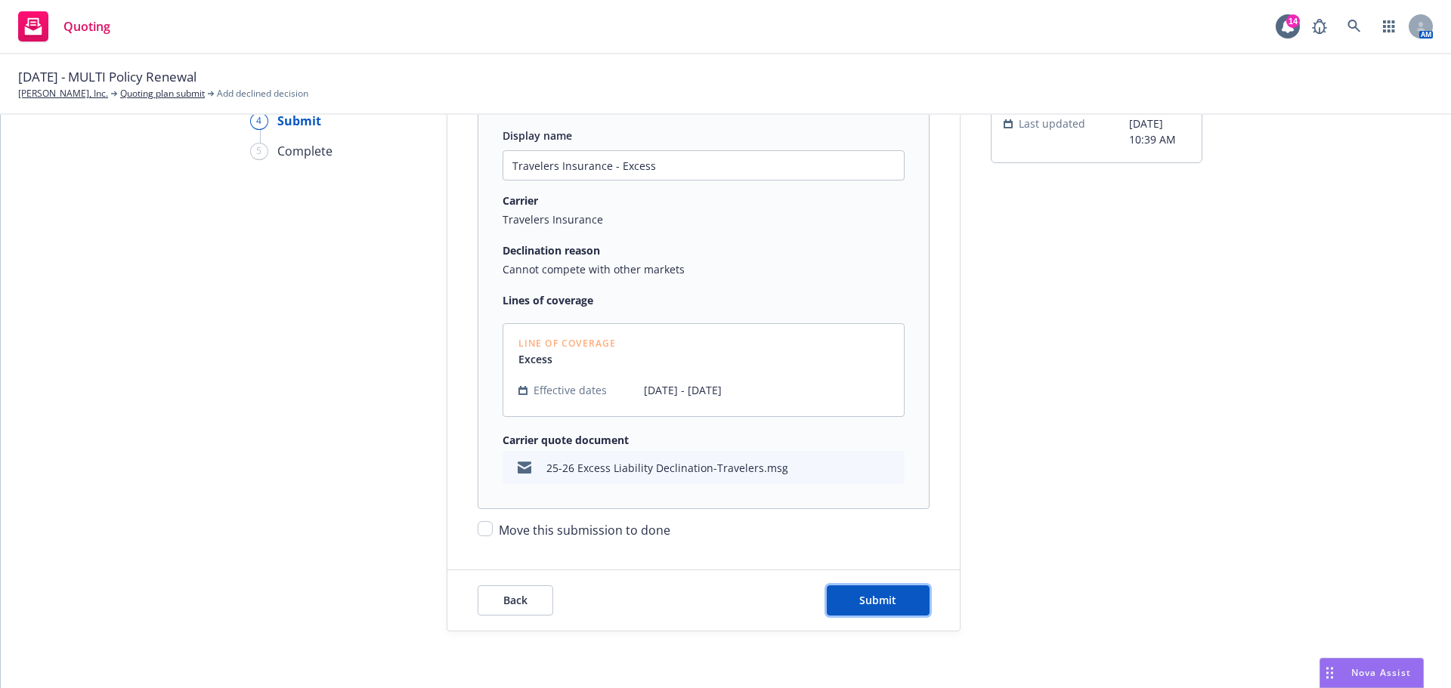
click at [867, 601] on span "Submit" at bounding box center [877, 600] width 37 height 14
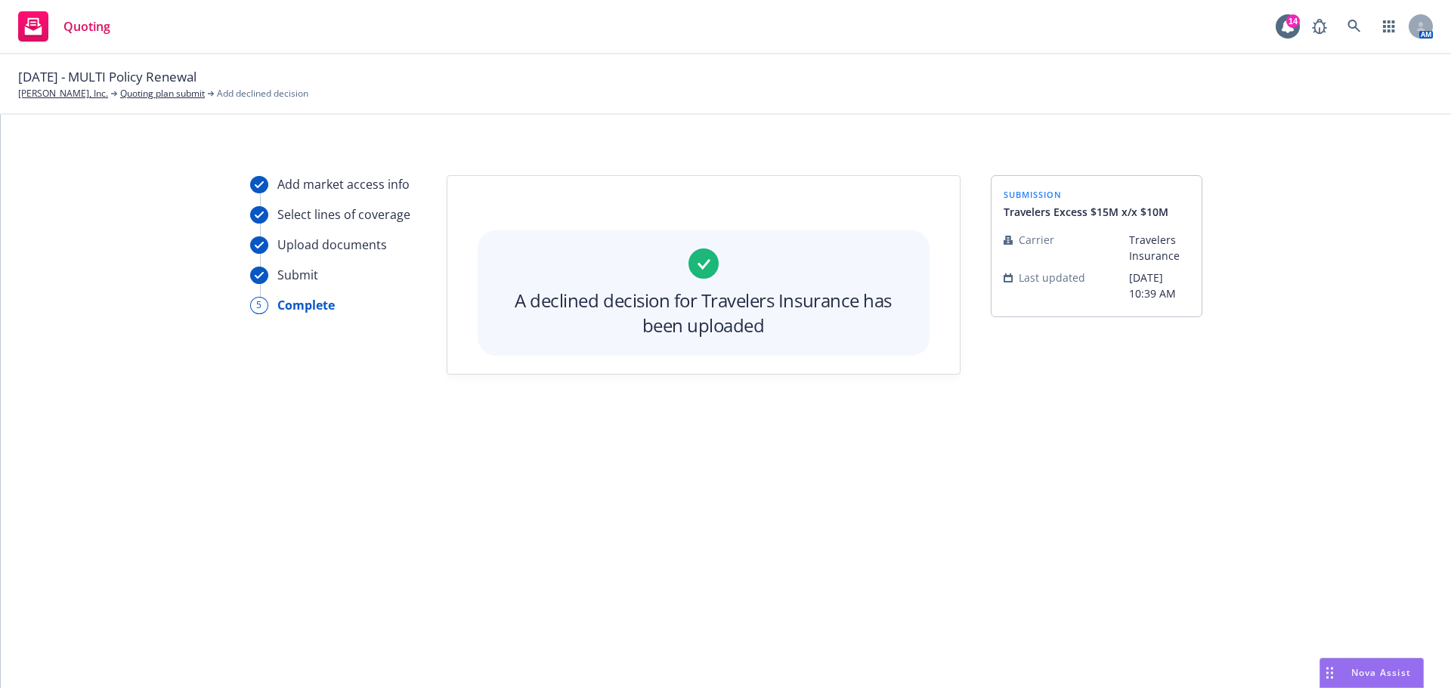
scroll to position [0, 0]
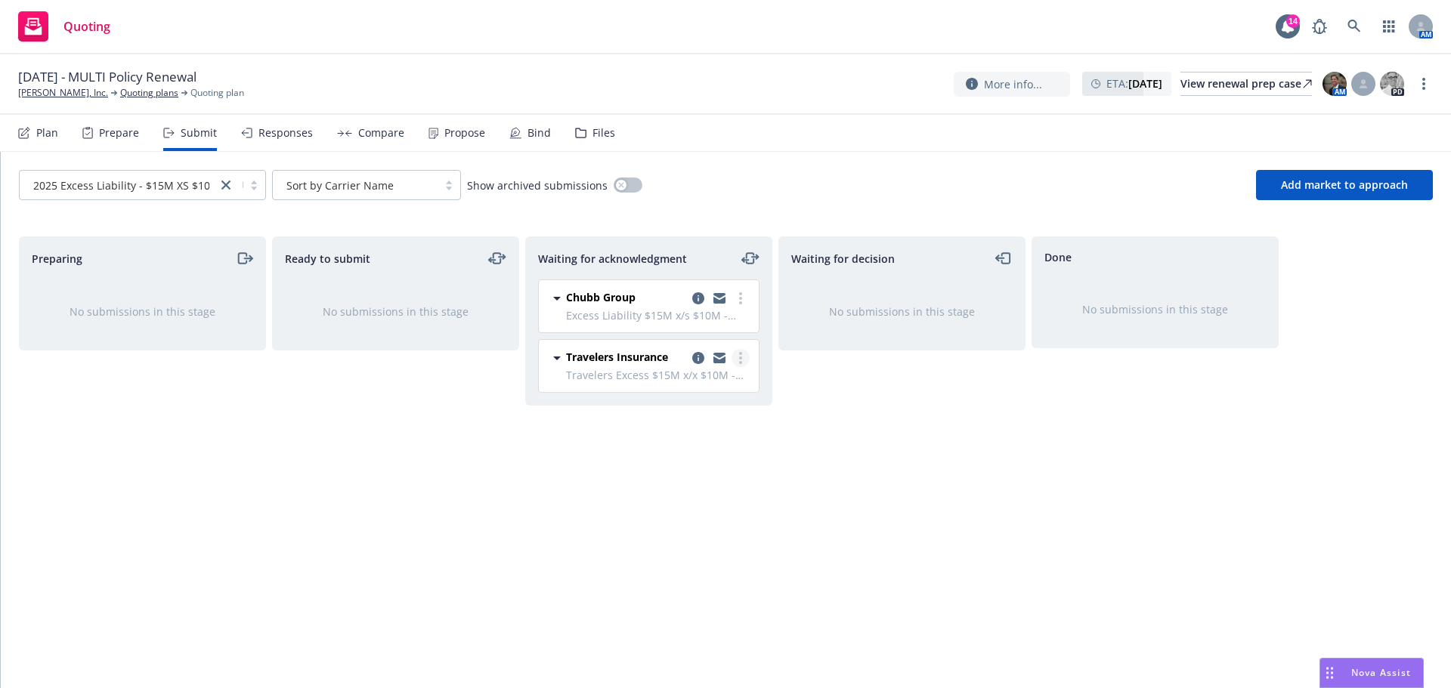
click at [739, 356] on icon "more" at bounding box center [740, 358] width 3 height 12
click at [874, 448] on div "Waiting for decision No submissions in this stage" at bounding box center [901, 446] width 247 height 420
click at [737, 357] on link "more" at bounding box center [740, 358] width 18 height 18
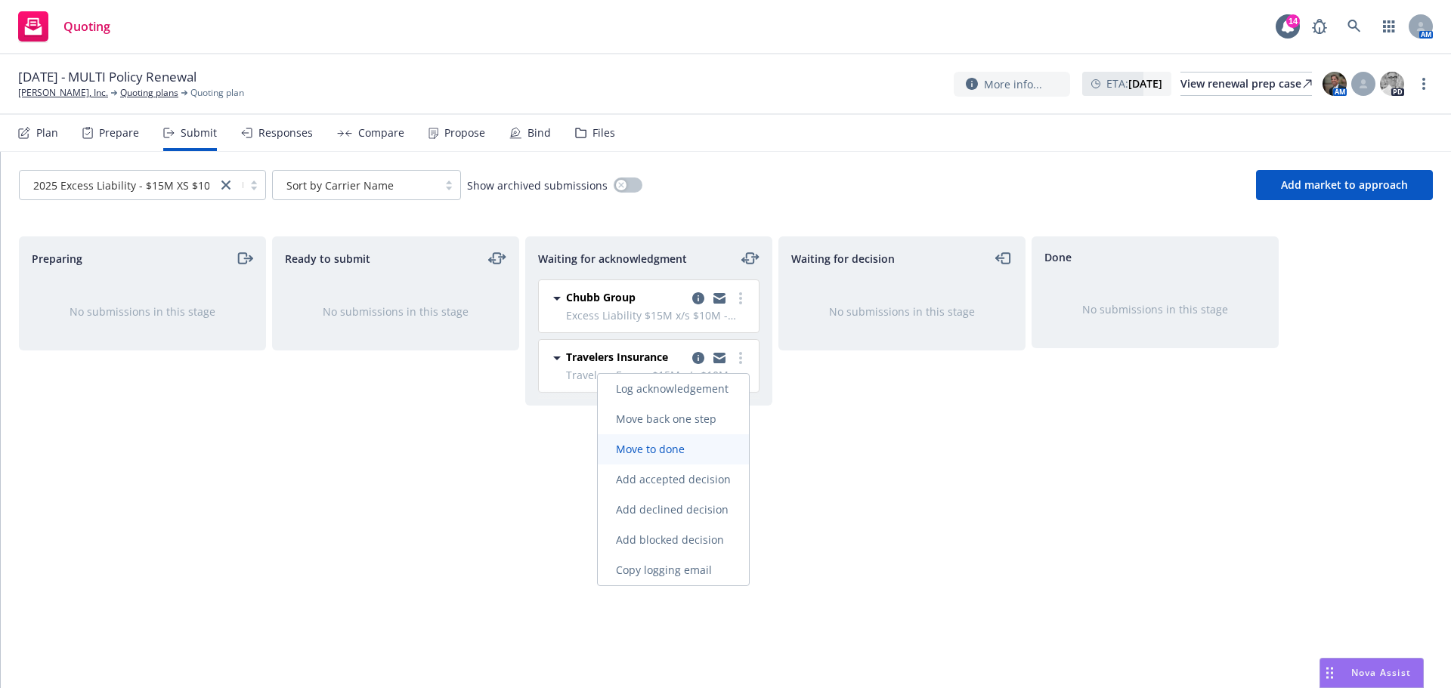
click at [691, 444] on span "Move to done" at bounding box center [650, 449] width 105 height 14
